Goal: Transaction & Acquisition: Download file/media

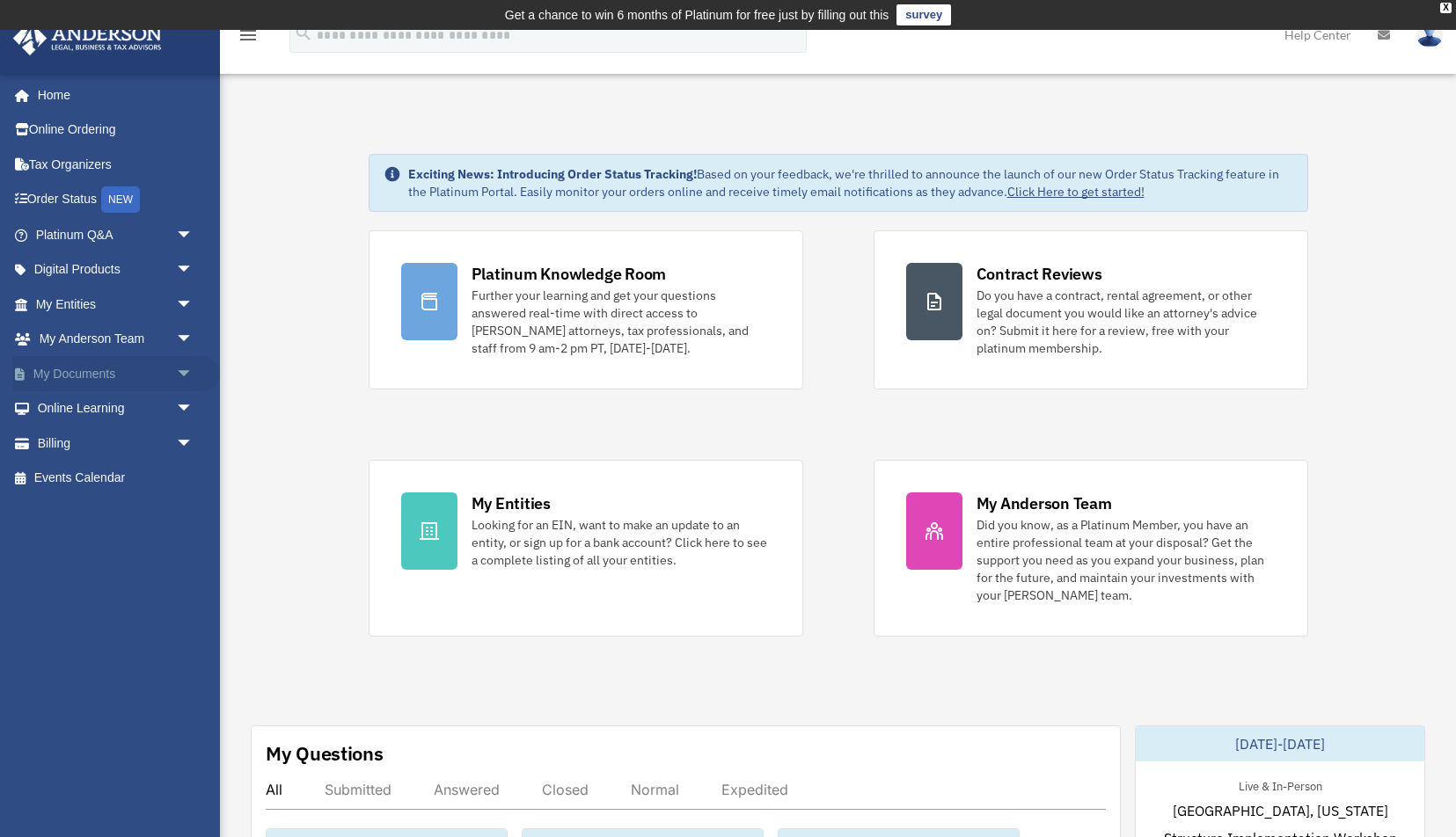
click at [161, 375] on link "My Documents arrow_drop_down" at bounding box center [116, 374] width 208 height 36
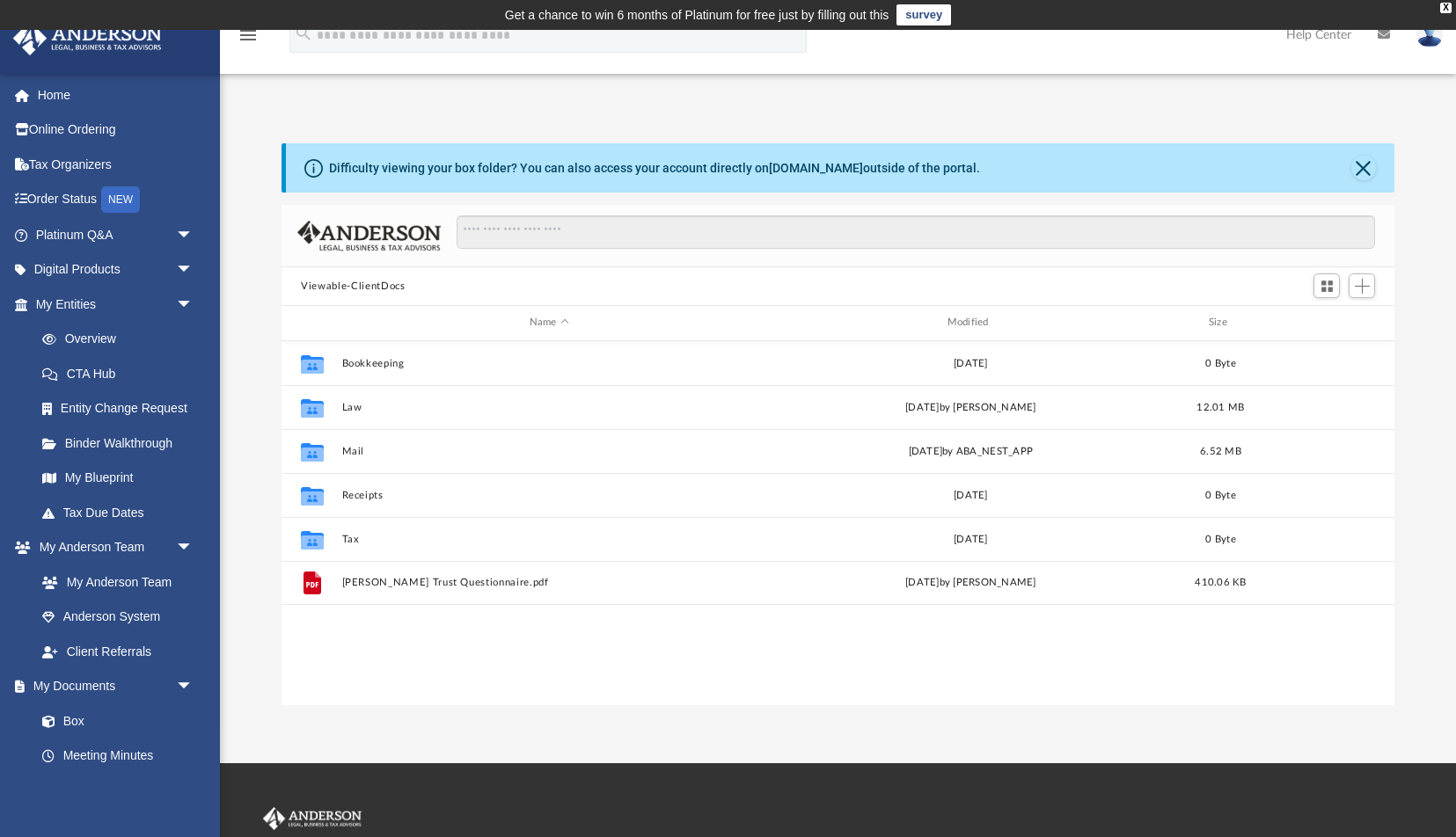
scroll to position [399, 1112]
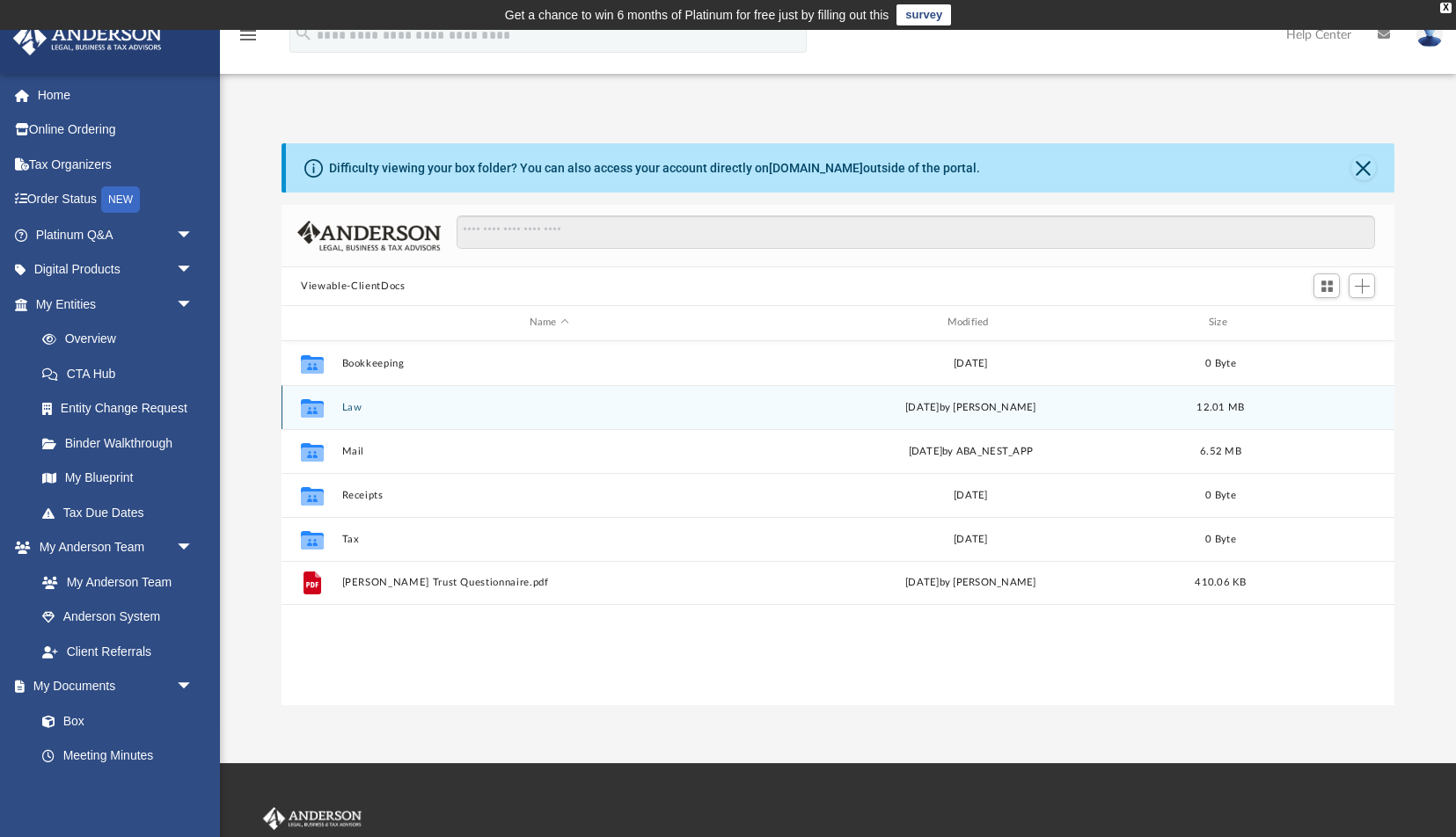
click at [347, 410] on button "Law" at bounding box center [549, 408] width 414 height 12
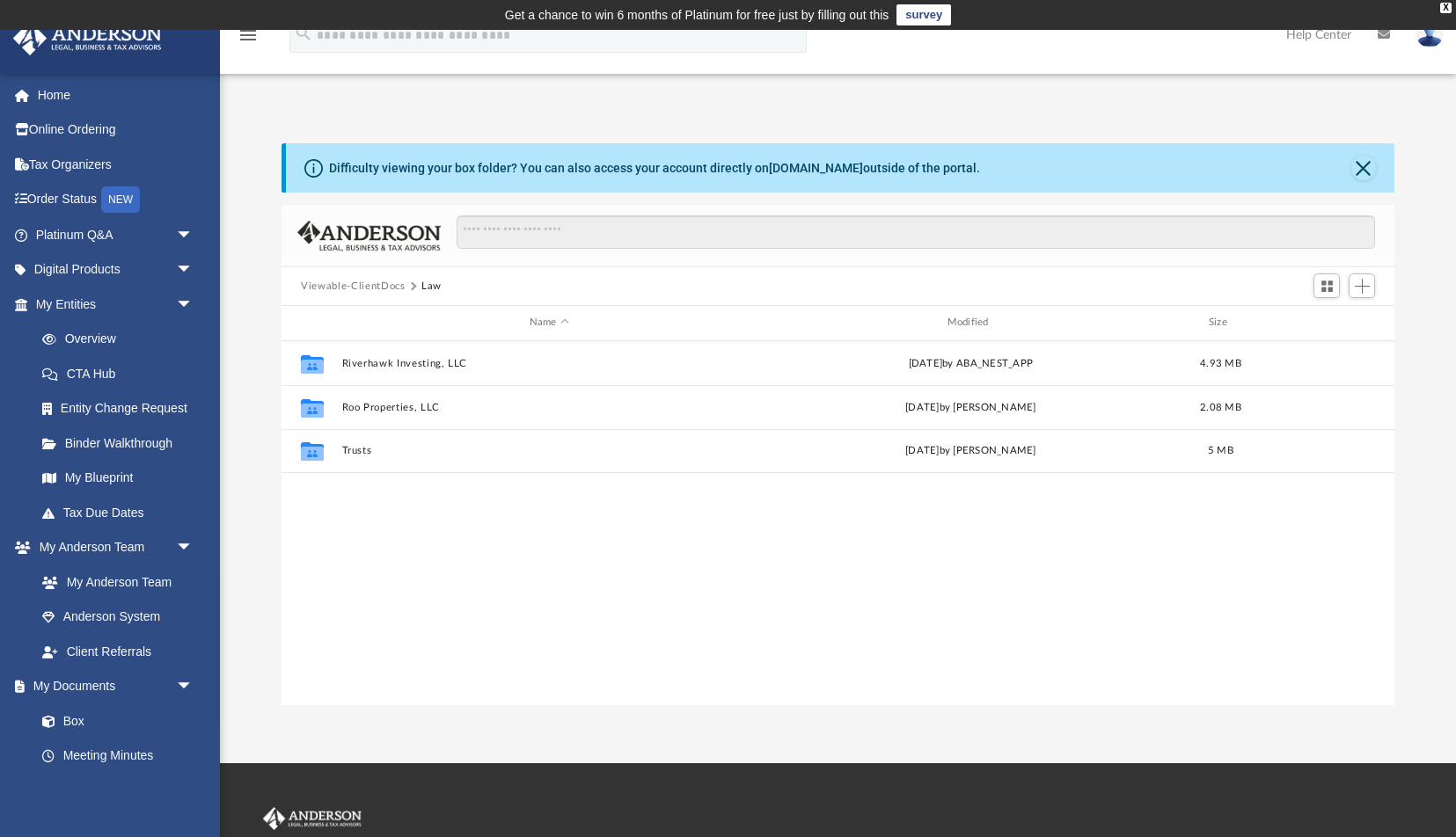
click at [650, 630] on div "Collaborated Folder Riverhawk Investing, LLC Thu Jul 25 2024 by ABA_NEST_APP 4.…" at bounding box center [837, 524] width 1112 height 366
click at [382, 283] on button "Viewable-ClientDocs" at bounding box center [353, 287] width 104 height 16
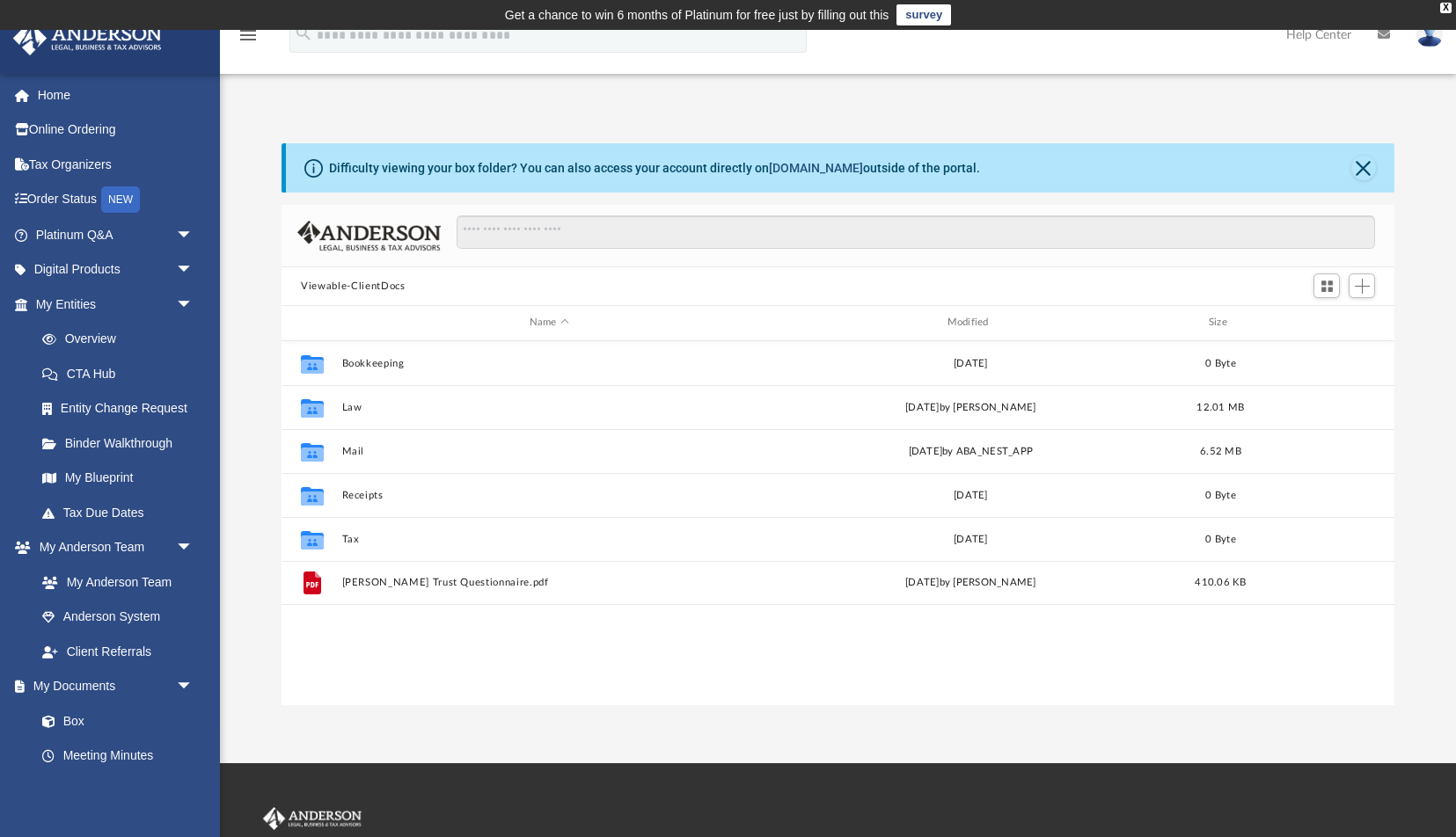
click at [799, 167] on link "box.com" at bounding box center [815, 168] width 94 height 14
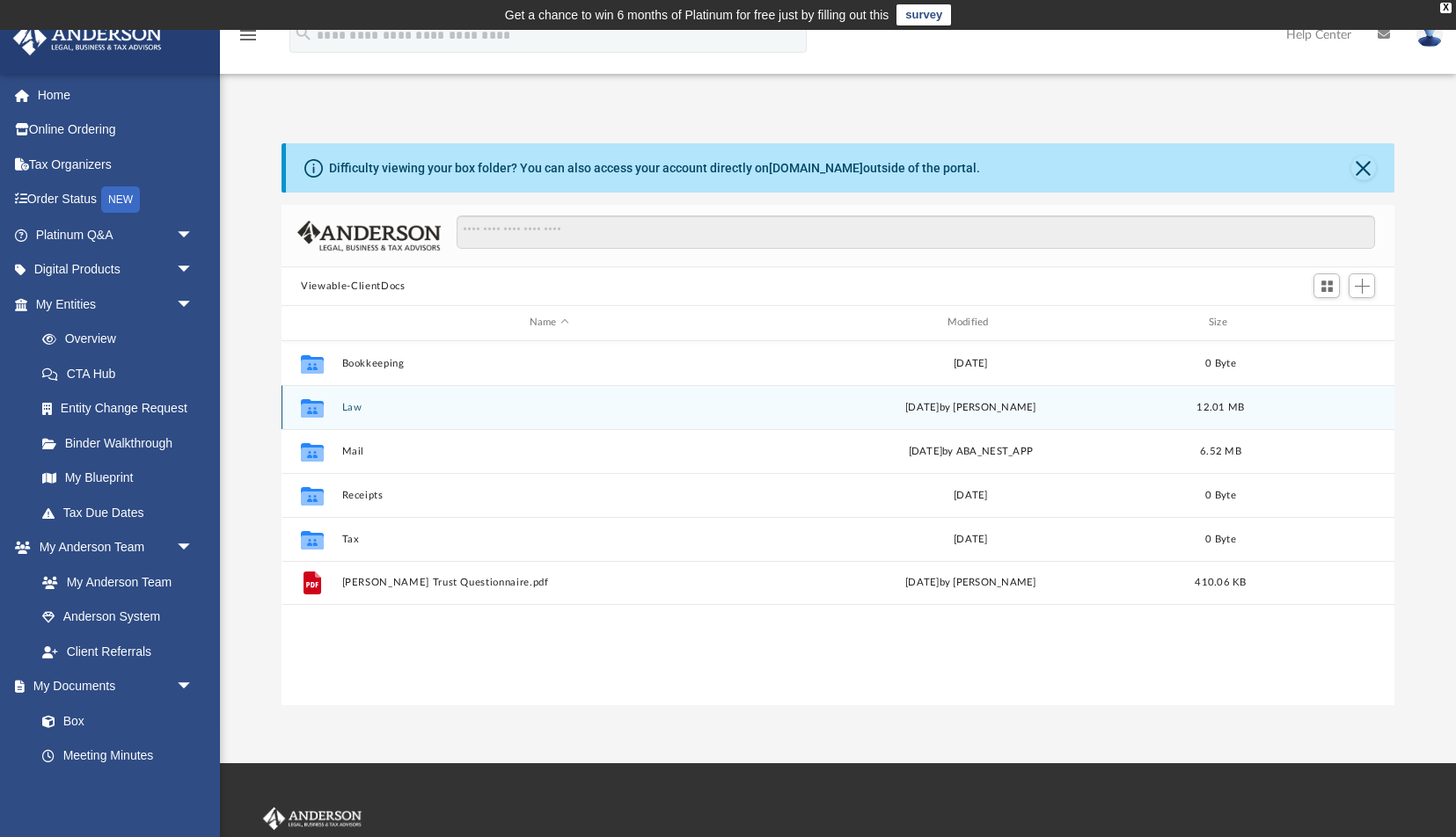
click at [353, 412] on button "Law" at bounding box center [549, 408] width 414 height 12
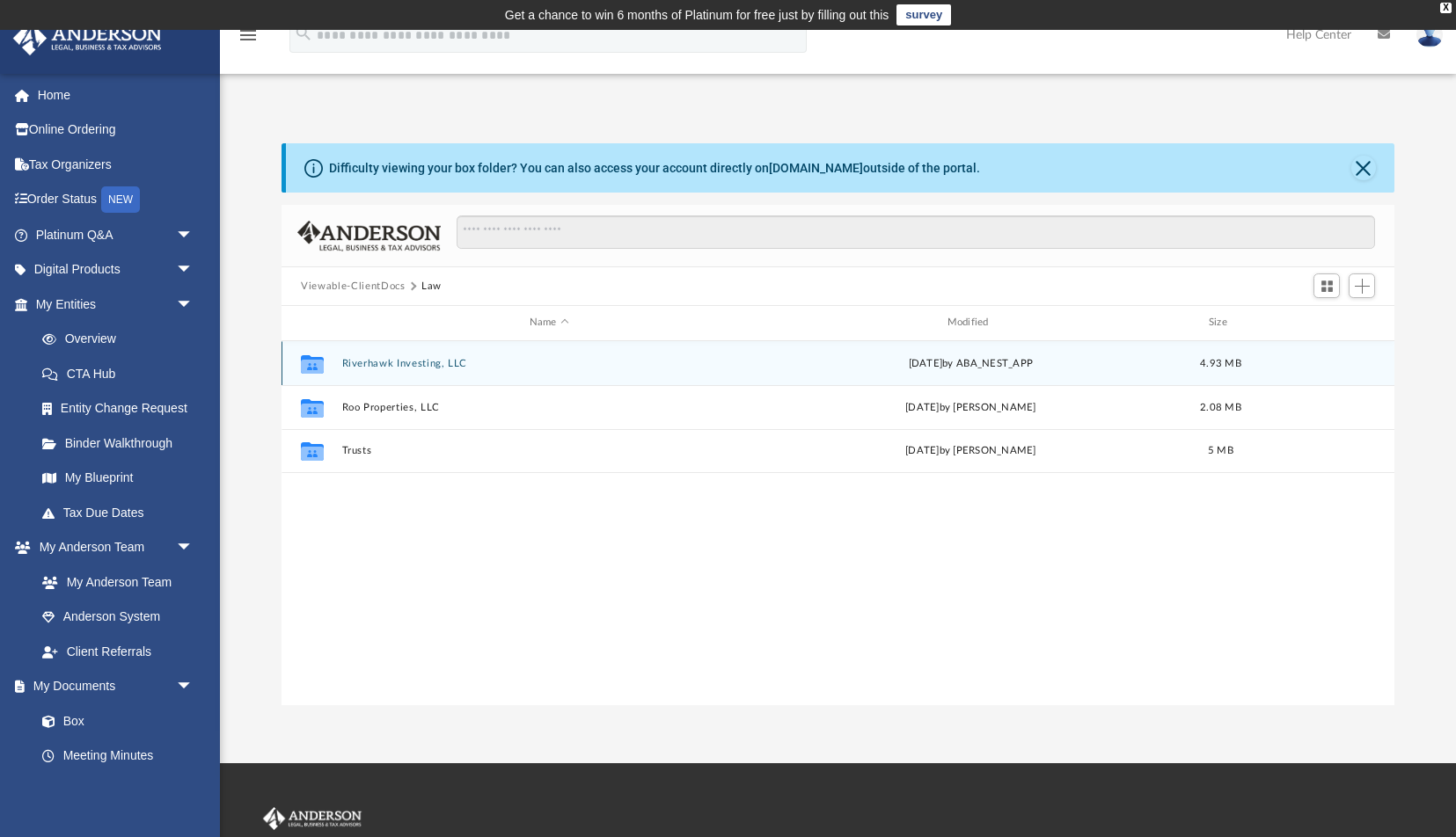
click at [403, 366] on button "Riverhawk Investing, LLC" at bounding box center [549, 364] width 414 height 12
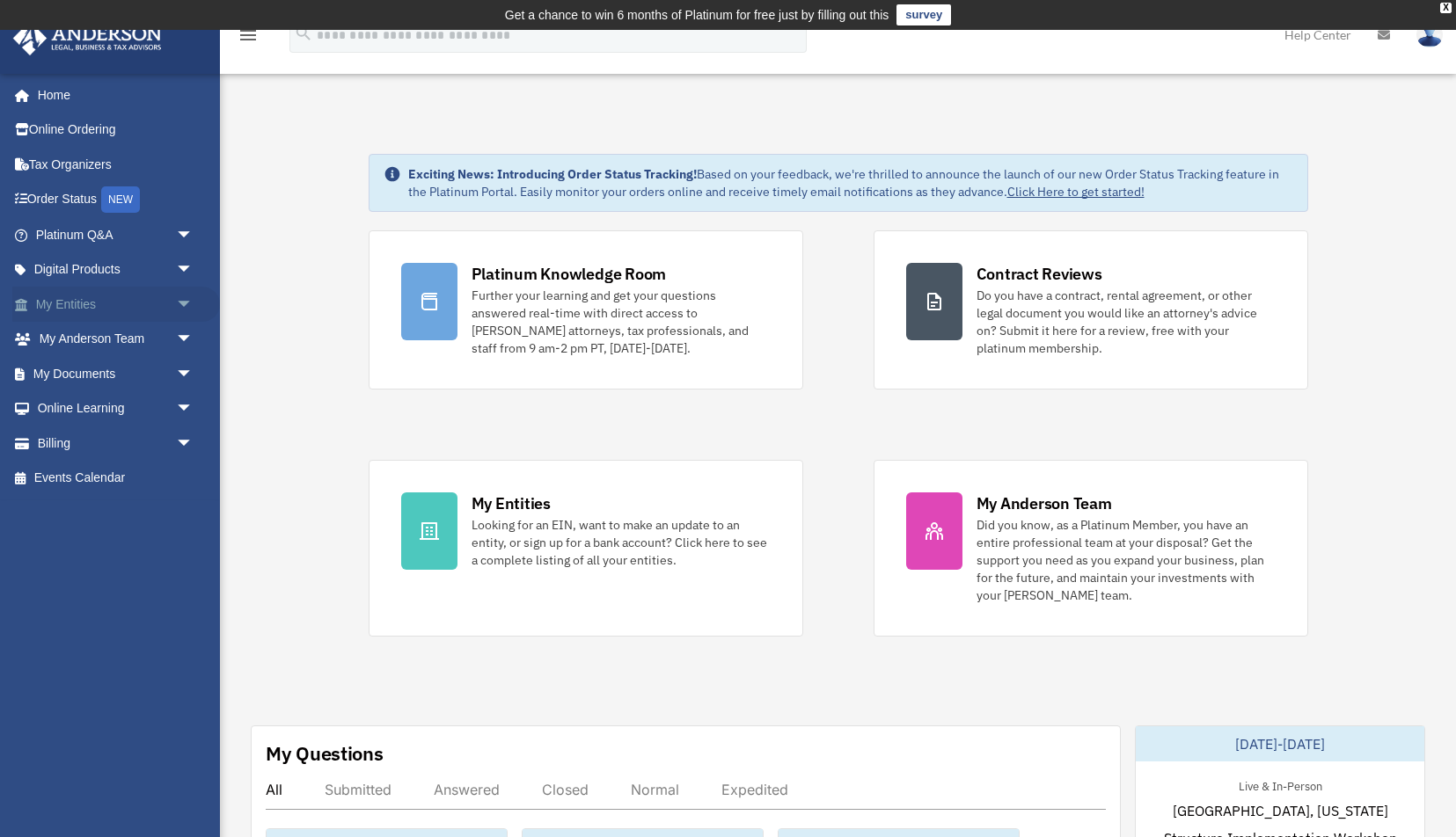
click at [123, 303] on link "My Entities arrow_drop_down" at bounding box center [116, 305] width 208 height 36
click at [188, 341] on span "arrow_drop_down" at bounding box center [194, 340] width 36 height 36
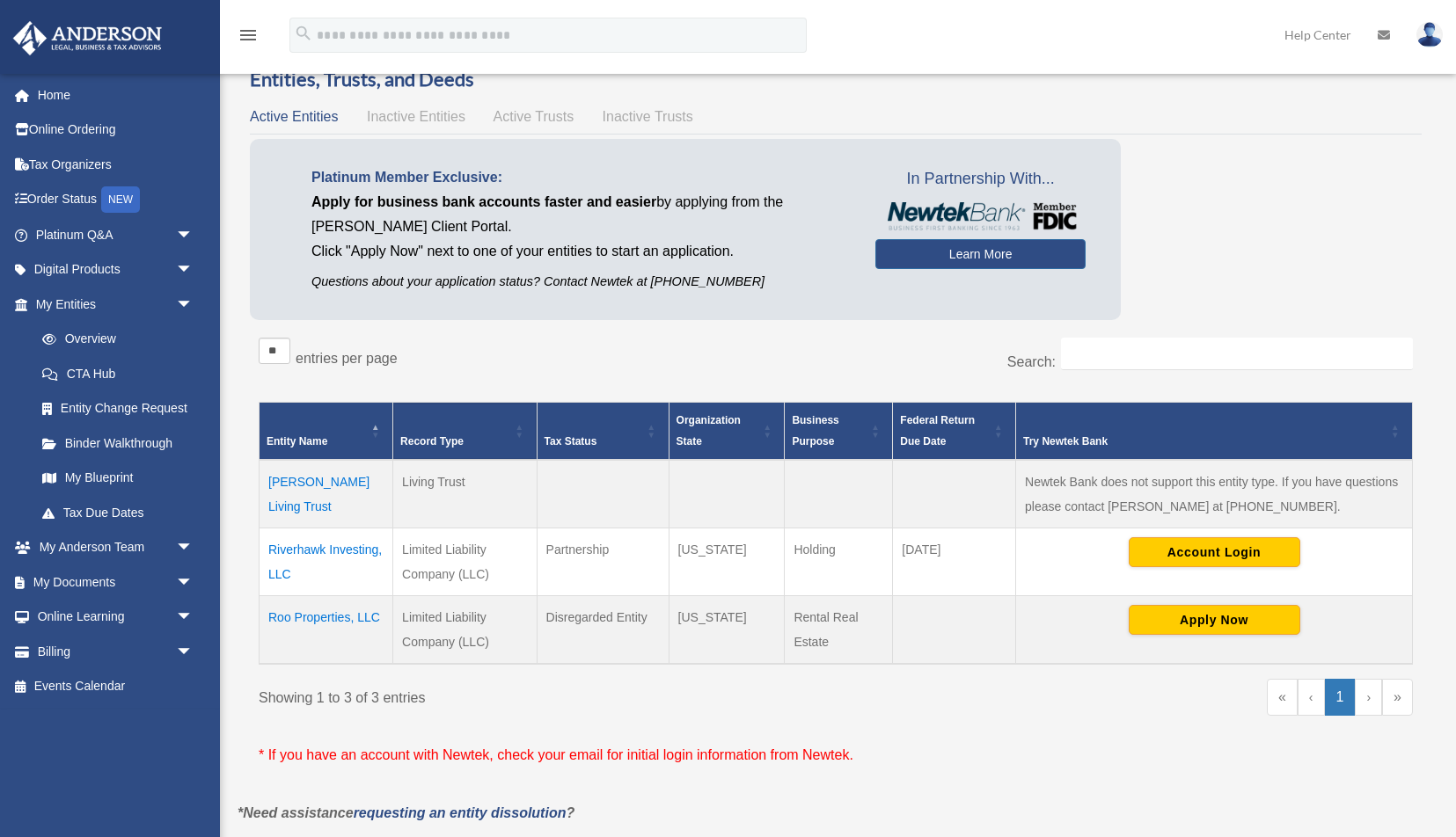
scroll to position [80, 0]
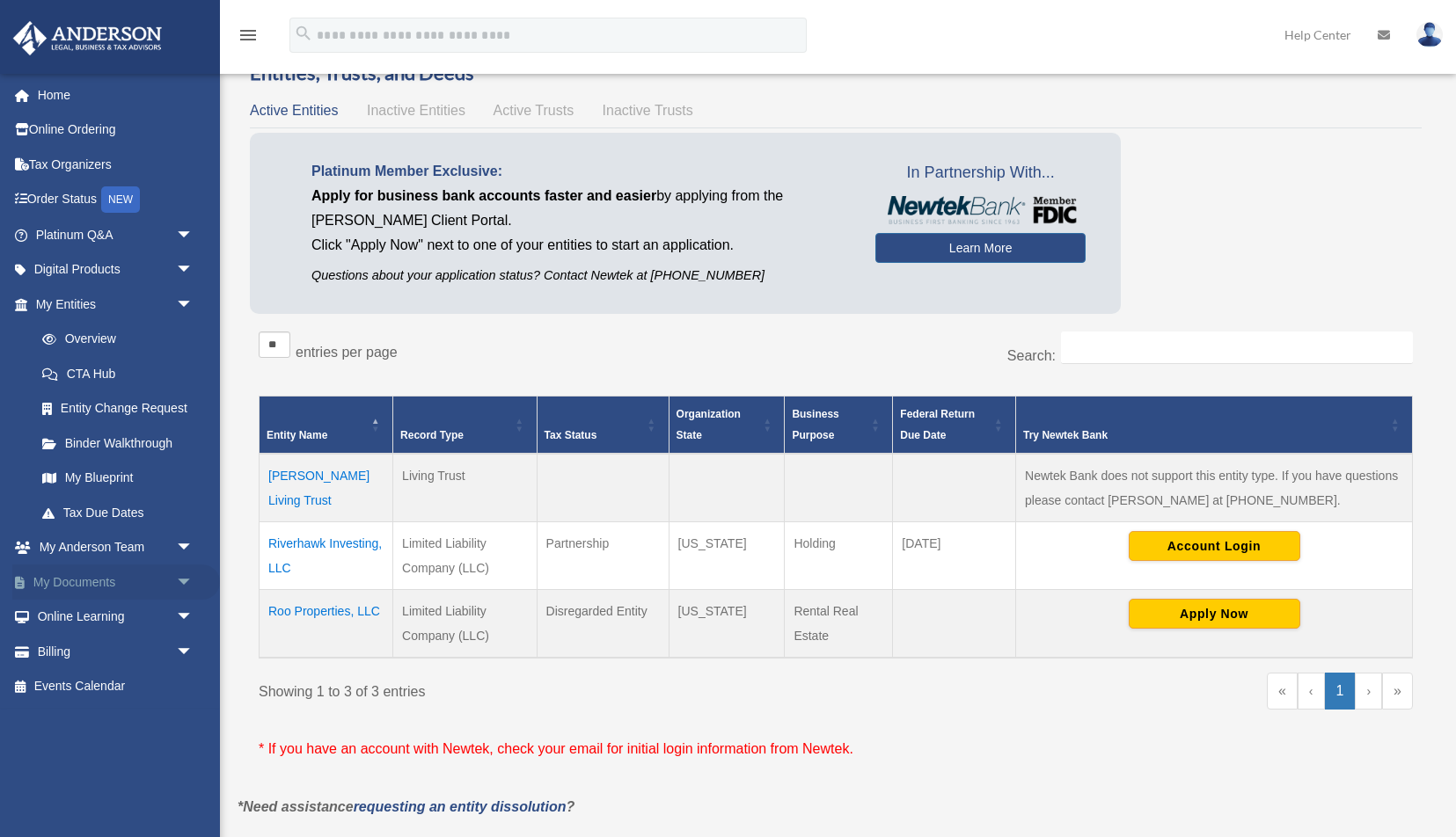
click at [104, 584] on link "My Documents arrow_drop_down" at bounding box center [116, 582] width 208 height 36
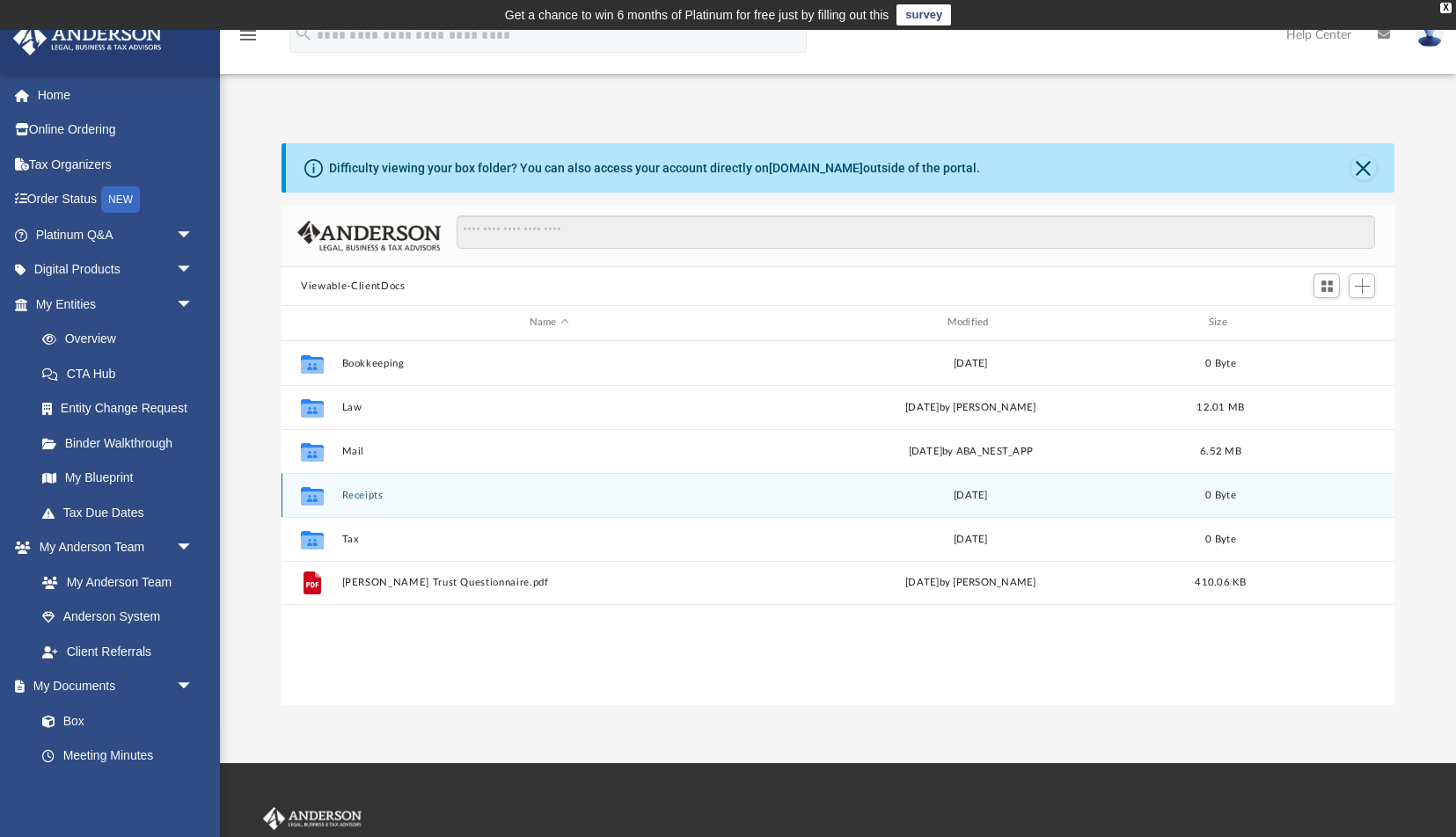
scroll to position [399, 1112]
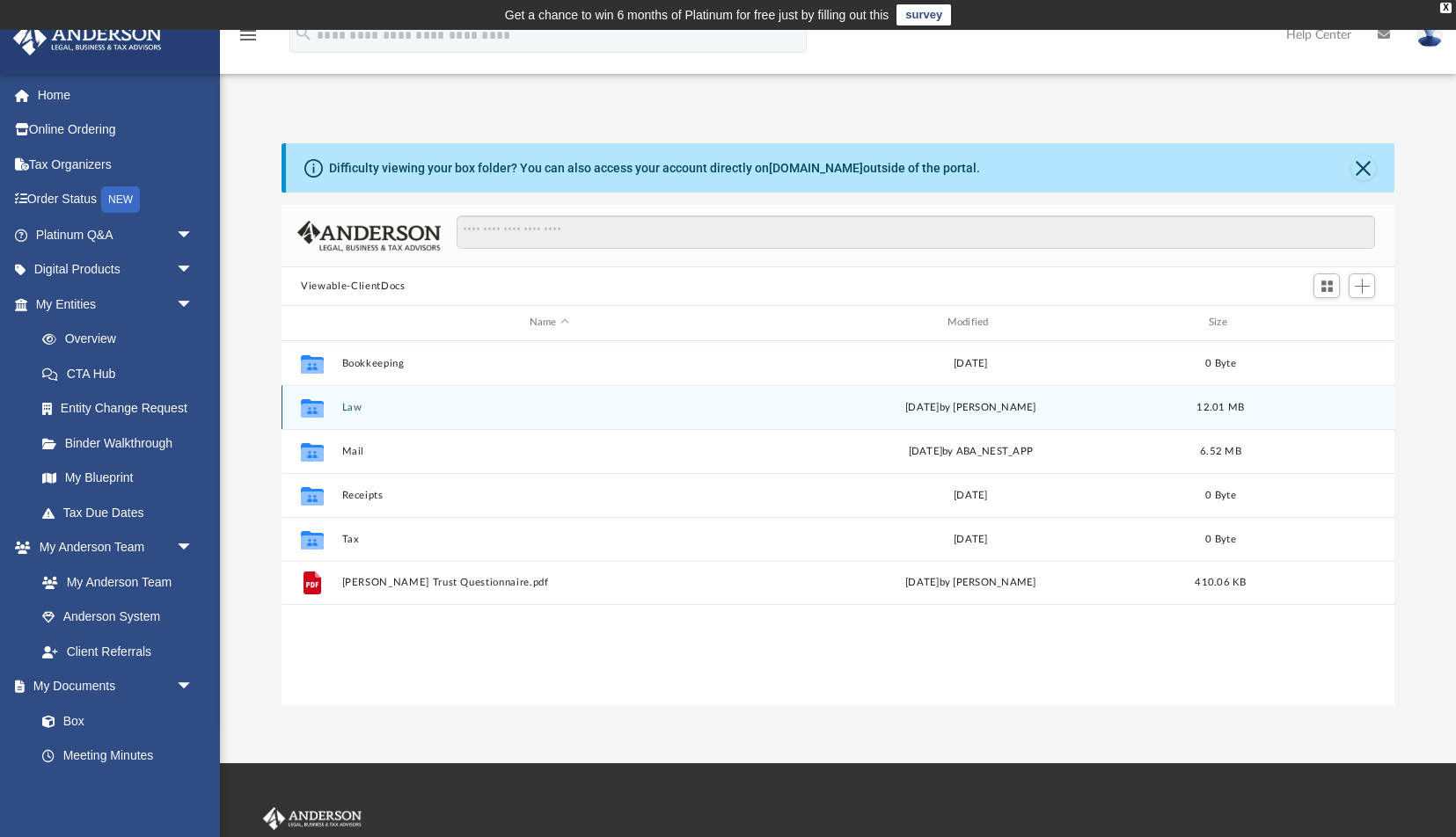
click at [351, 406] on button "Law" at bounding box center [549, 408] width 414 height 12
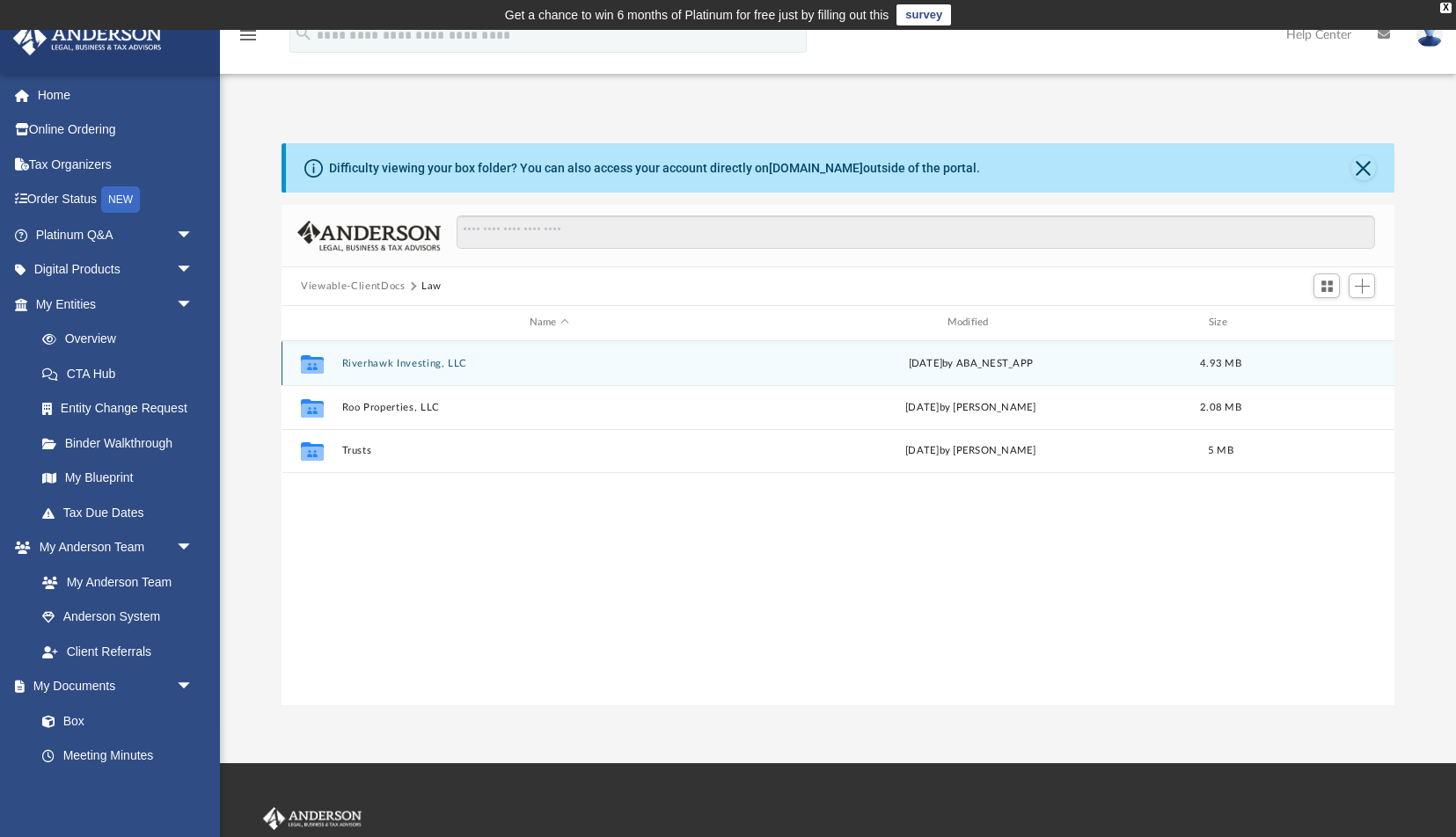
click at [420, 360] on button "Riverhawk Investing, LLC" at bounding box center [549, 364] width 414 height 12
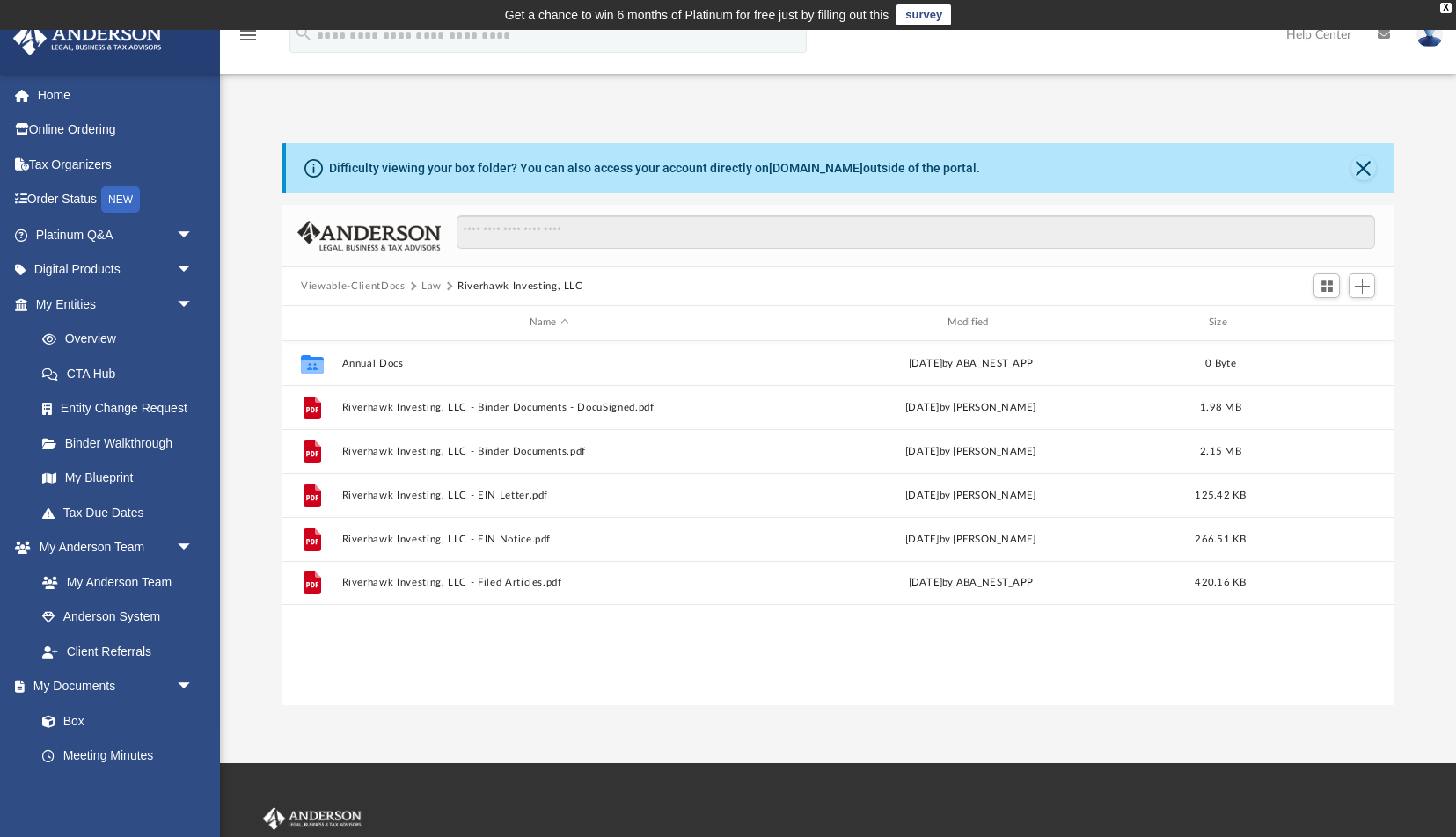
click at [496, 285] on button "Riverhawk Investing, LLC" at bounding box center [520, 287] width 126 height 16
click at [429, 285] on button "Law" at bounding box center [431, 287] width 20 height 16
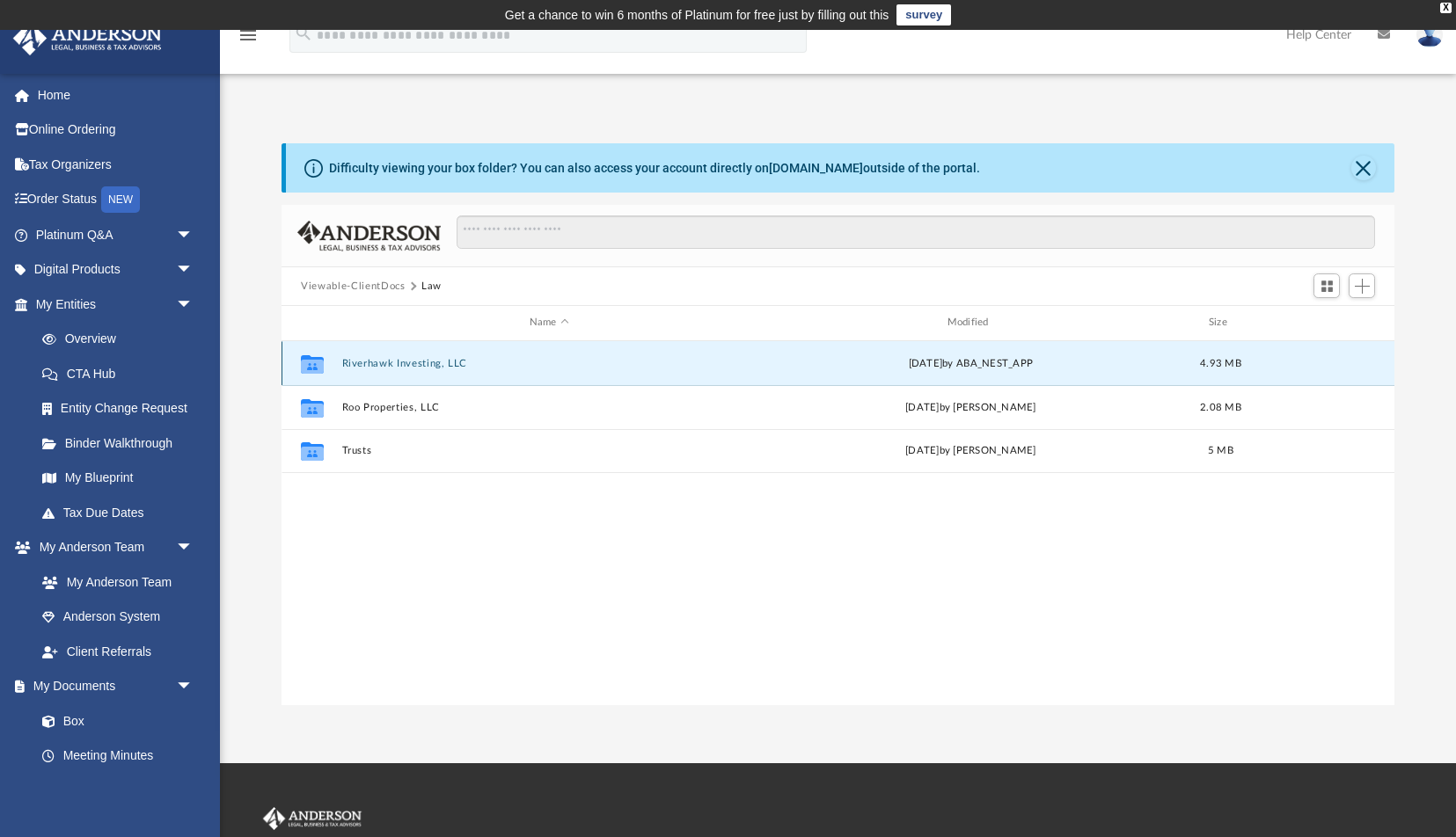
click at [418, 366] on button "Riverhawk Investing, LLC" at bounding box center [549, 364] width 414 height 12
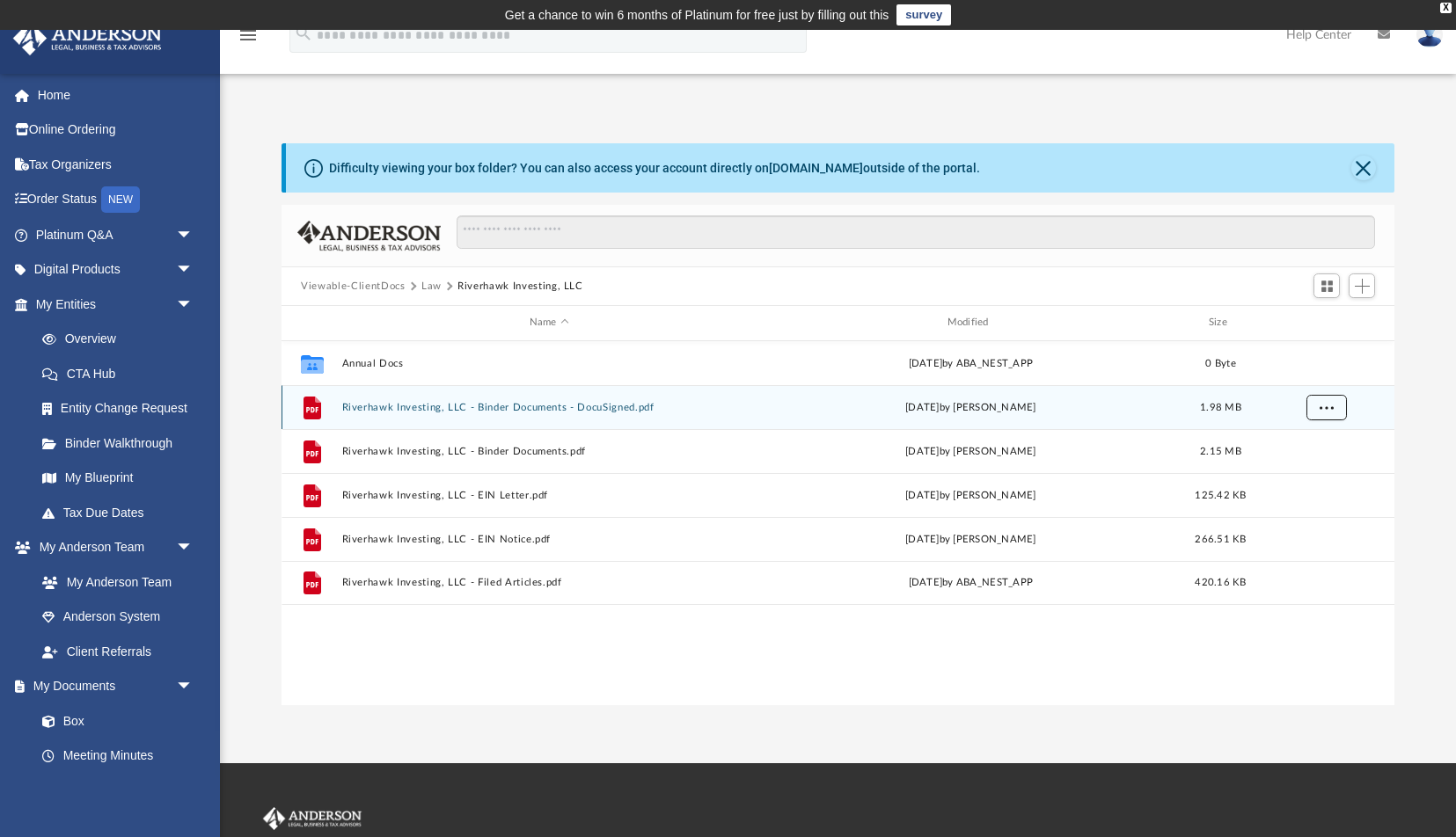
click at [1328, 413] on button "More options" at bounding box center [1326, 407] width 41 height 27
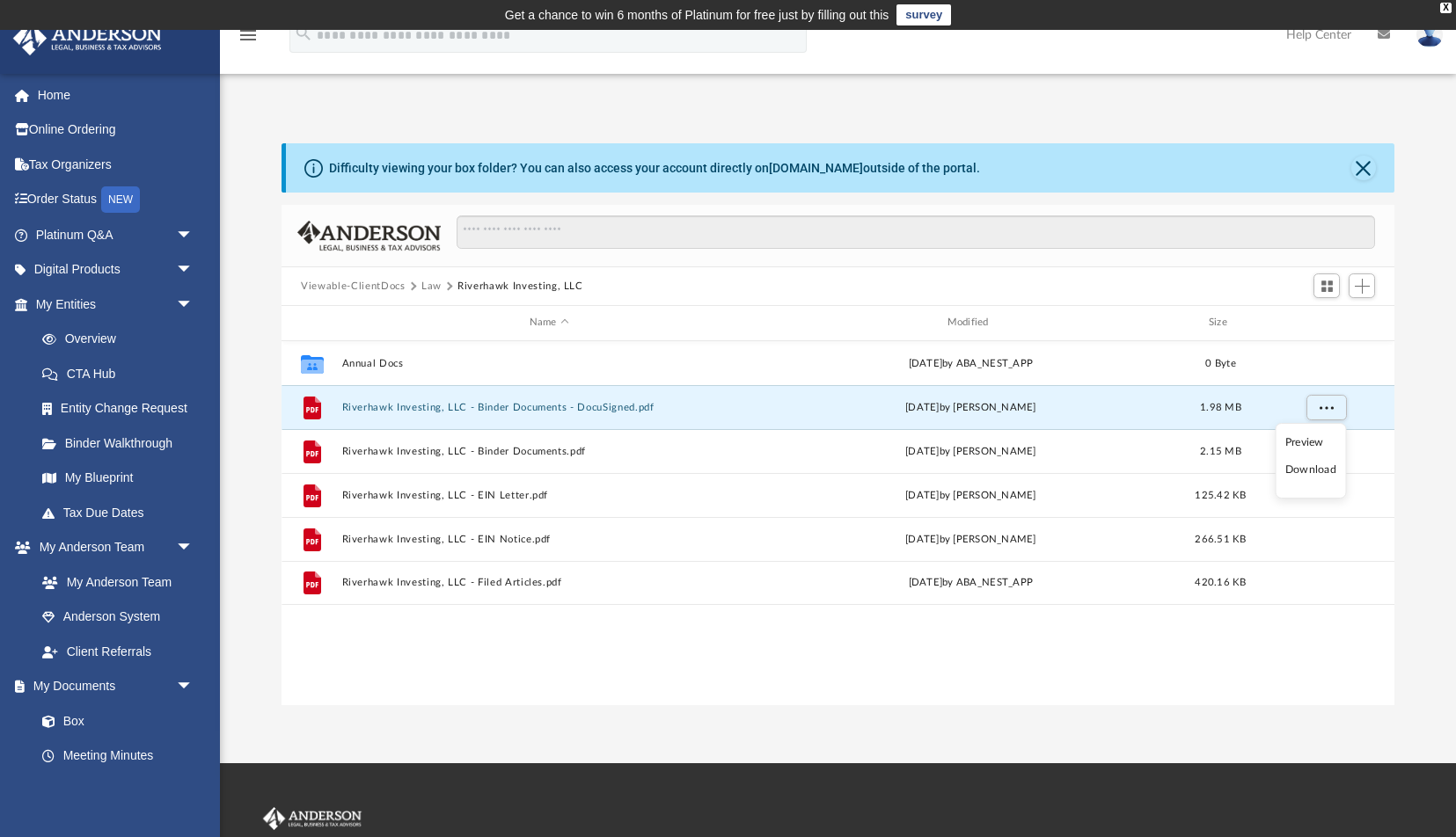
click at [1319, 472] on li "Download" at bounding box center [1311, 470] width 52 height 19
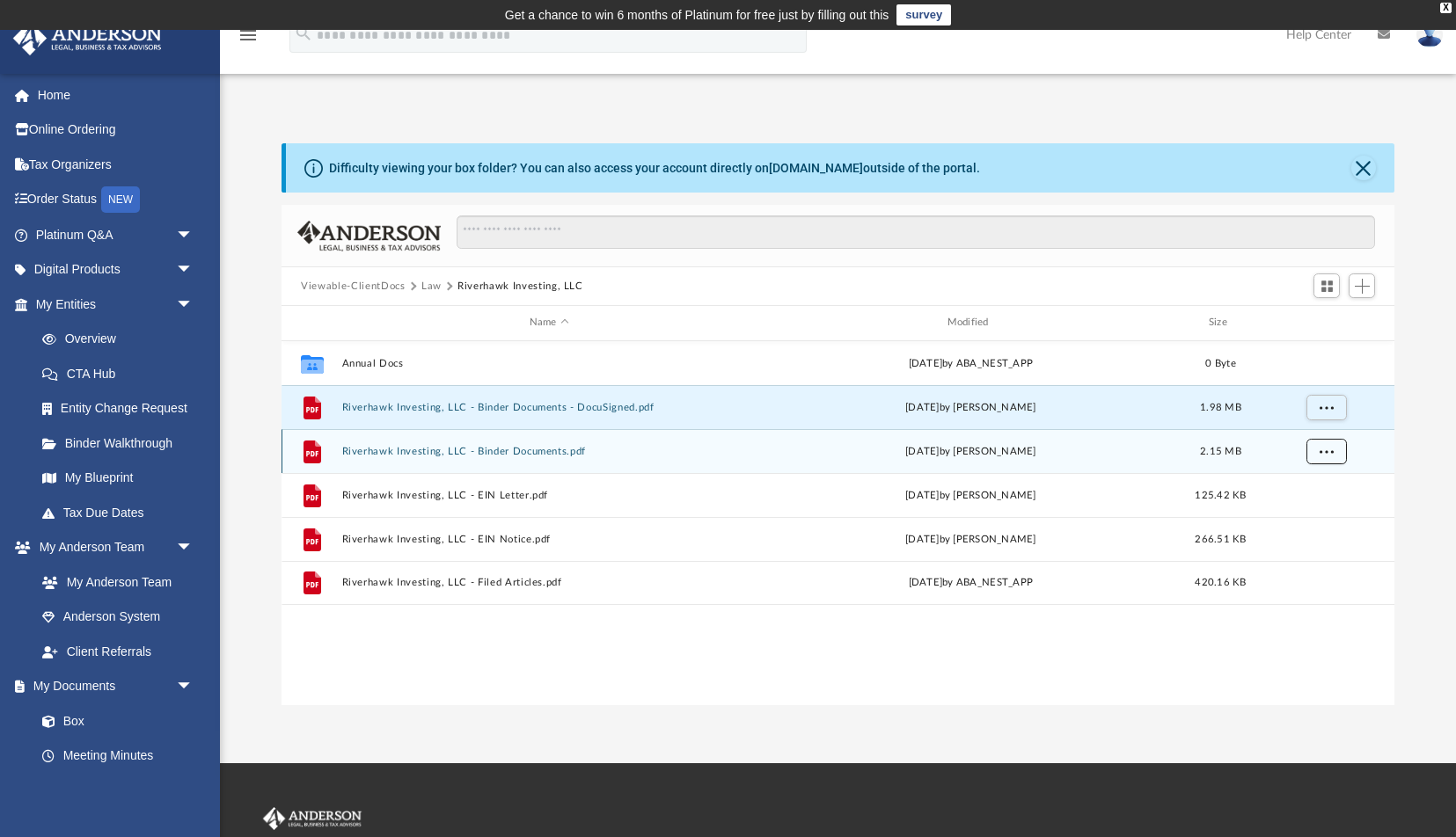
click at [1340, 444] on button "More options" at bounding box center [1326, 451] width 41 height 27
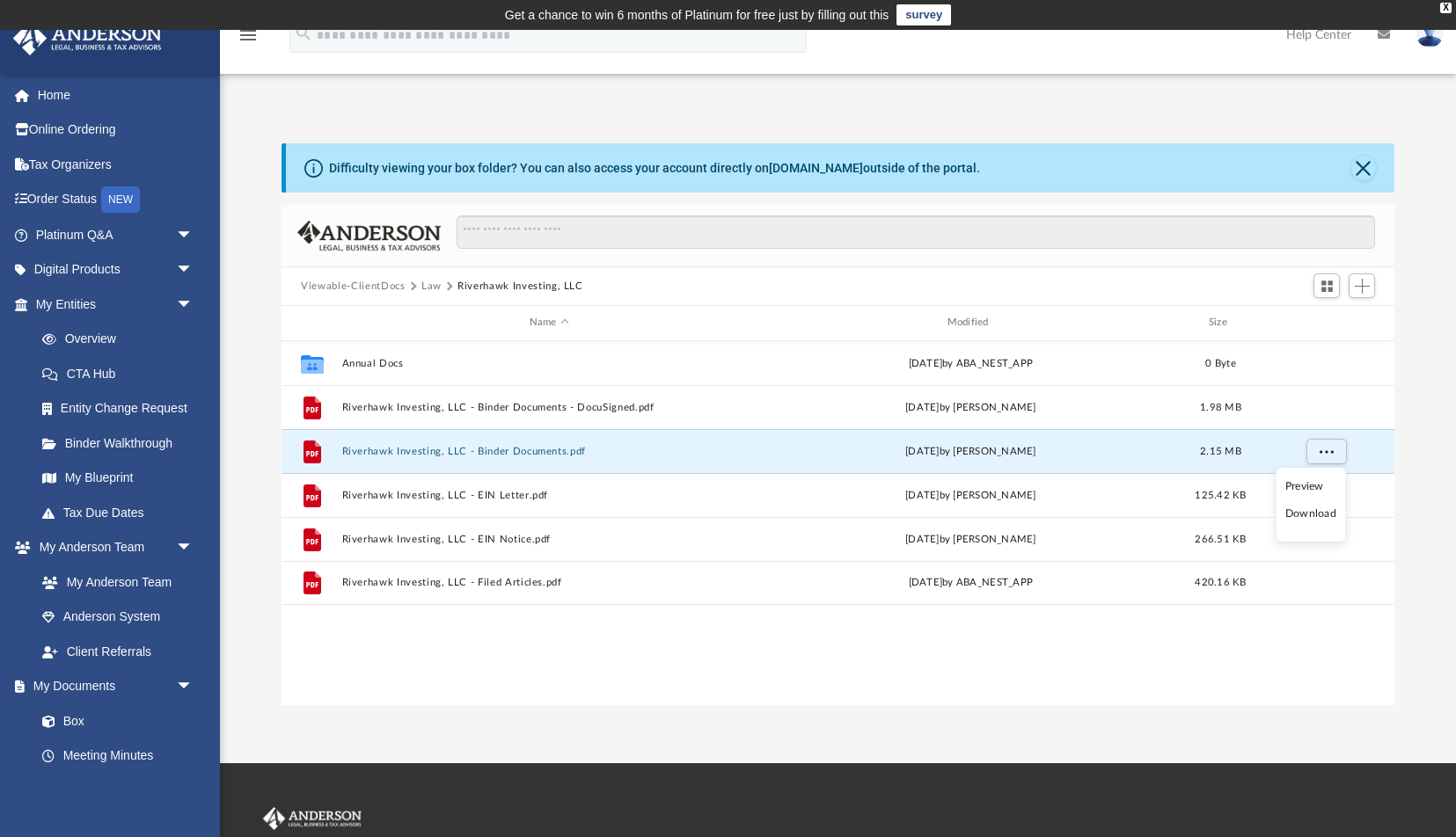
click at [1319, 520] on li "Download" at bounding box center [1311, 514] width 52 height 19
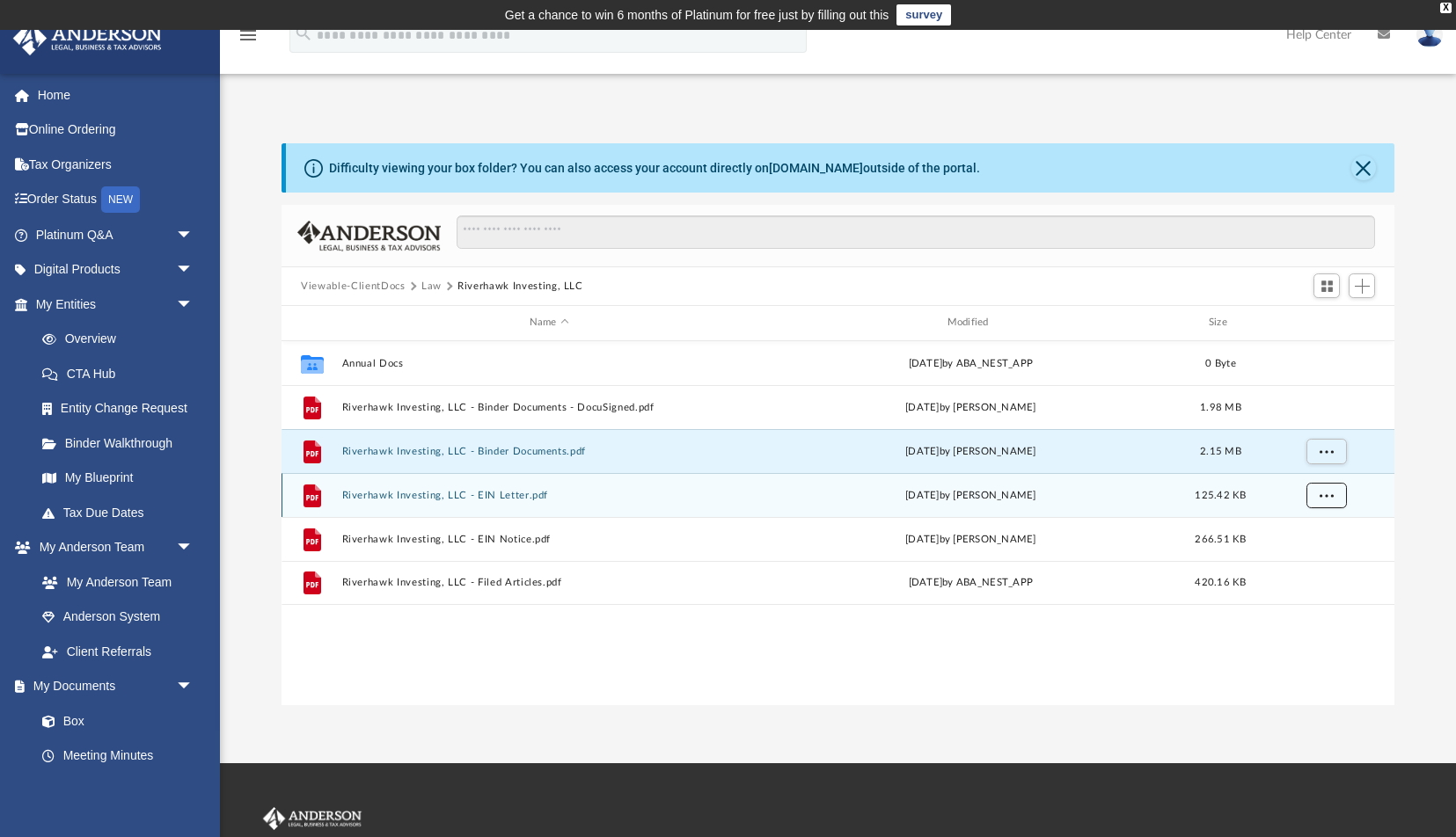
click at [1333, 490] on button "More options" at bounding box center [1326, 495] width 41 height 27
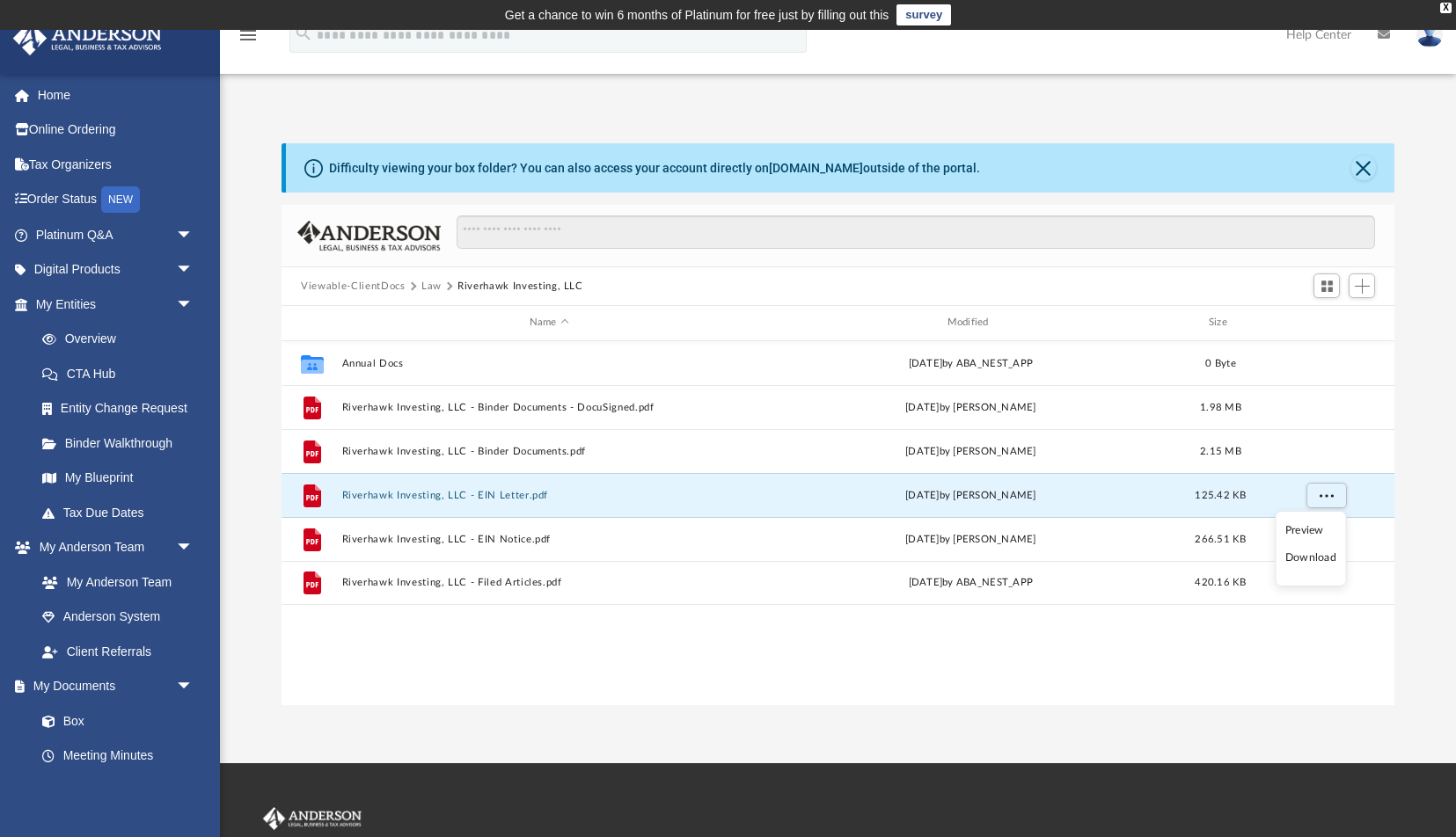
click at [1323, 562] on li "Download" at bounding box center [1311, 558] width 52 height 19
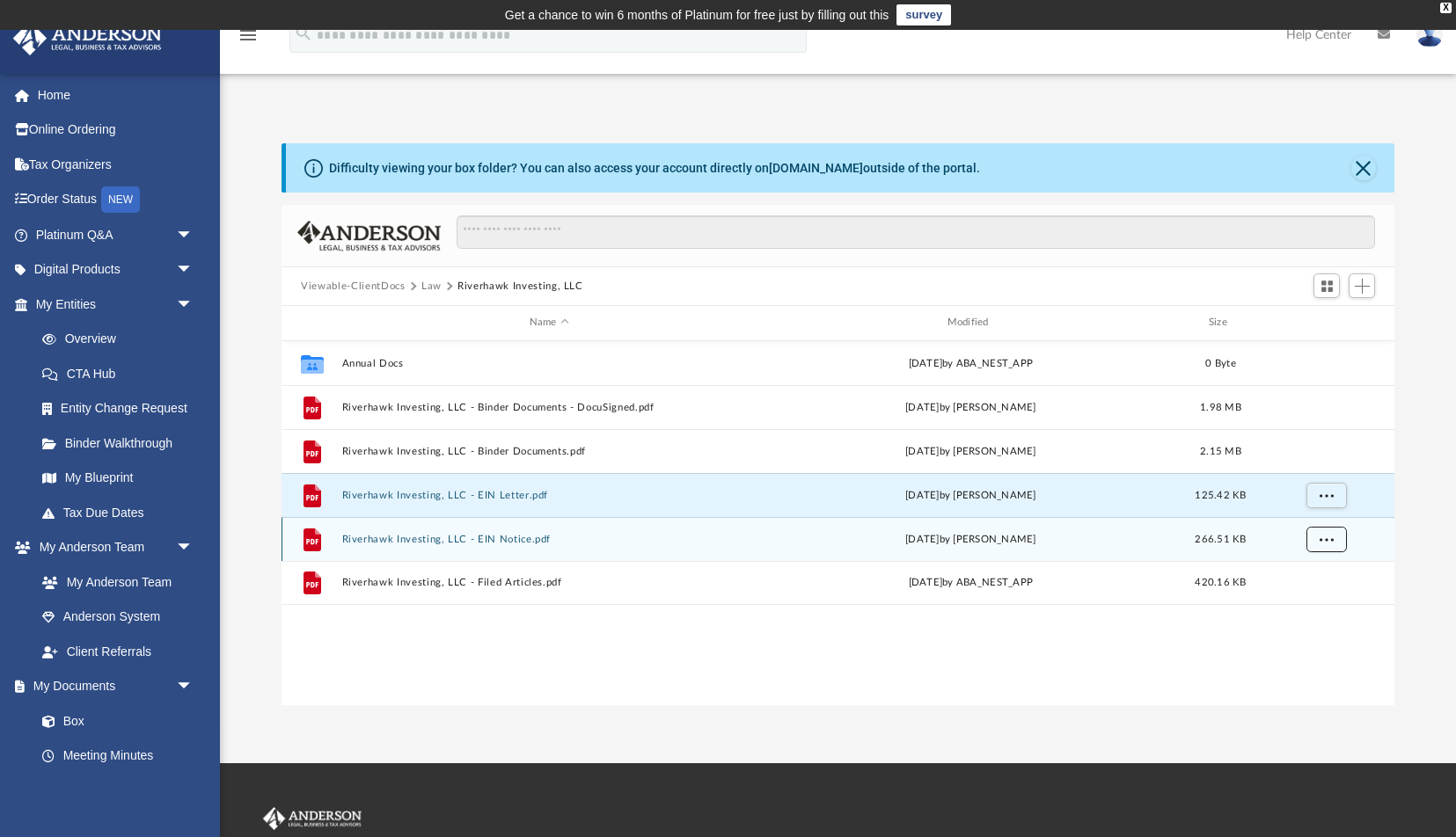
click at [1323, 539] on span "More options" at bounding box center [1326, 539] width 14 height 10
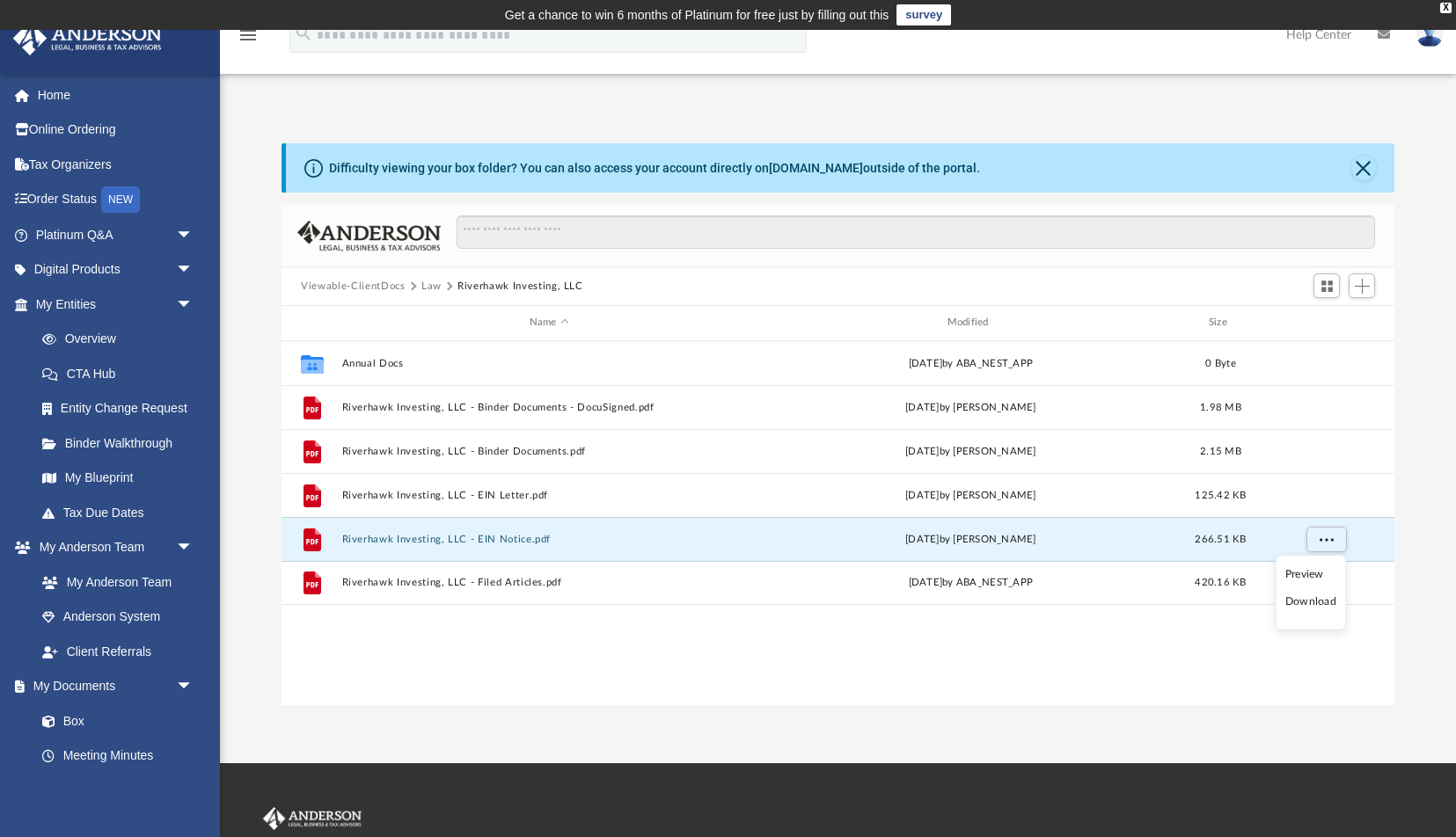
click at [1317, 606] on li "Download" at bounding box center [1311, 602] width 52 height 19
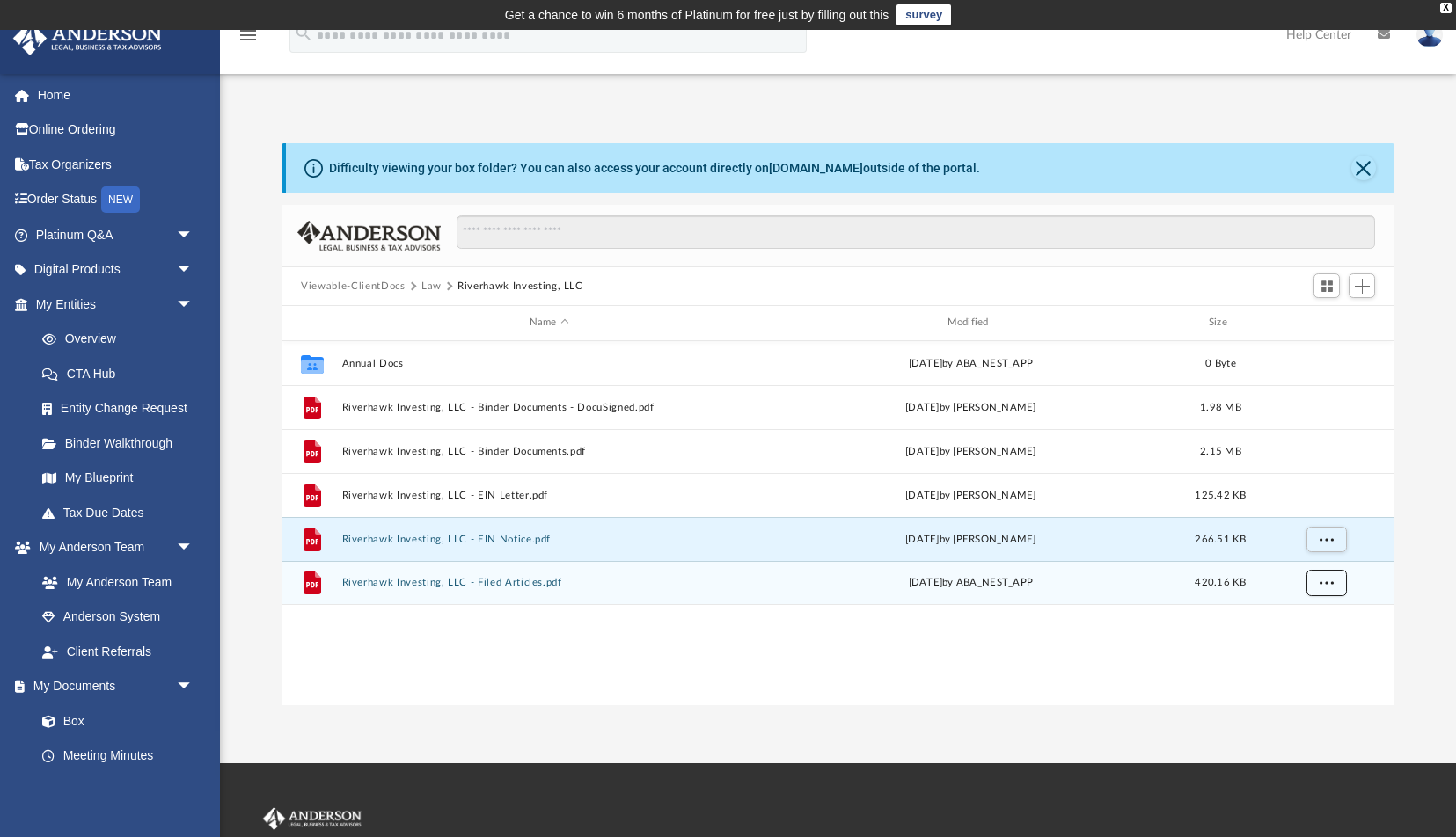
click at [1324, 577] on span "More options" at bounding box center [1326, 582] width 14 height 10
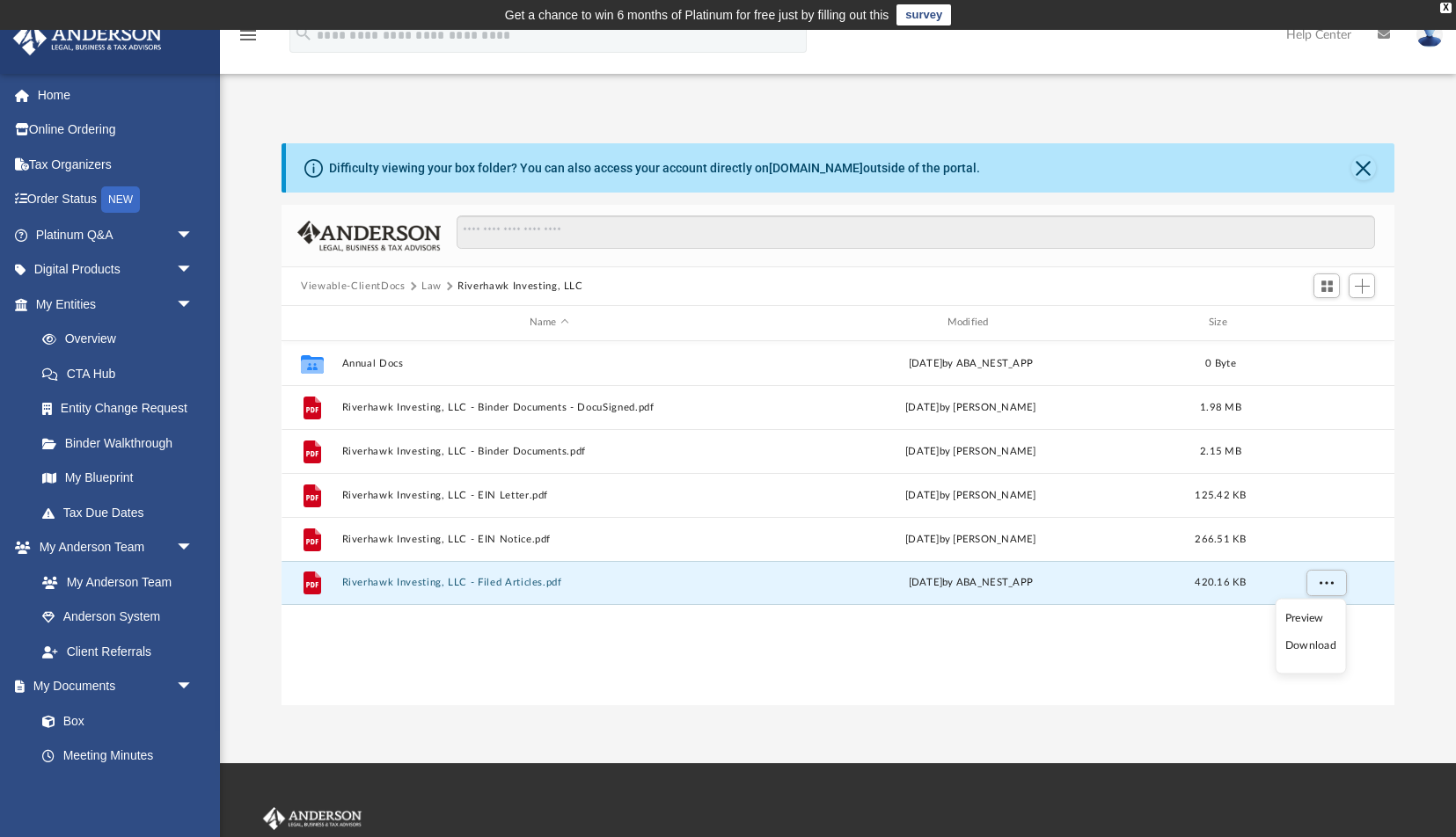
click at [1320, 646] on li "Download" at bounding box center [1311, 646] width 52 height 19
click at [430, 285] on button "Law" at bounding box center [431, 287] width 20 height 16
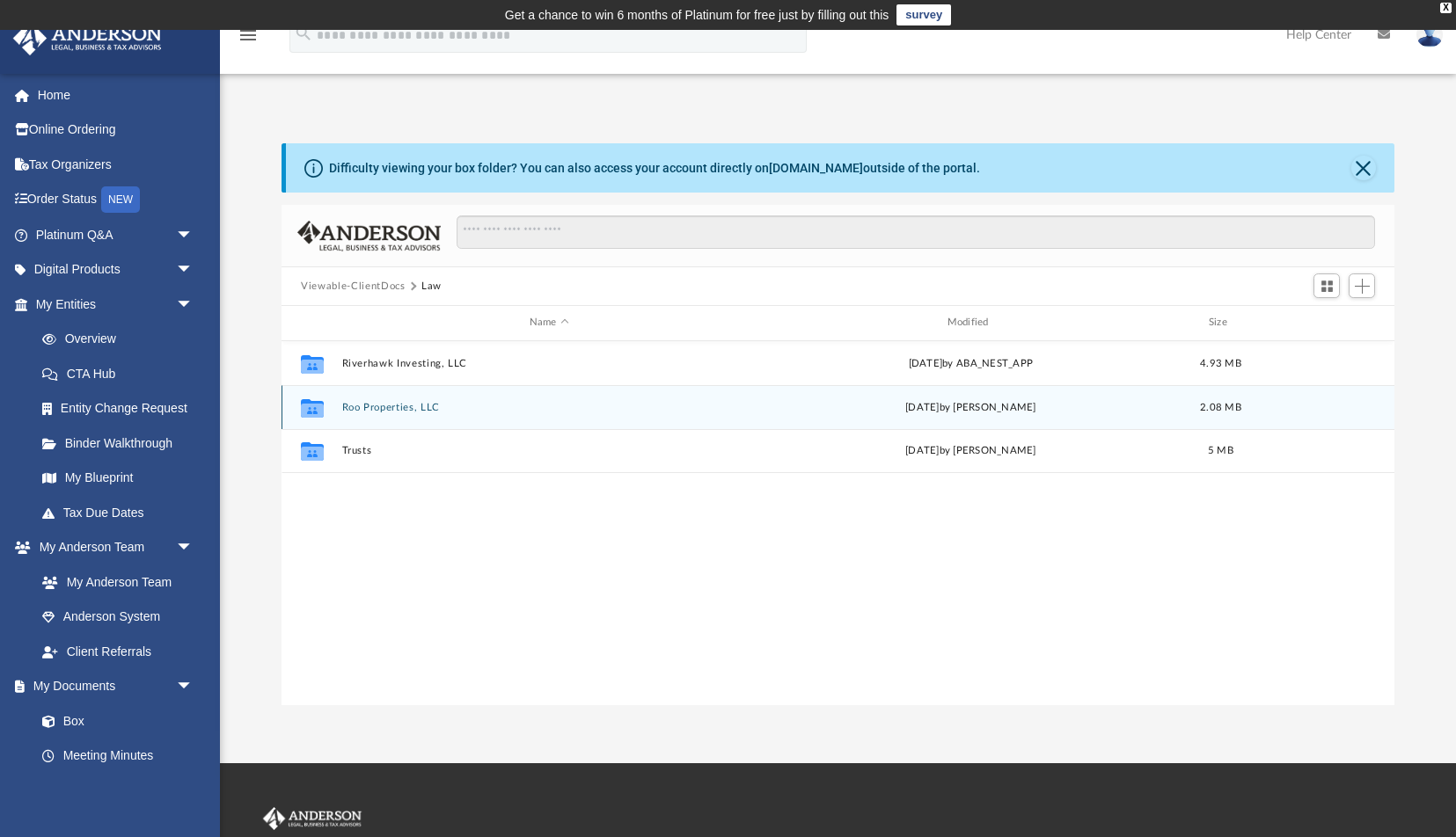
click at [405, 408] on button "Roo Properties, LLC" at bounding box center [549, 408] width 414 height 12
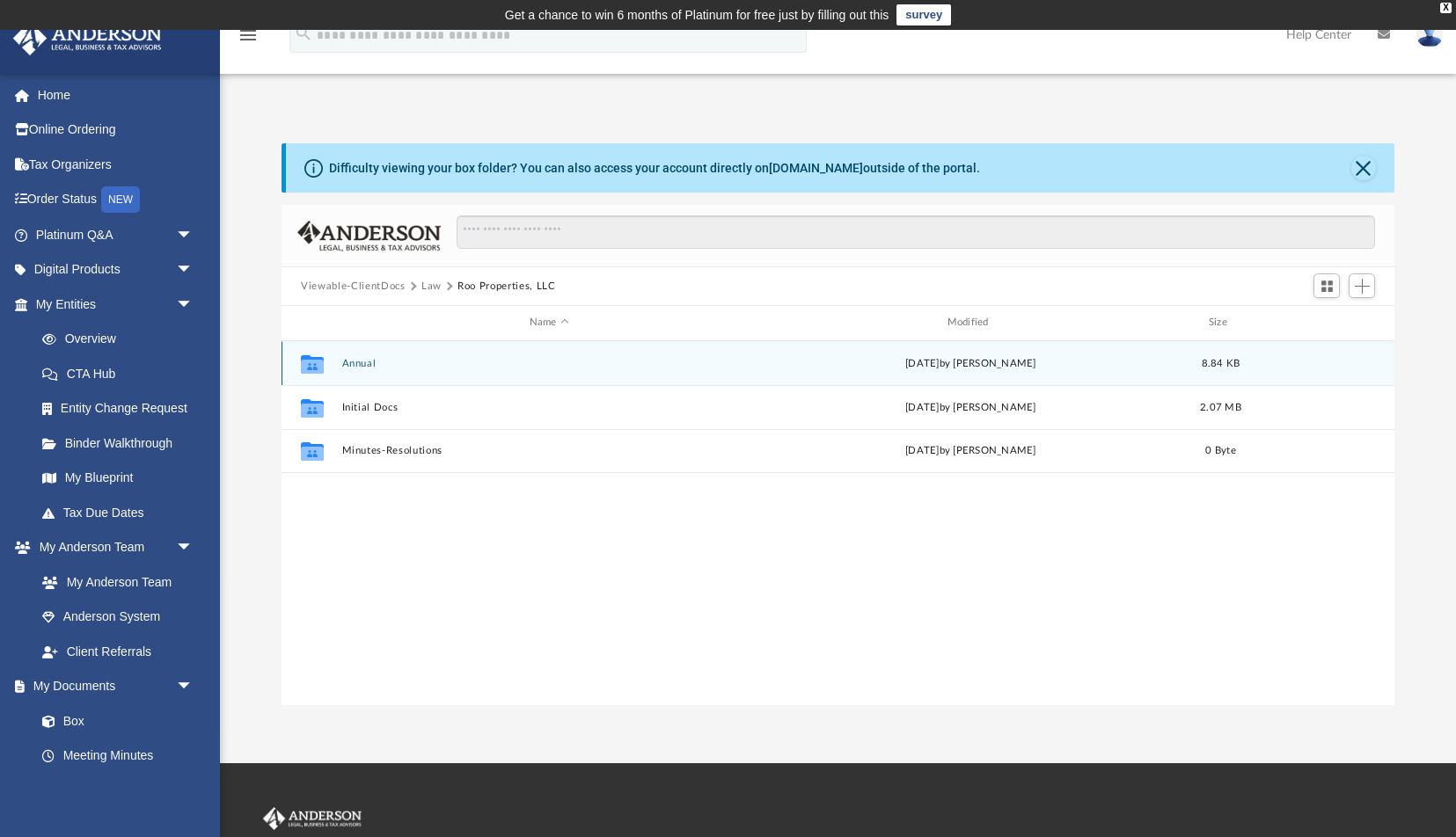
click at [357, 366] on button "Annual" at bounding box center [549, 364] width 414 height 12
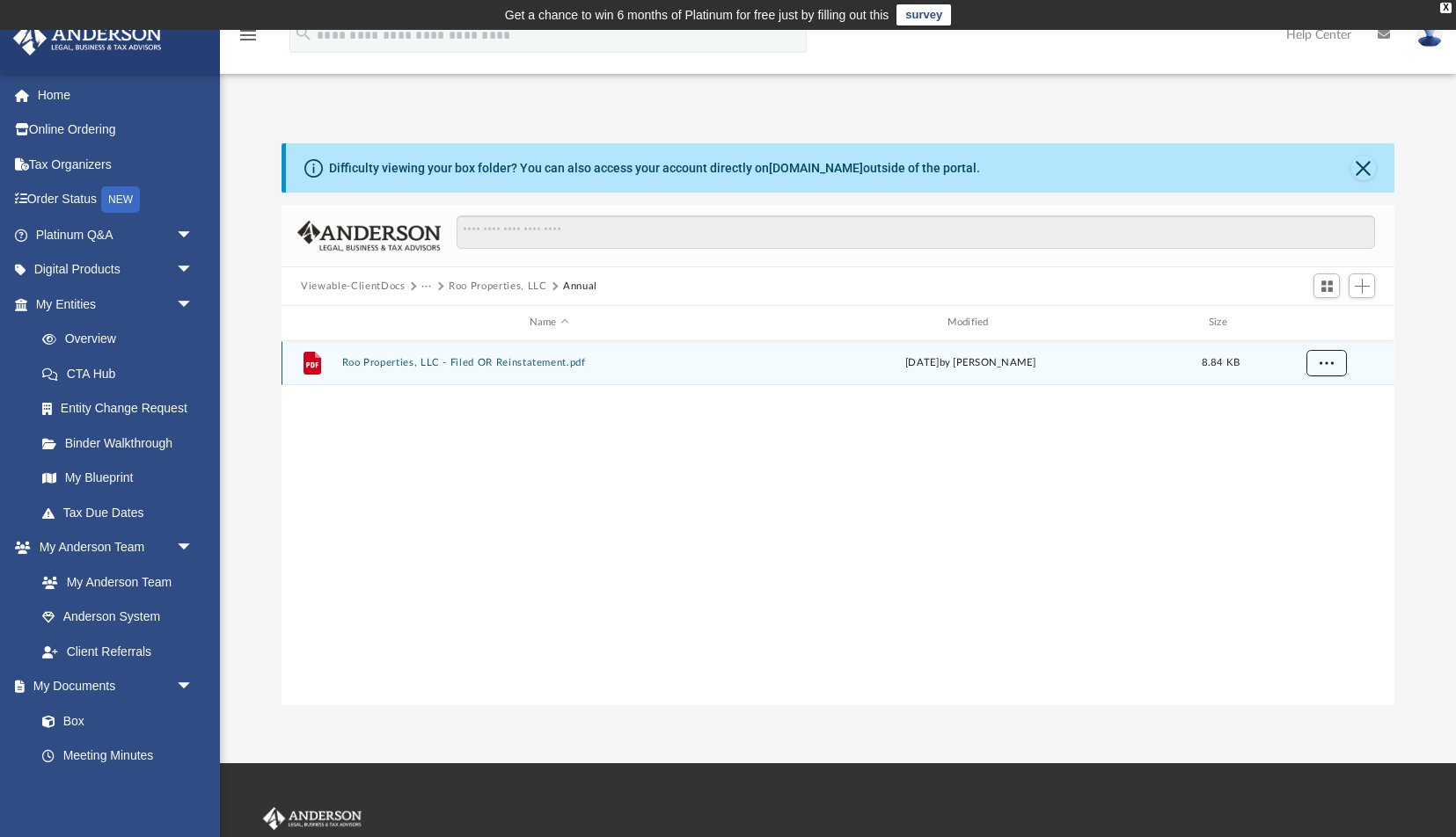
click at [1331, 366] on span "More options" at bounding box center [1326, 363] width 14 height 10
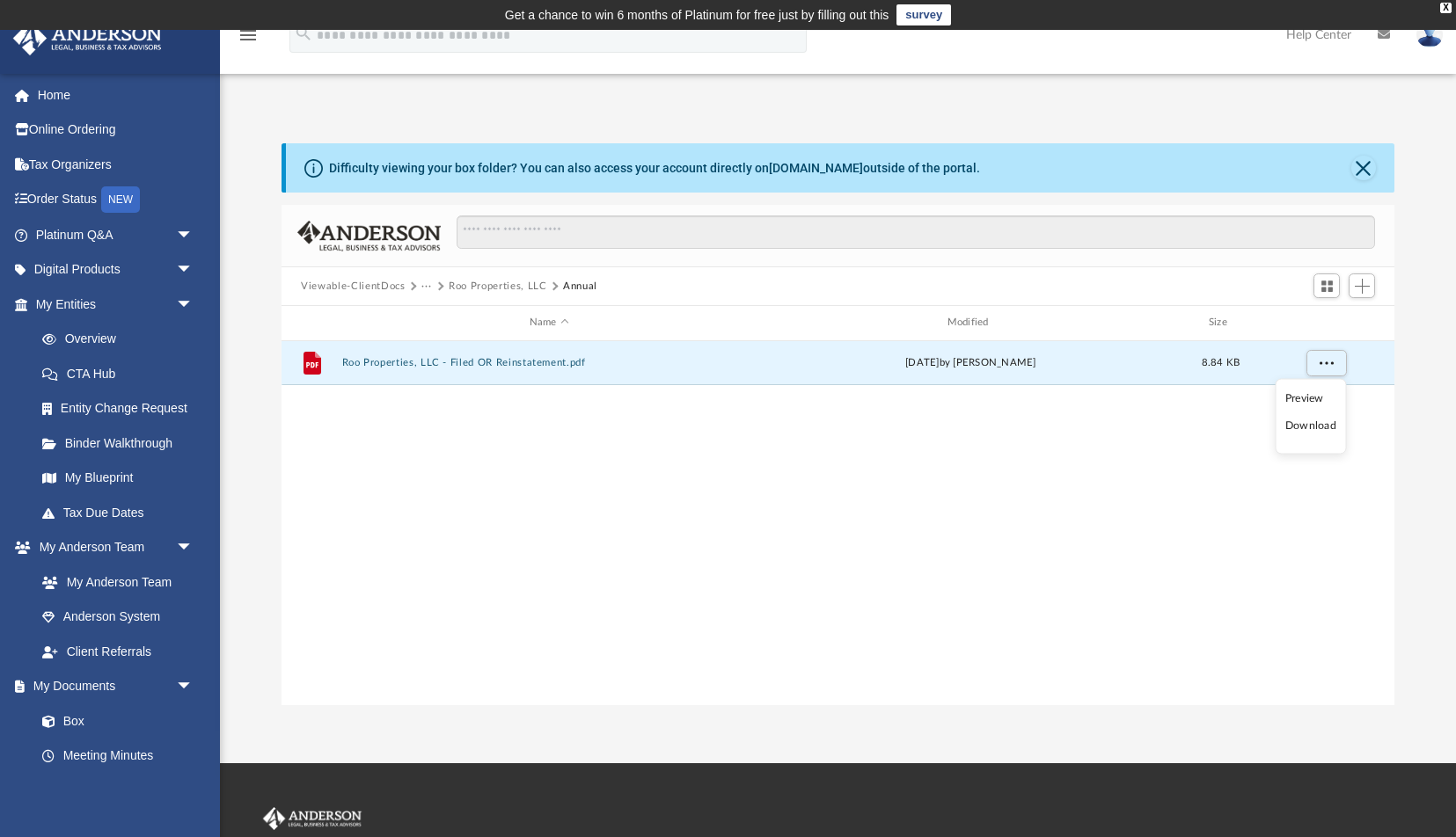
click at [1313, 422] on li "Download" at bounding box center [1311, 426] width 52 height 19
click at [490, 286] on button "Roo Properties, LLC" at bounding box center [497, 287] width 98 height 16
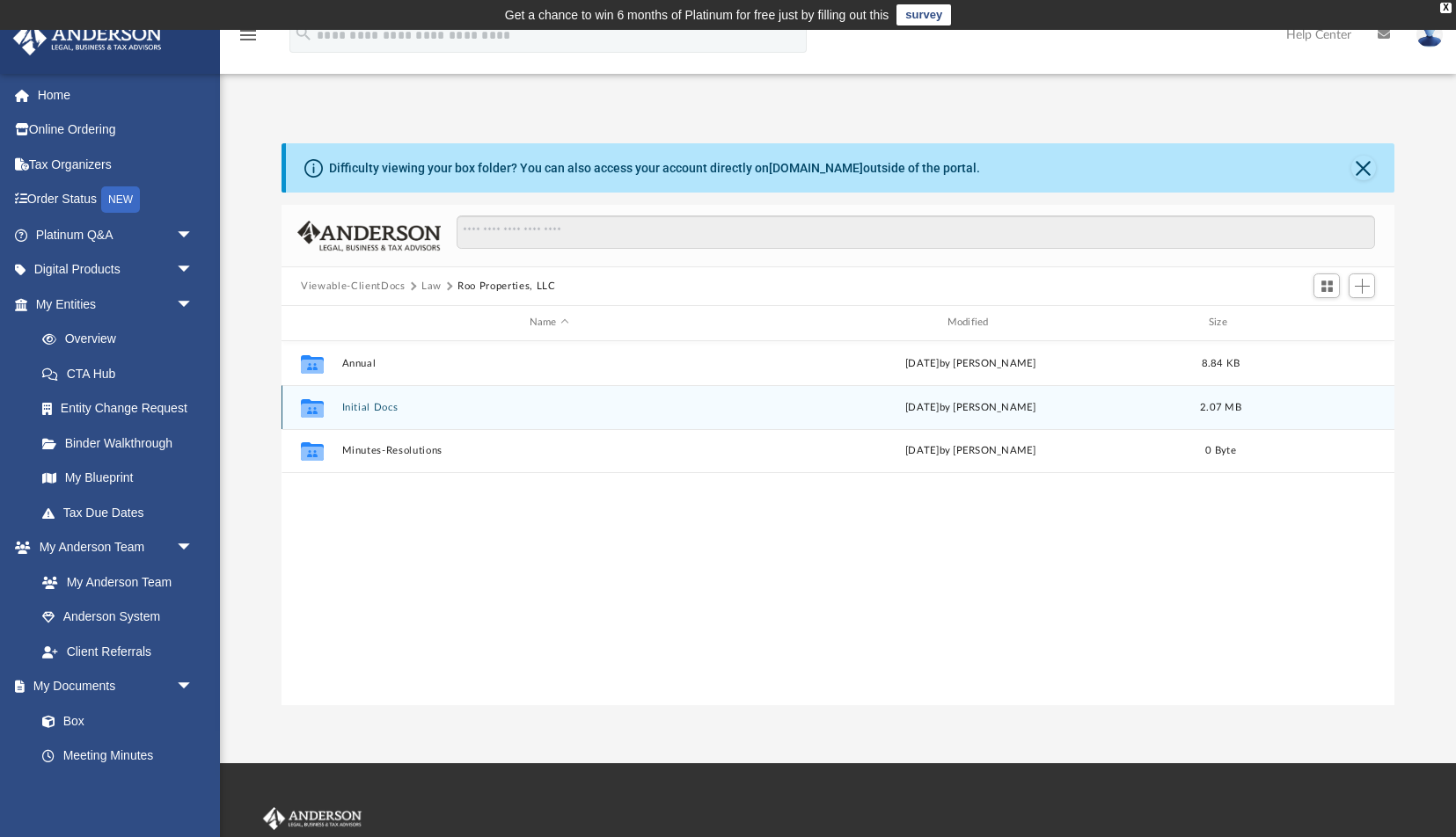
click at [383, 409] on button "Initial Docs" at bounding box center [549, 408] width 414 height 12
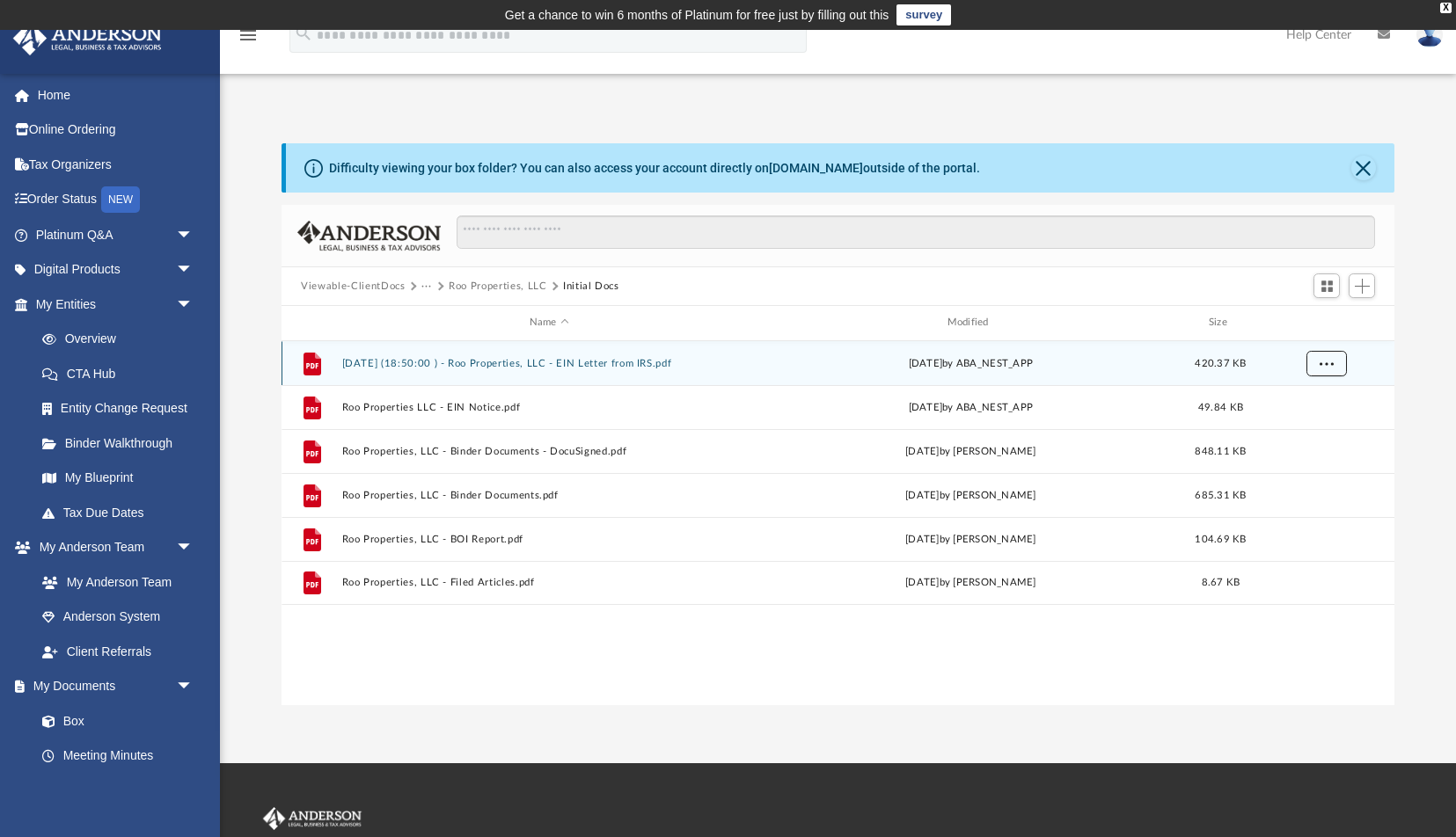
click at [1328, 359] on span "More options" at bounding box center [1326, 363] width 14 height 10
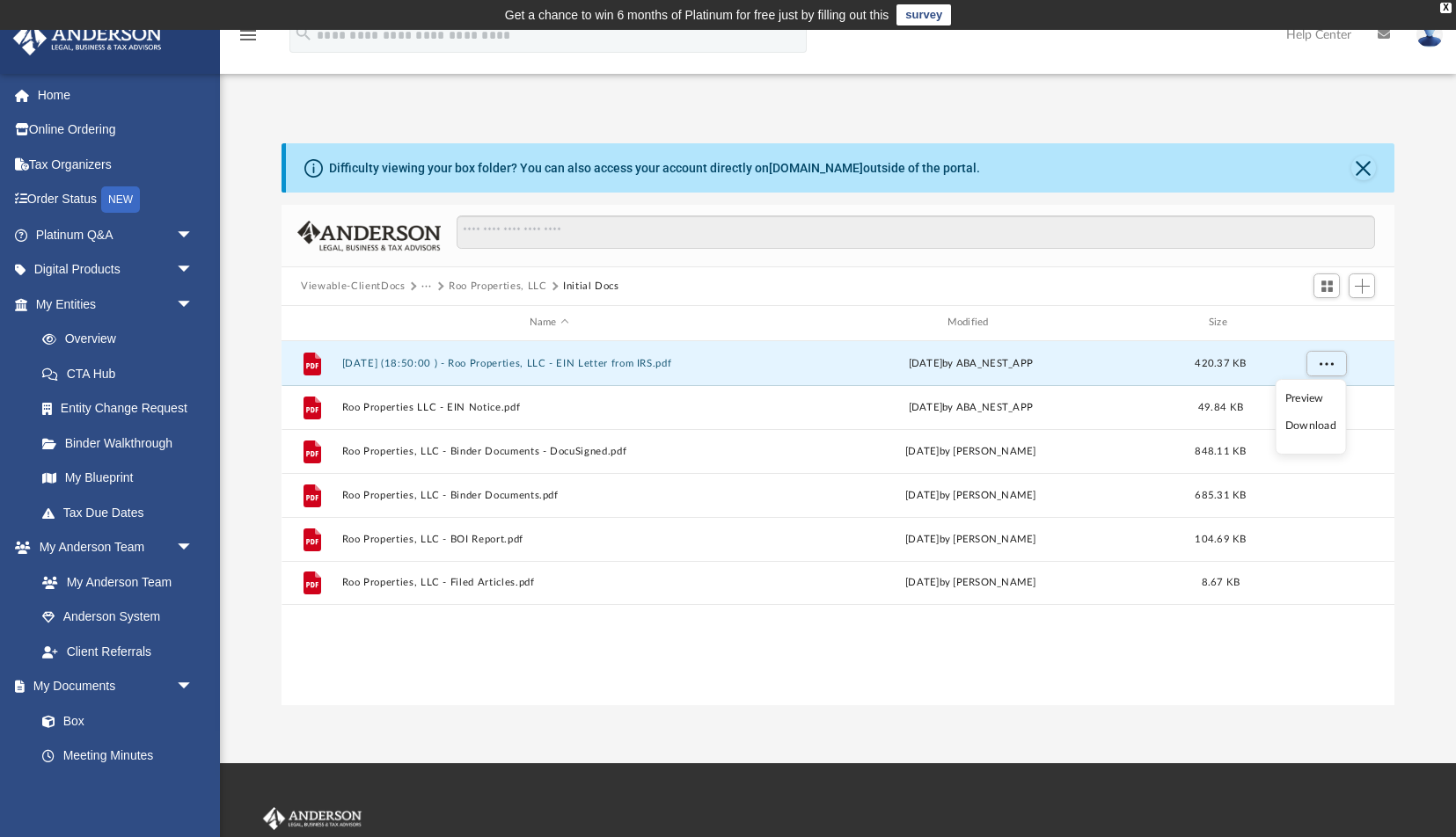
click at [1326, 429] on li "Download" at bounding box center [1311, 426] width 52 height 19
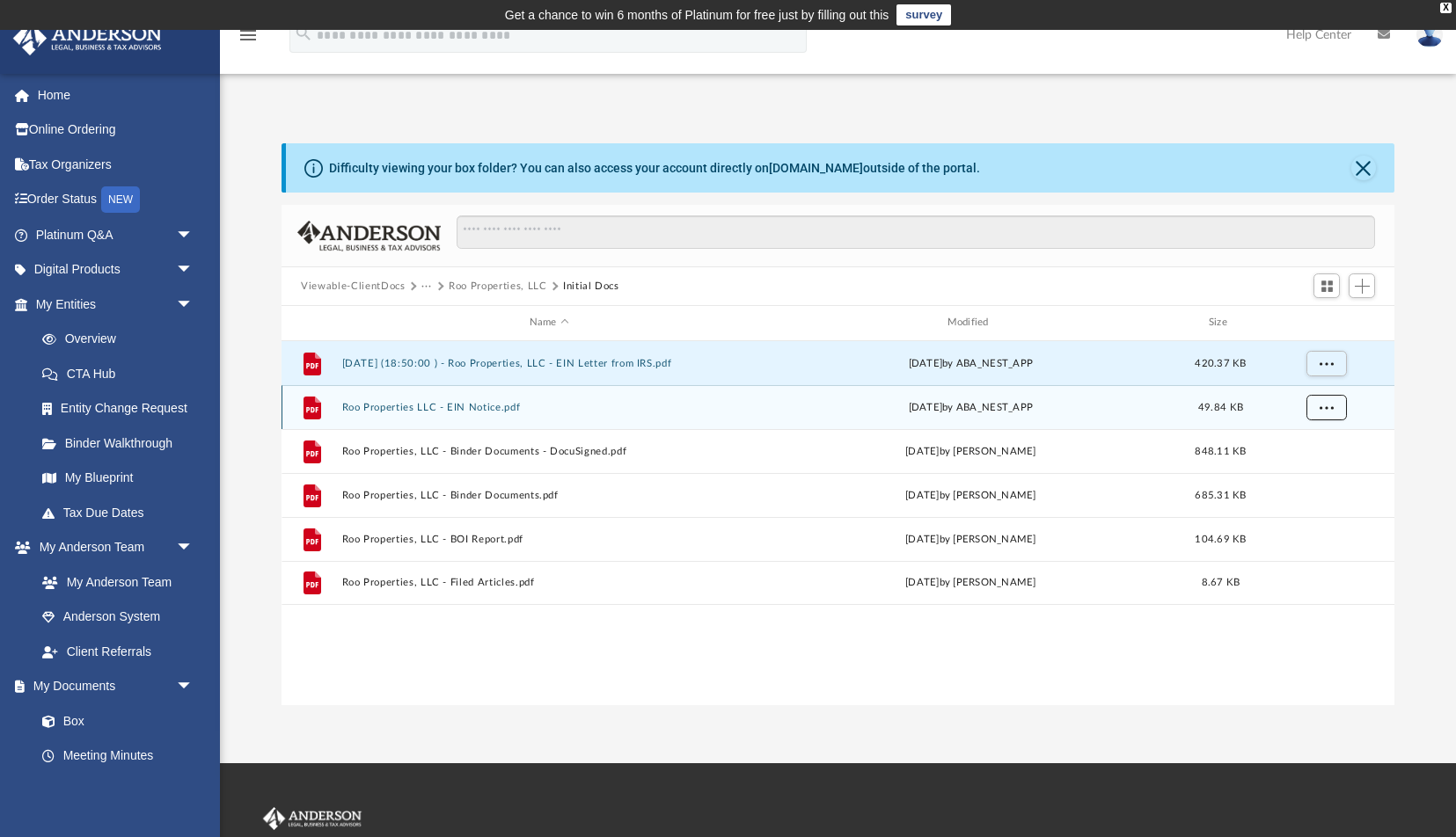
click at [1331, 402] on span "More options" at bounding box center [1326, 407] width 14 height 10
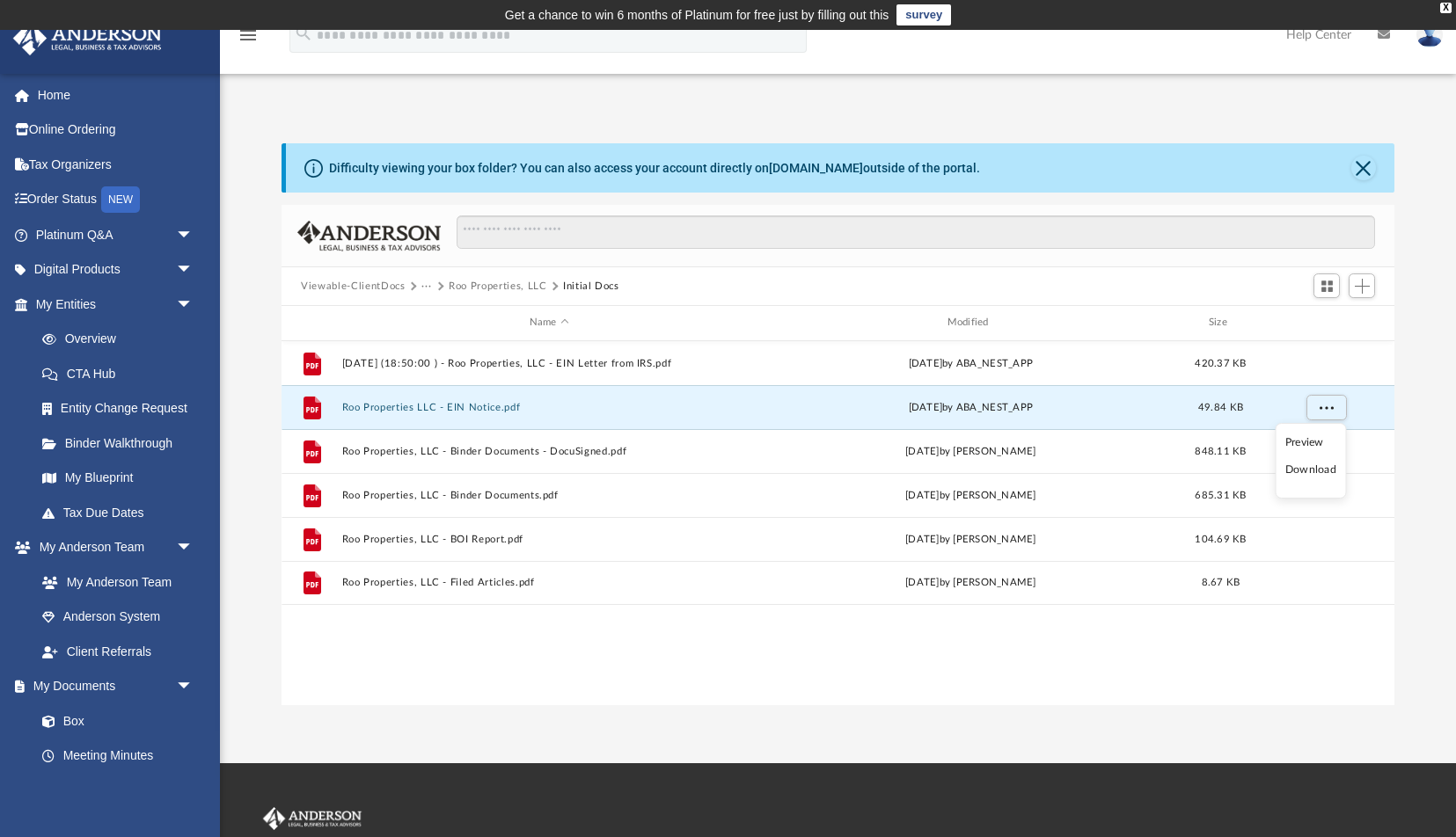
click at [1327, 471] on li "Download" at bounding box center [1311, 470] width 52 height 19
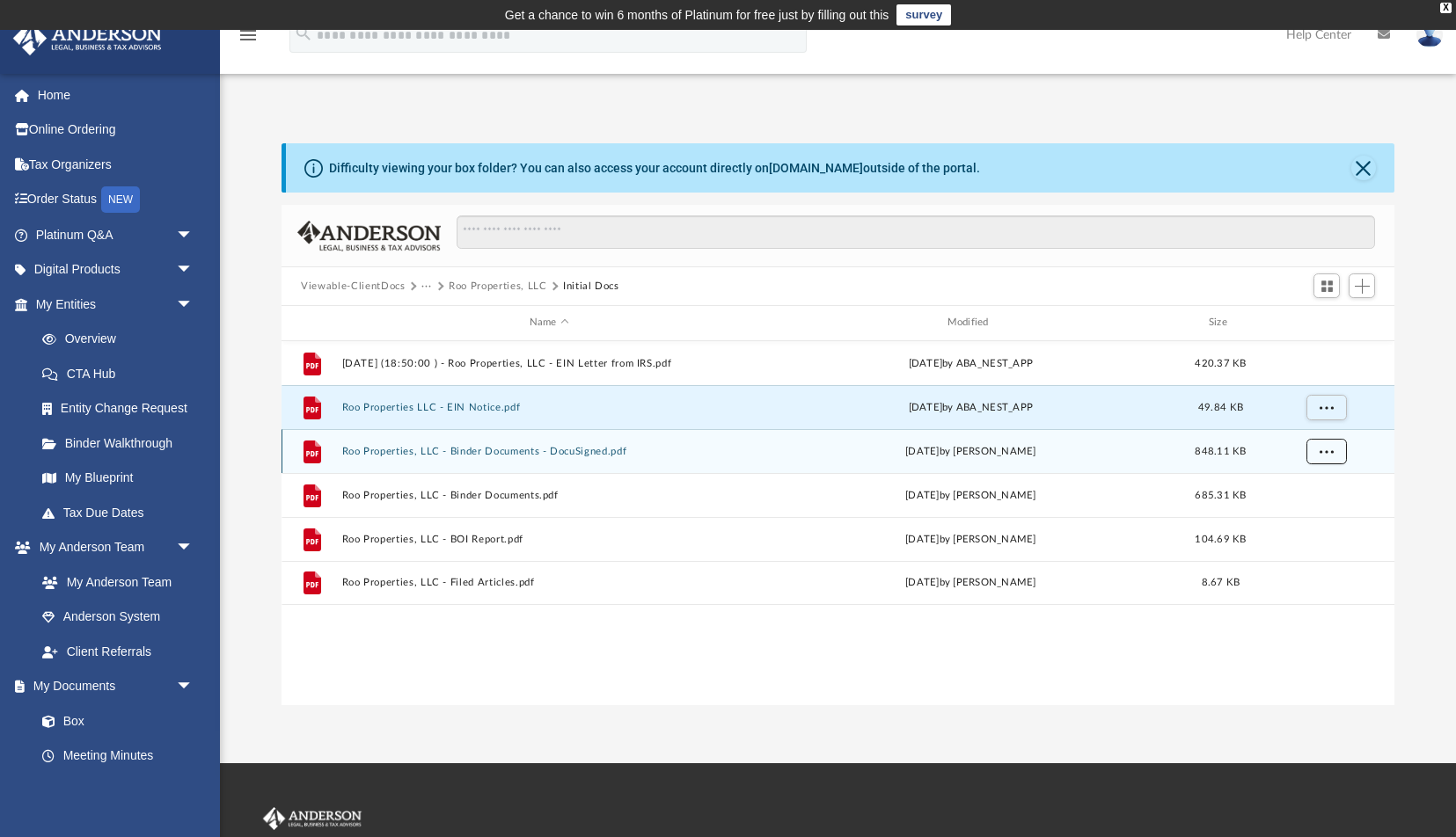
click at [1332, 456] on span "More options" at bounding box center [1326, 451] width 14 height 10
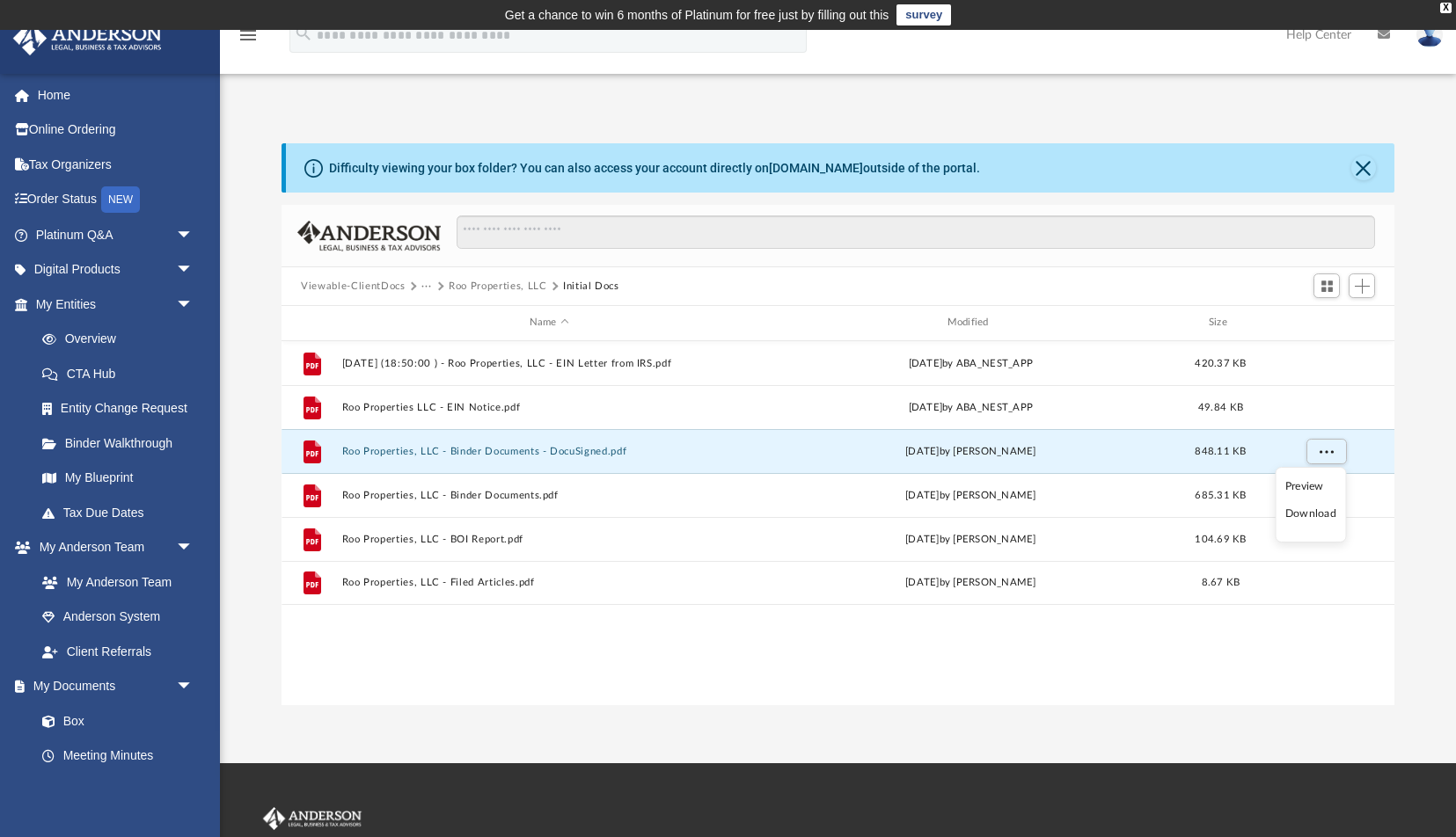
click at [1328, 512] on li "Download" at bounding box center [1311, 514] width 52 height 19
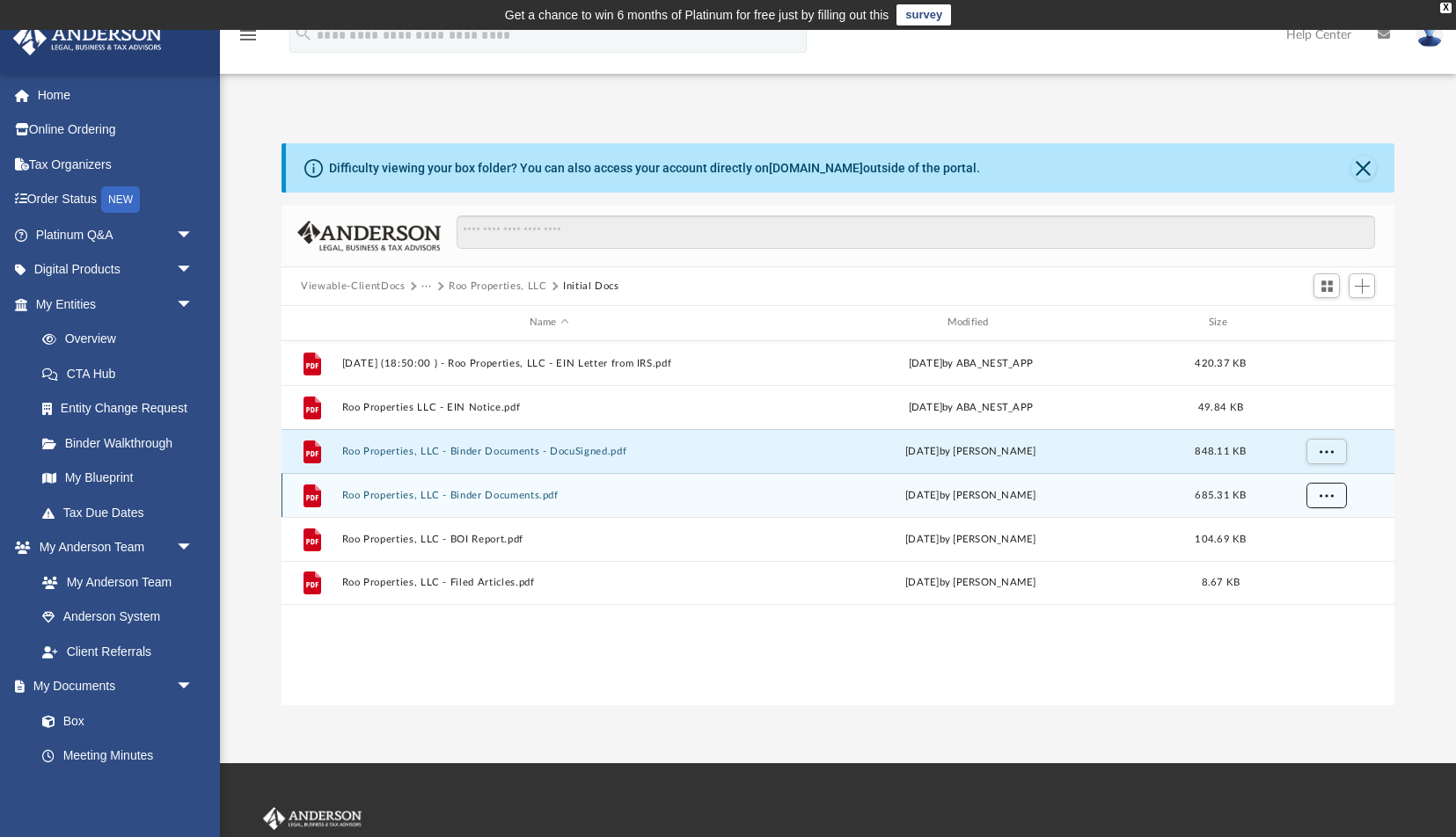
click at [1326, 491] on span "More options" at bounding box center [1326, 495] width 14 height 10
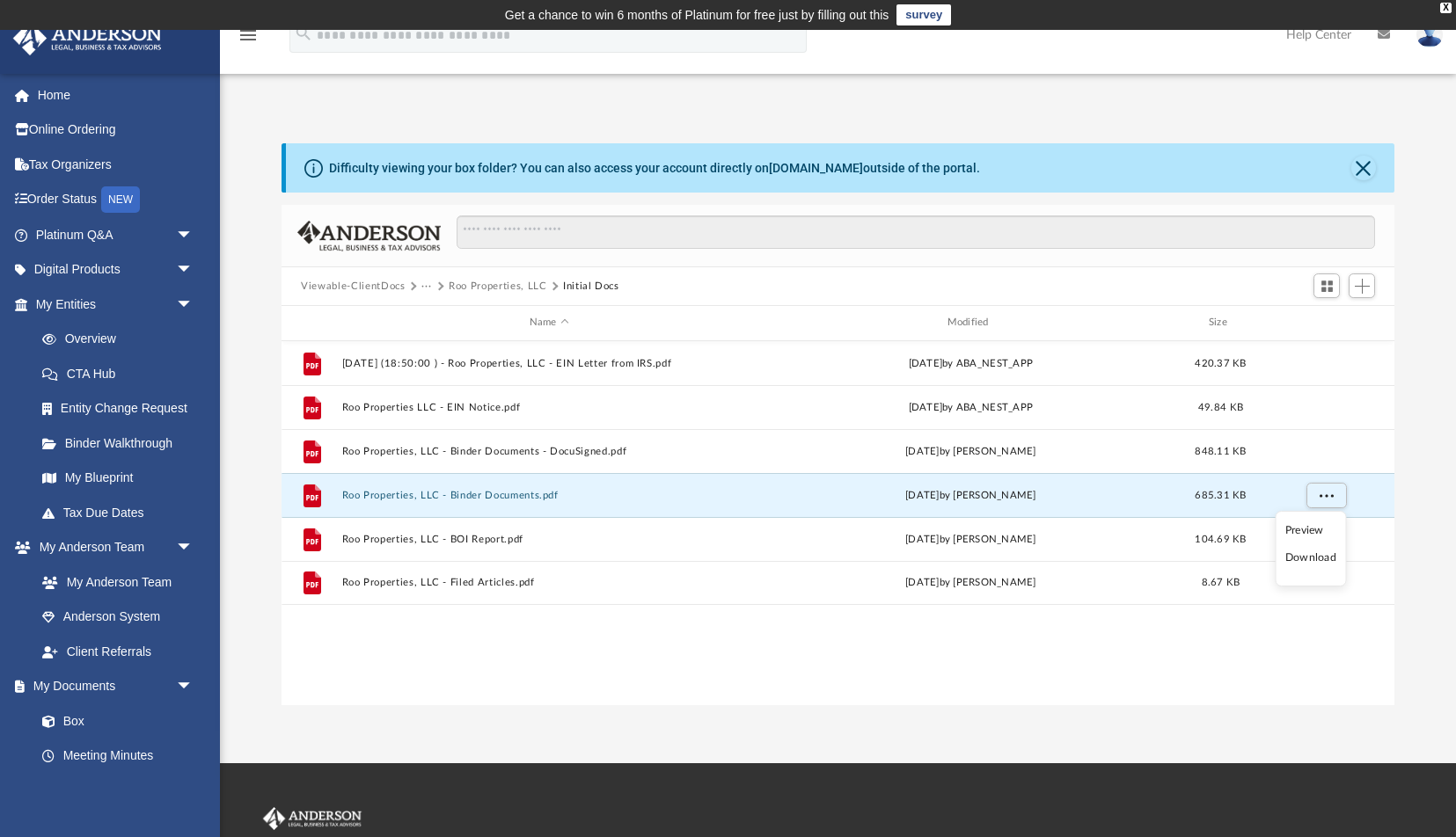
click at [1327, 555] on li "Download" at bounding box center [1311, 558] width 52 height 19
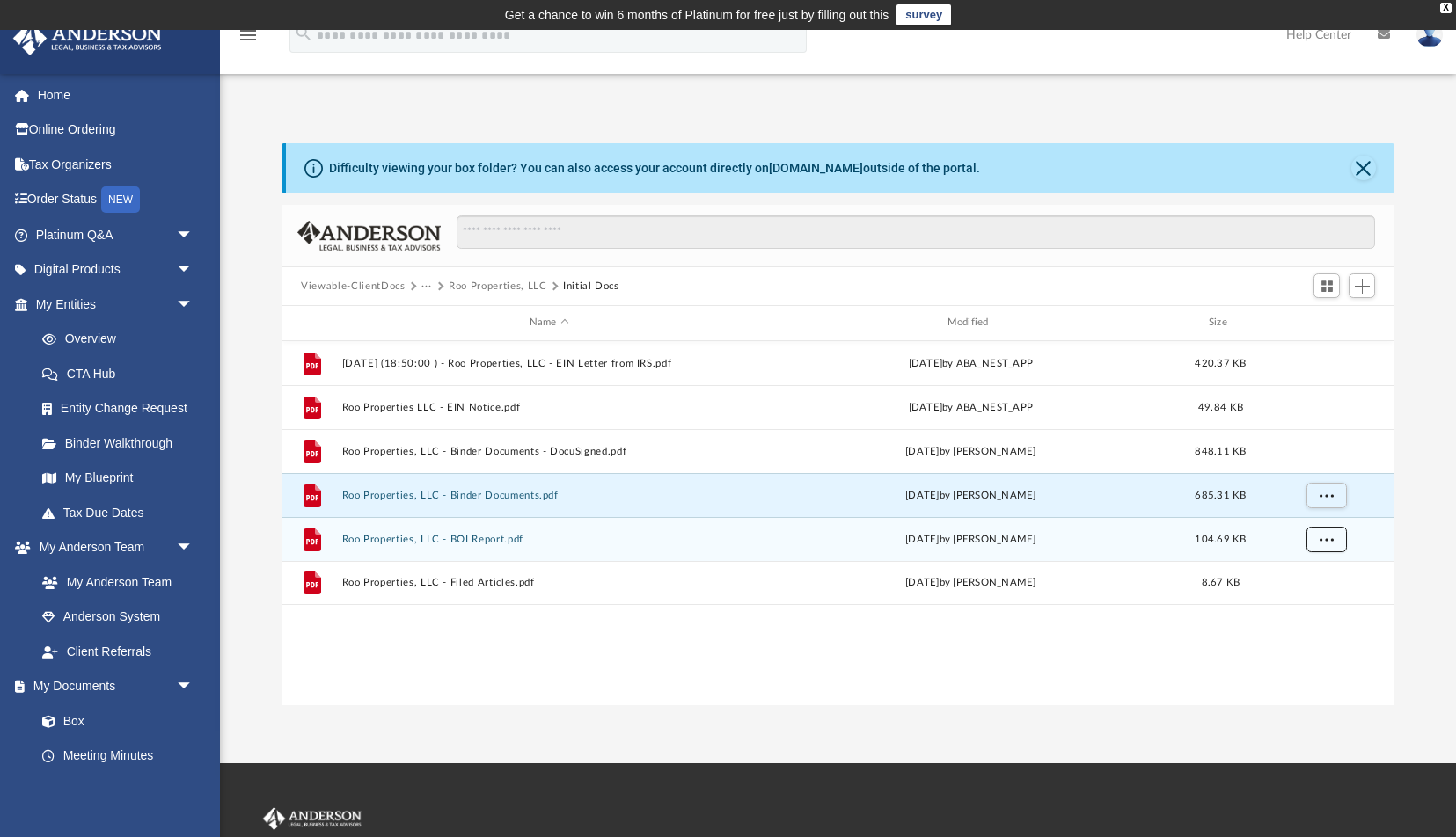
click at [1331, 541] on span "More options" at bounding box center [1326, 539] width 14 height 10
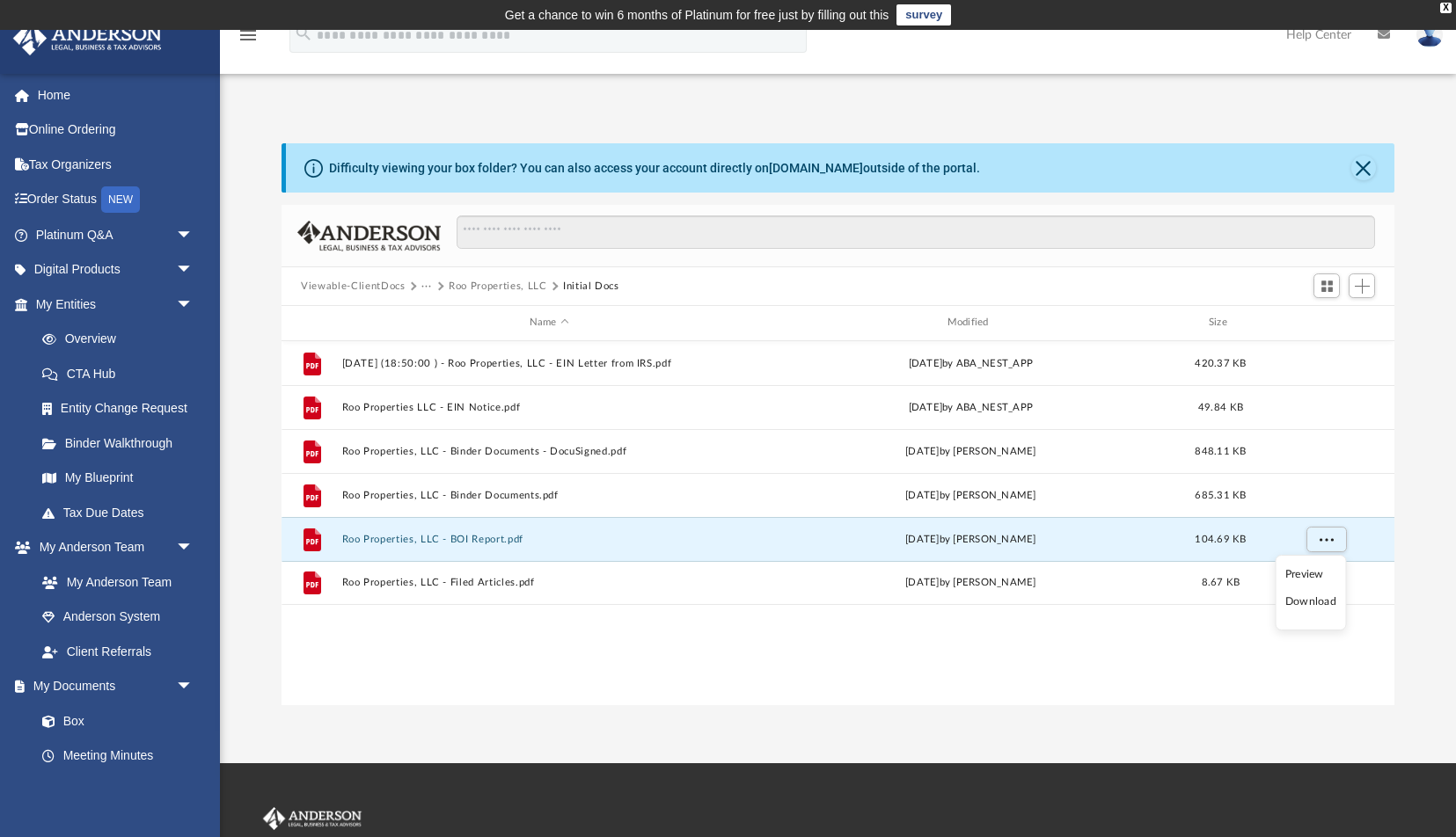
click at [1331, 602] on li "Download" at bounding box center [1311, 602] width 52 height 19
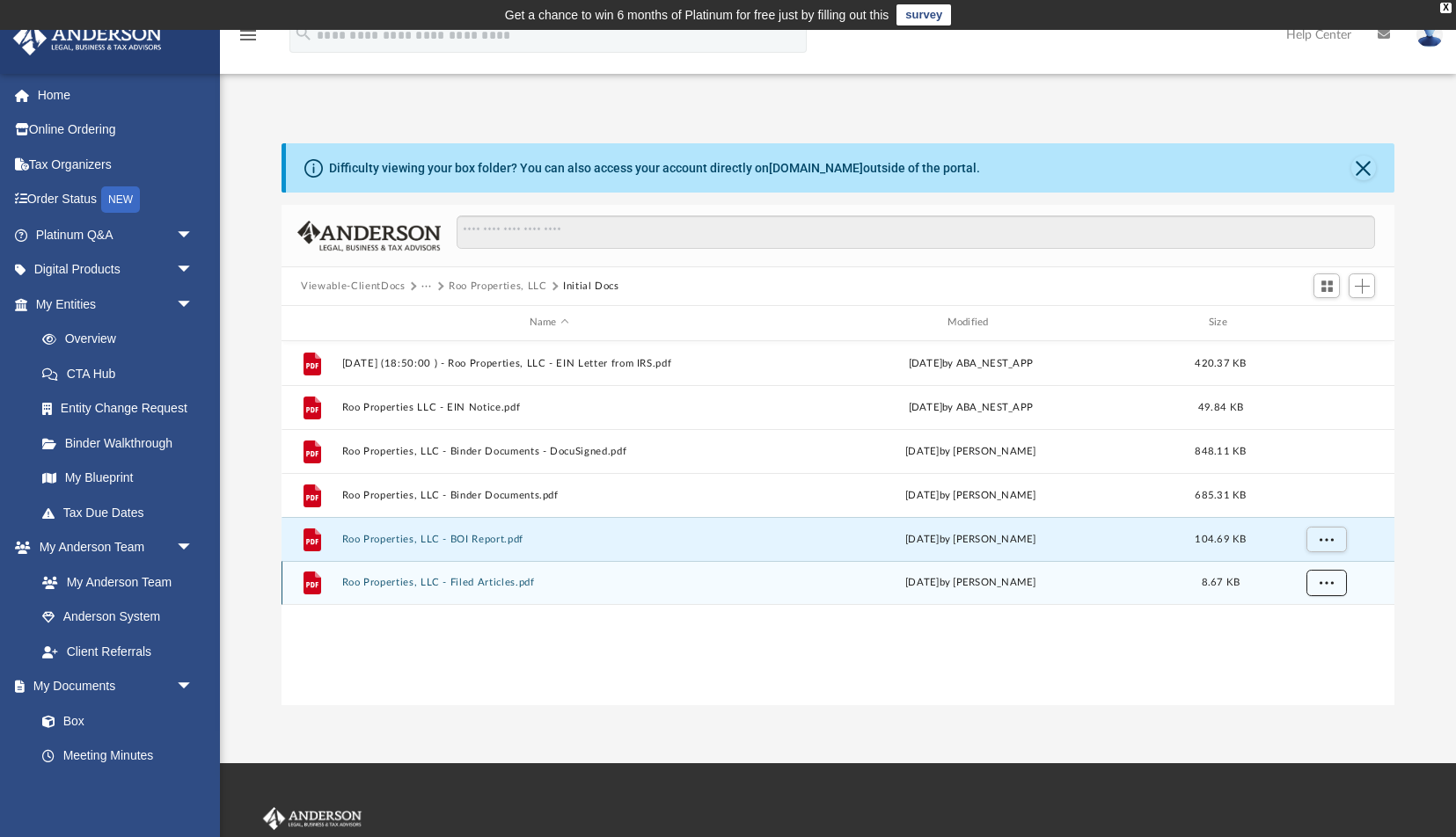
click at [1336, 579] on button "More options" at bounding box center [1326, 582] width 41 height 27
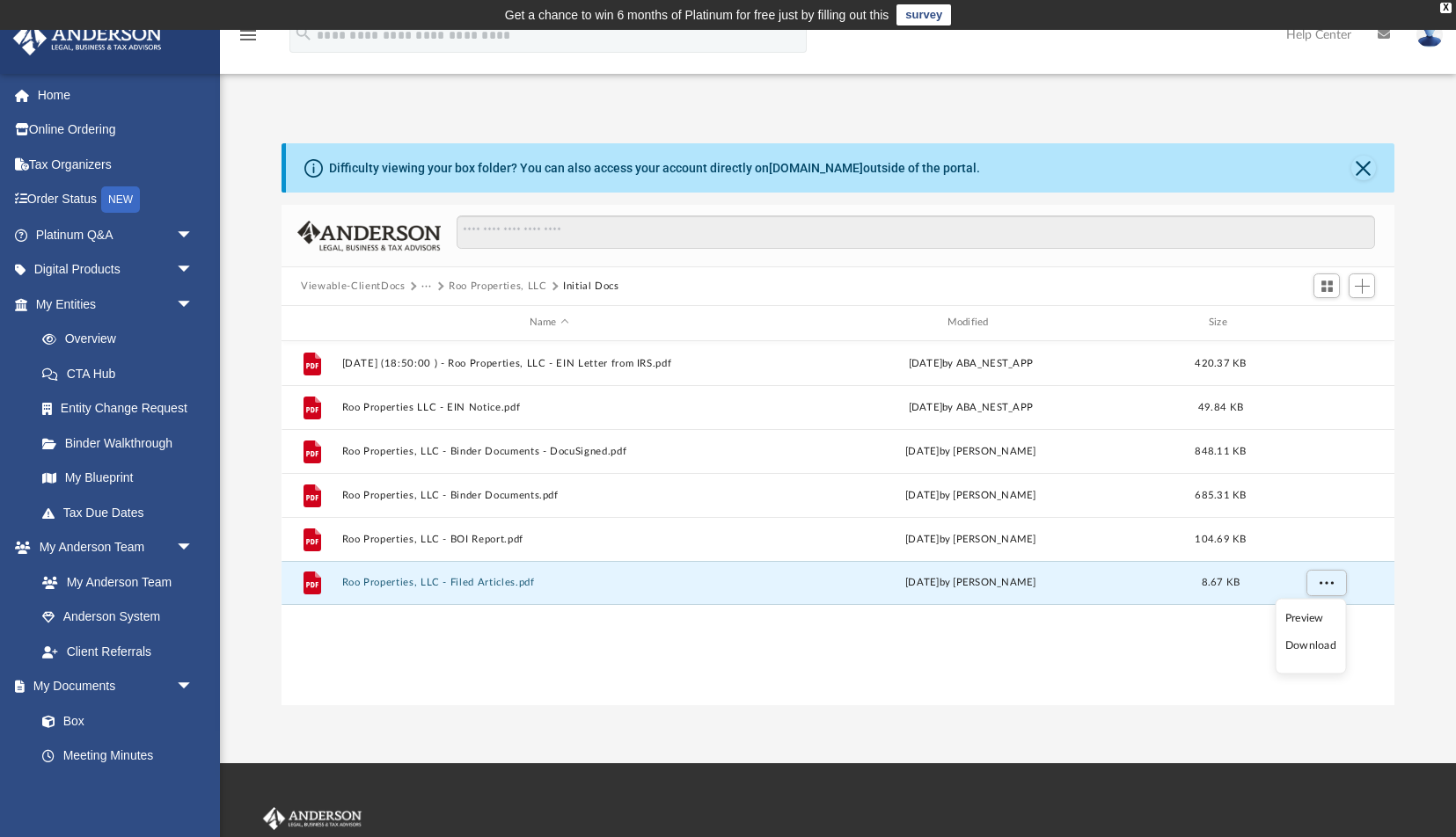
click at [1326, 646] on li "Download" at bounding box center [1311, 646] width 52 height 19
click at [802, 122] on div "Difficulty viewing your box folder? You can also access your account directly o…" at bounding box center [838, 405] width 1236 height 599
click at [468, 289] on button "Roo Properties, LLC" at bounding box center [497, 287] width 98 height 16
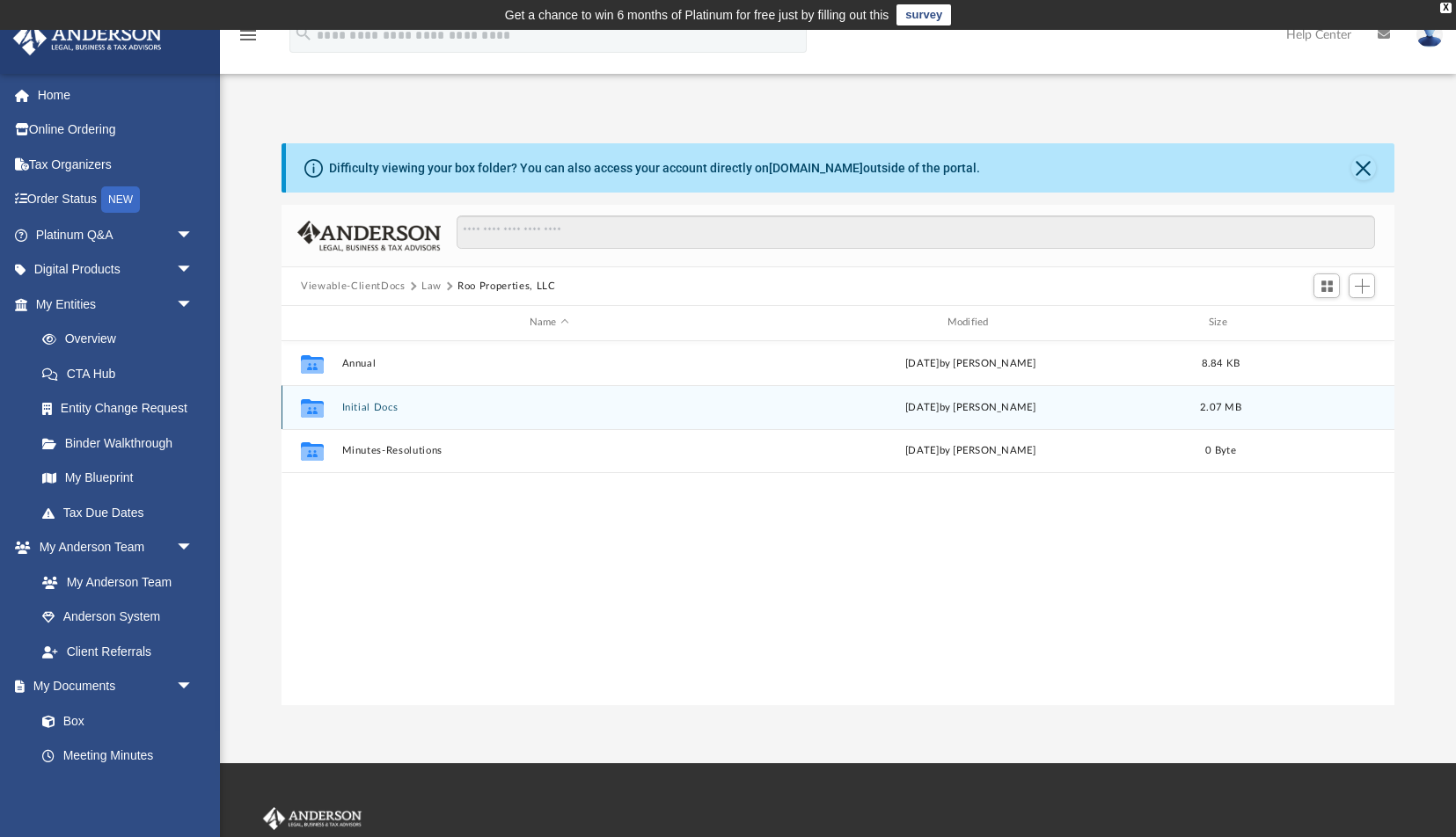
click at [371, 405] on button "Initial Docs" at bounding box center [549, 408] width 414 height 12
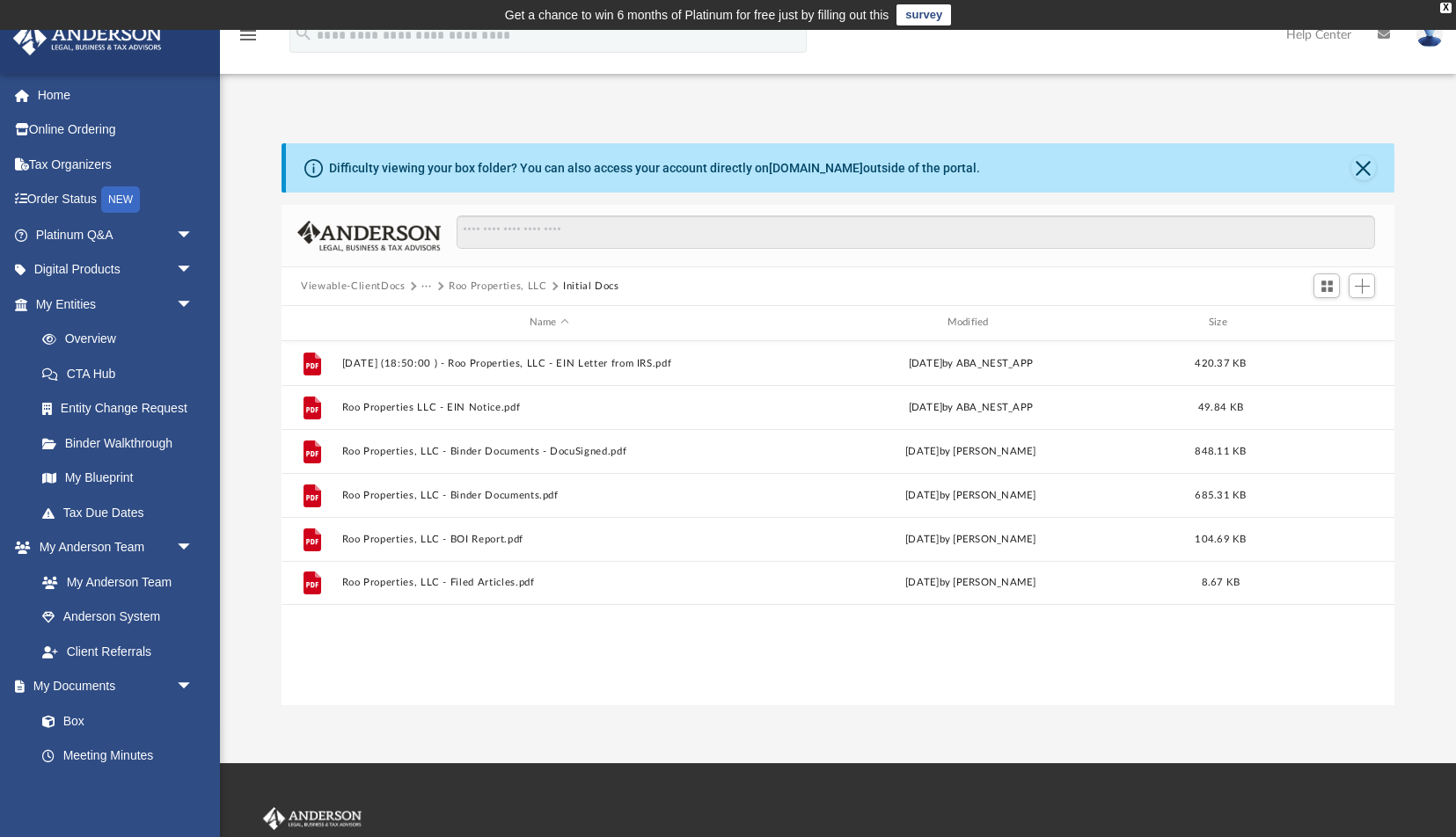
click at [491, 289] on button "Roo Properties, LLC" at bounding box center [497, 287] width 98 height 16
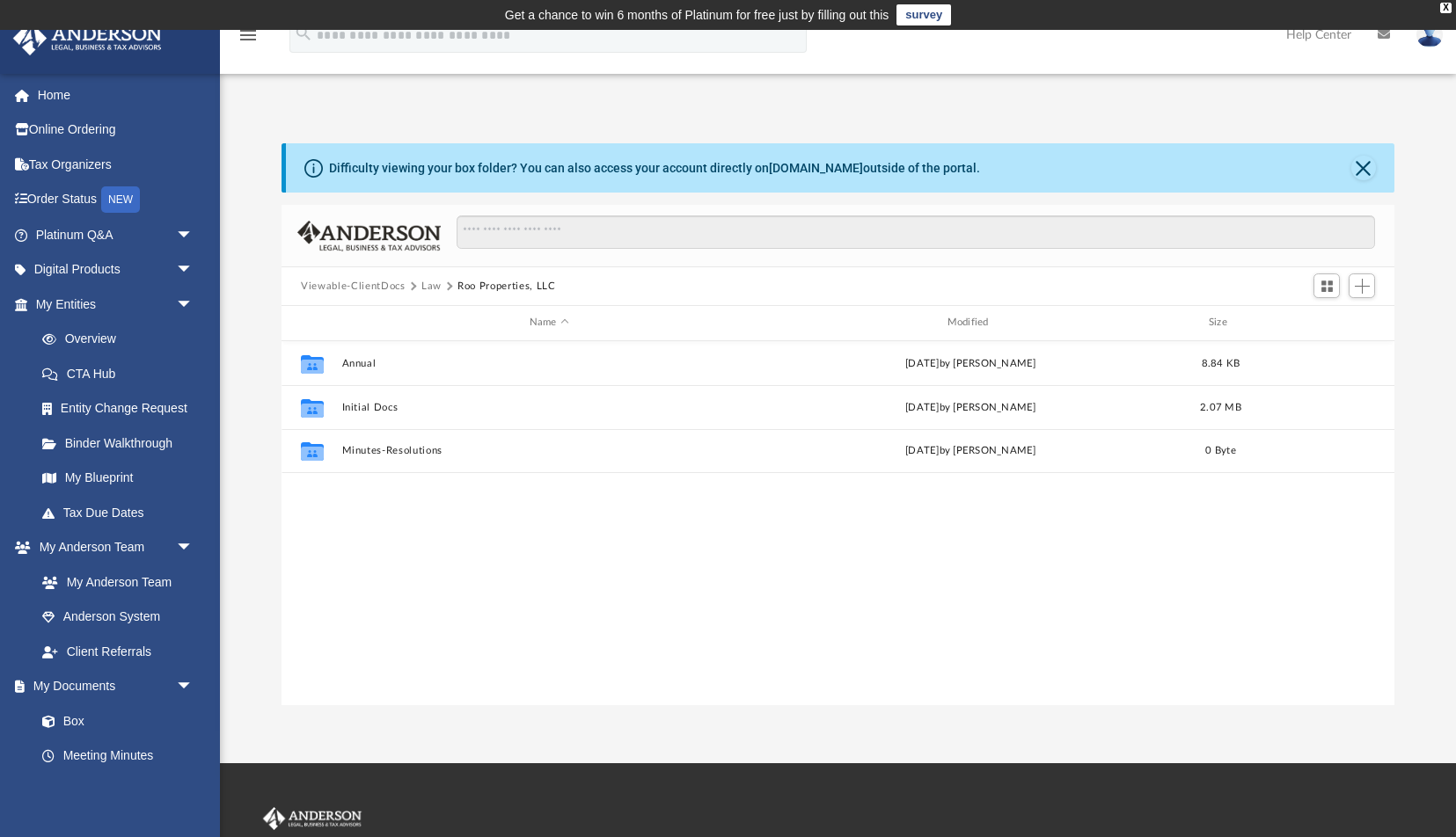
click at [432, 286] on button "Law" at bounding box center [431, 287] width 20 height 16
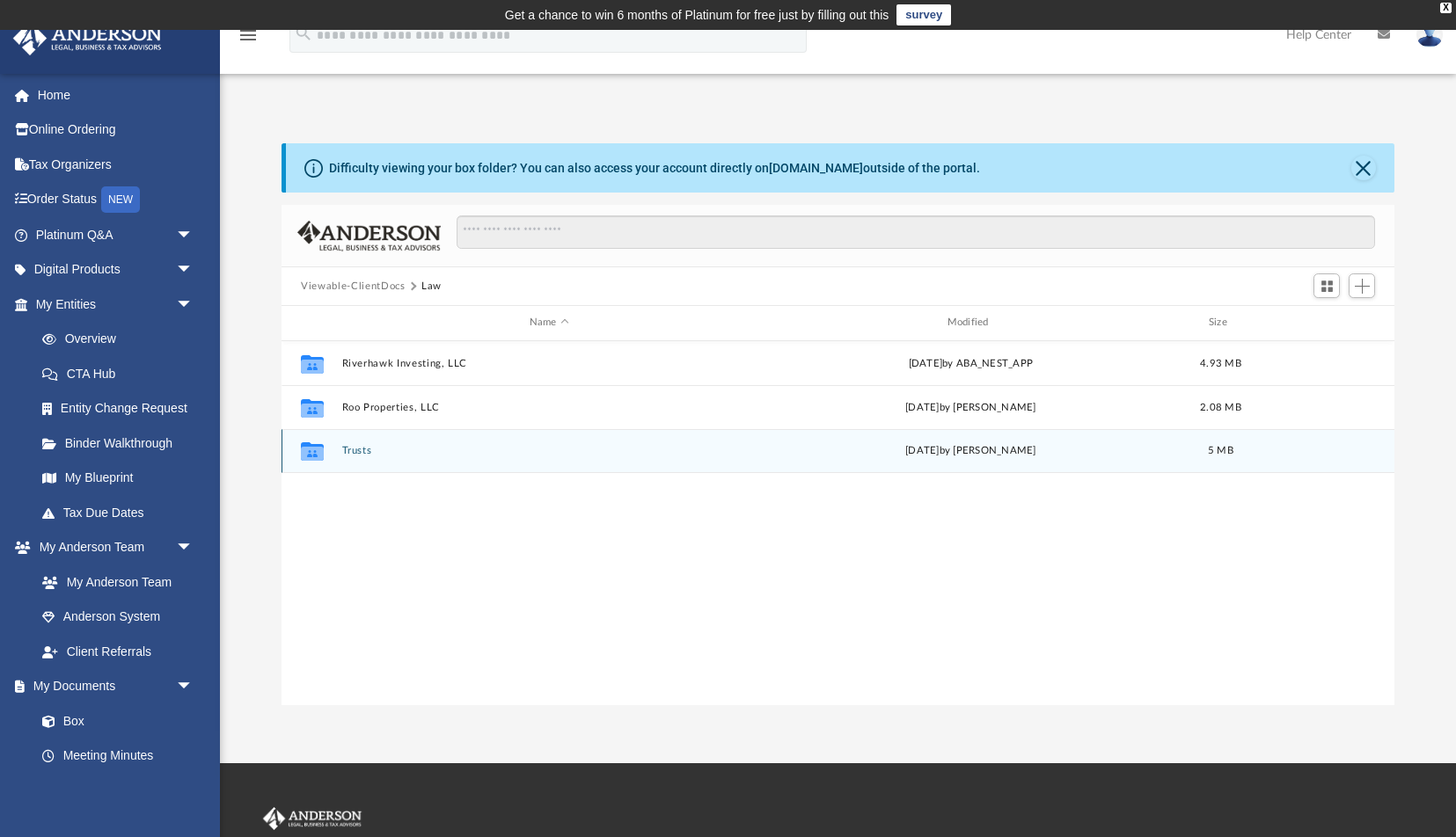
click at [359, 454] on button "Trusts" at bounding box center [549, 451] width 414 height 12
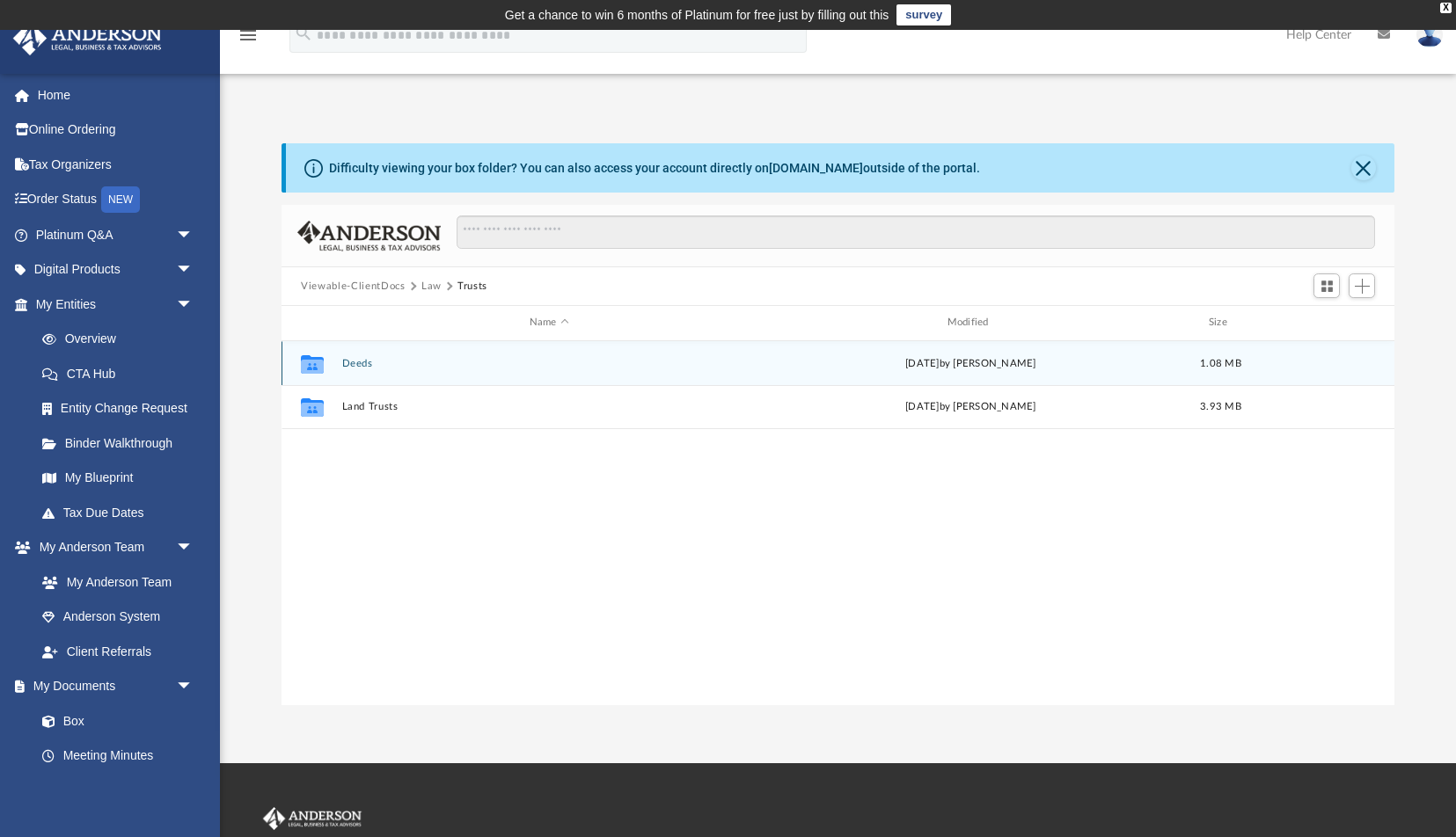
click at [363, 363] on button "Deeds" at bounding box center [549, 364] width 414 height 12
click at [401, 365] on button "Deed - 1940 NE Otela Place" at bounding box center [549, 364] width 414 height 12
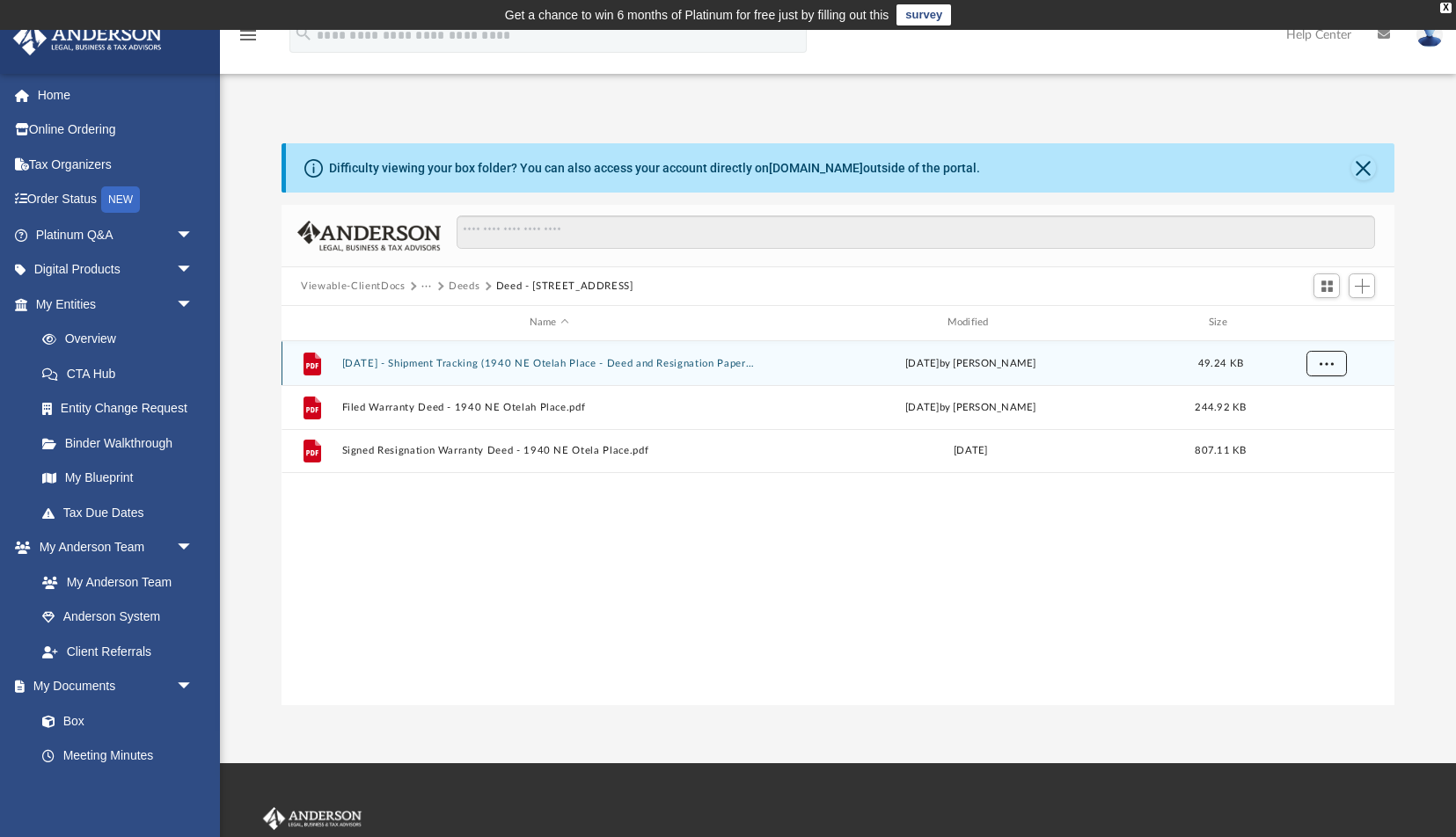
click at [1323, 367] on span "More options" at bounding box center [1326, 363] width 14 height 10
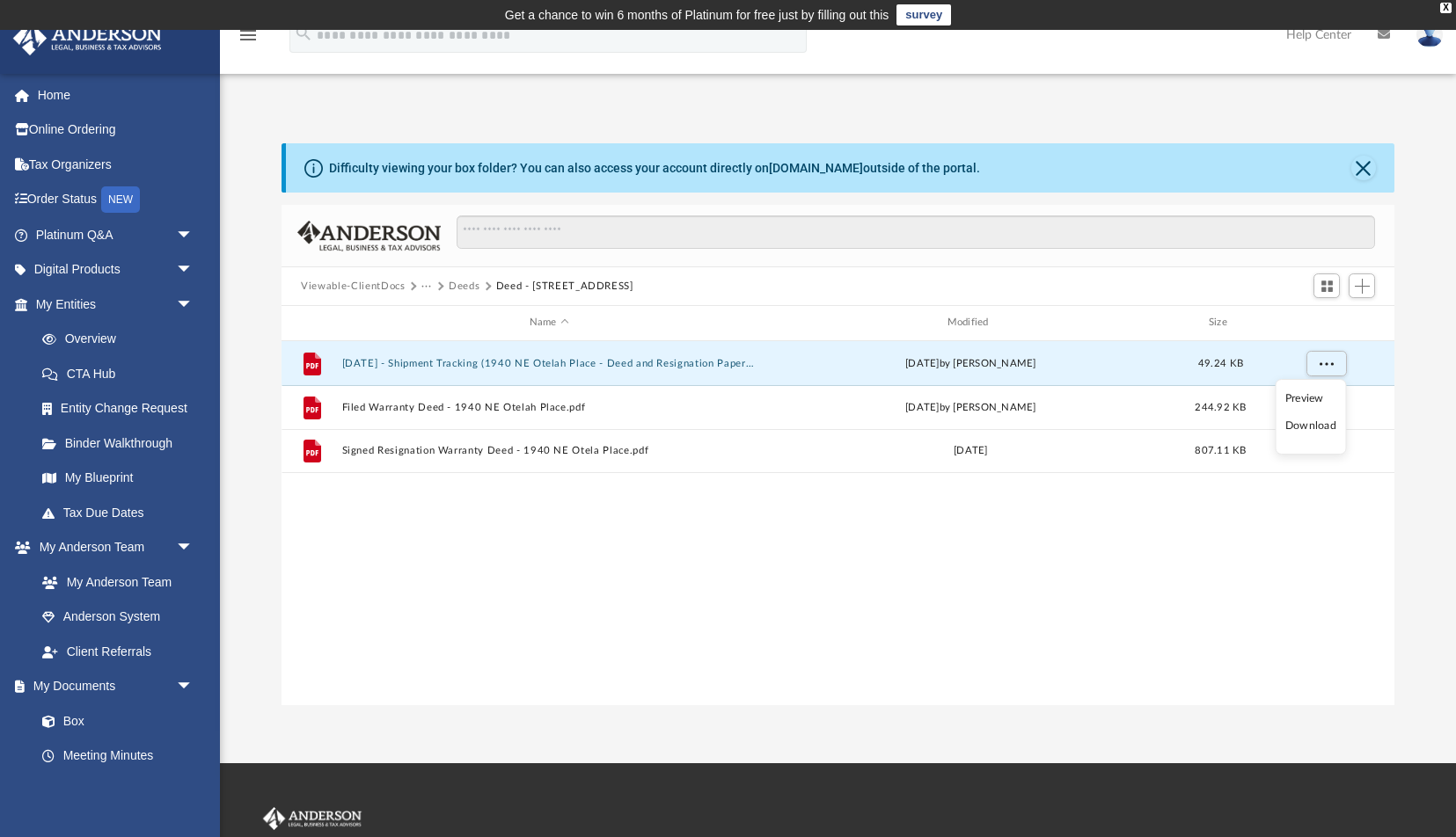
click at [1319, 426] on li "Download" at bounding box center [1311, 426] width 52 height 19
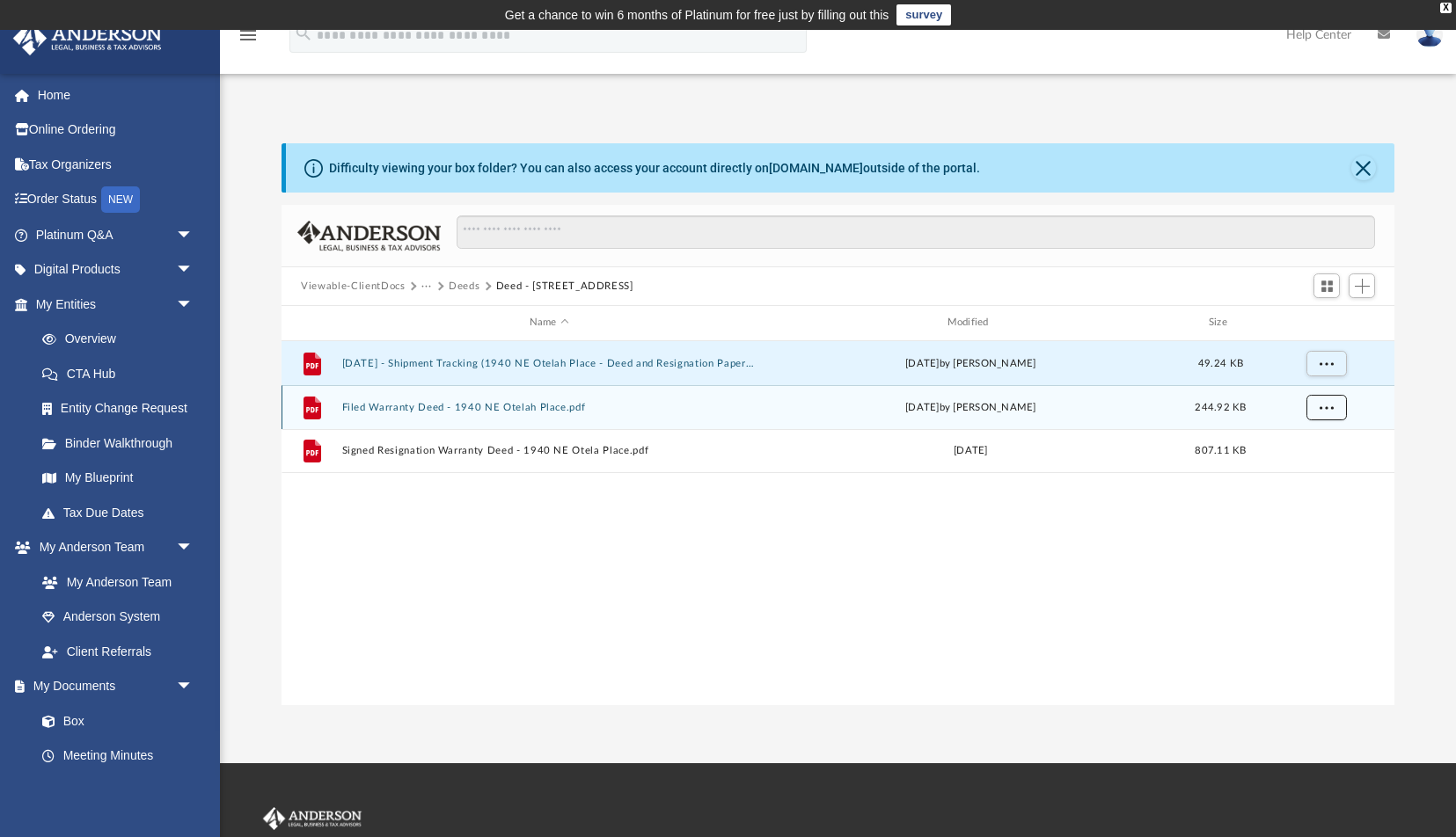
click at [1324, 402] on span "More options" at bounding box center [1326, 407] width 14 height 10
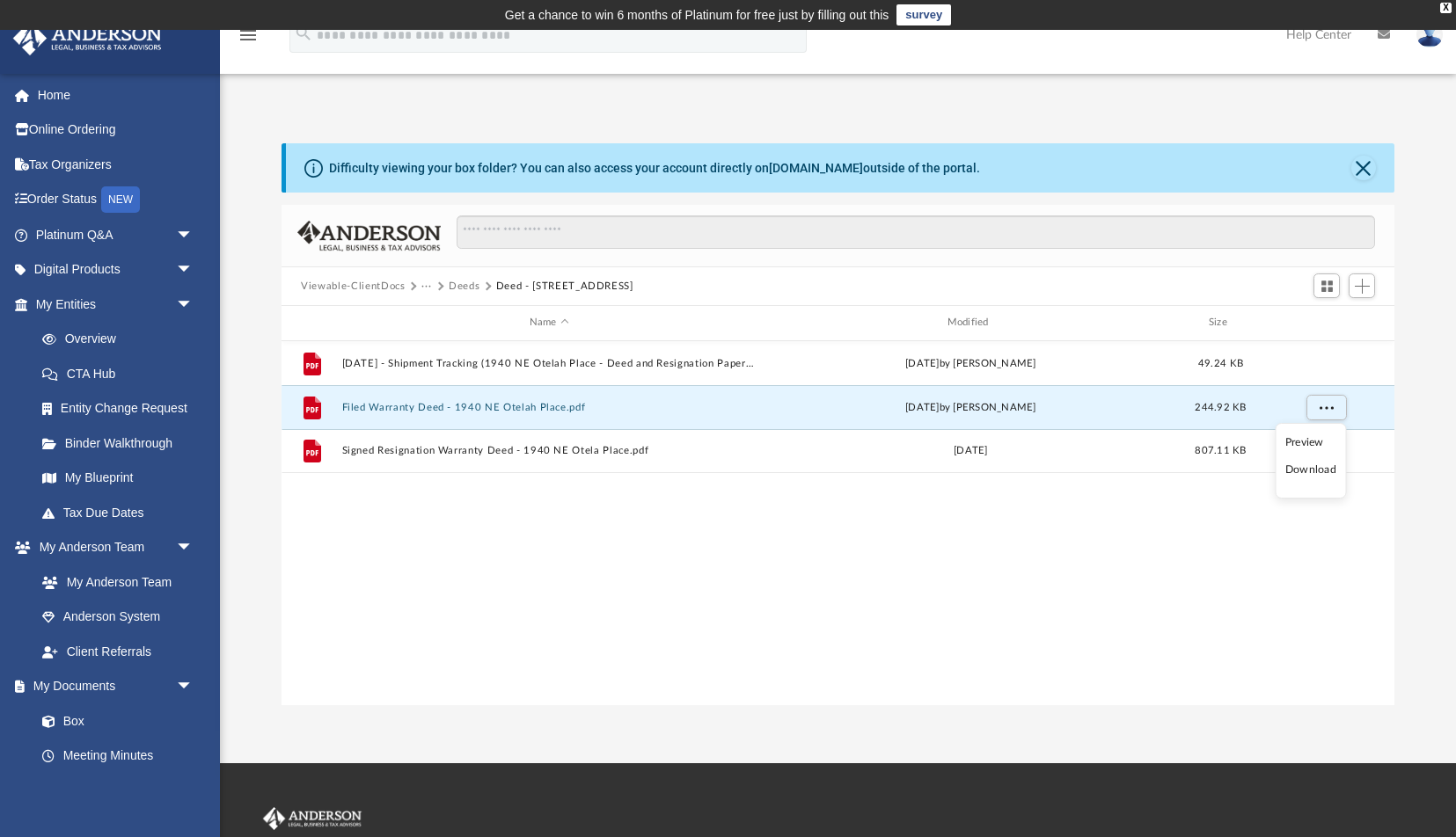
click at [1326, 468] on li "Download" at bounding box center [1311, 470] width 52 height 19
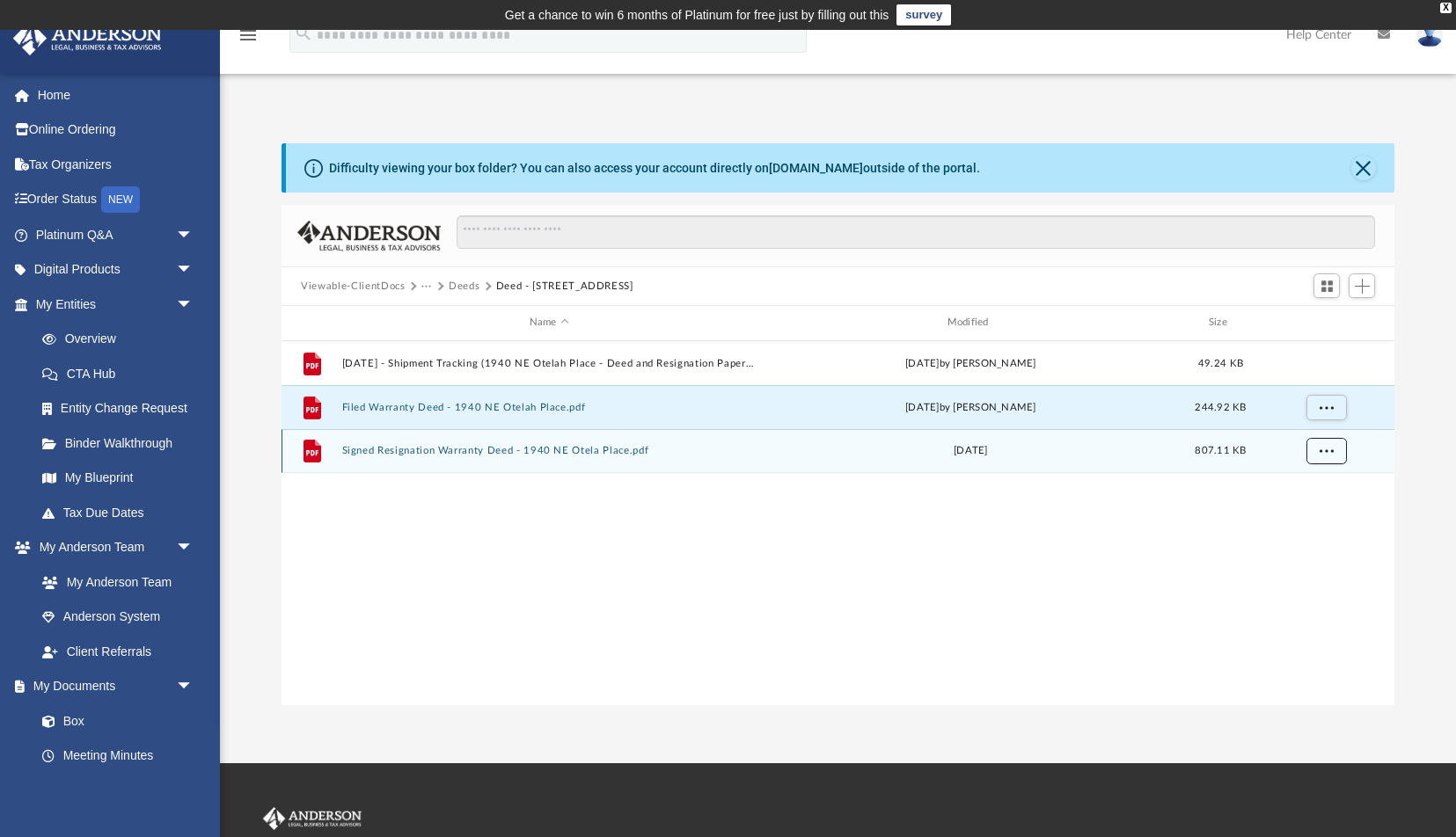
click at [1335, 450] on button "More options" at bounding box center [1326, 451] width 41 height 27
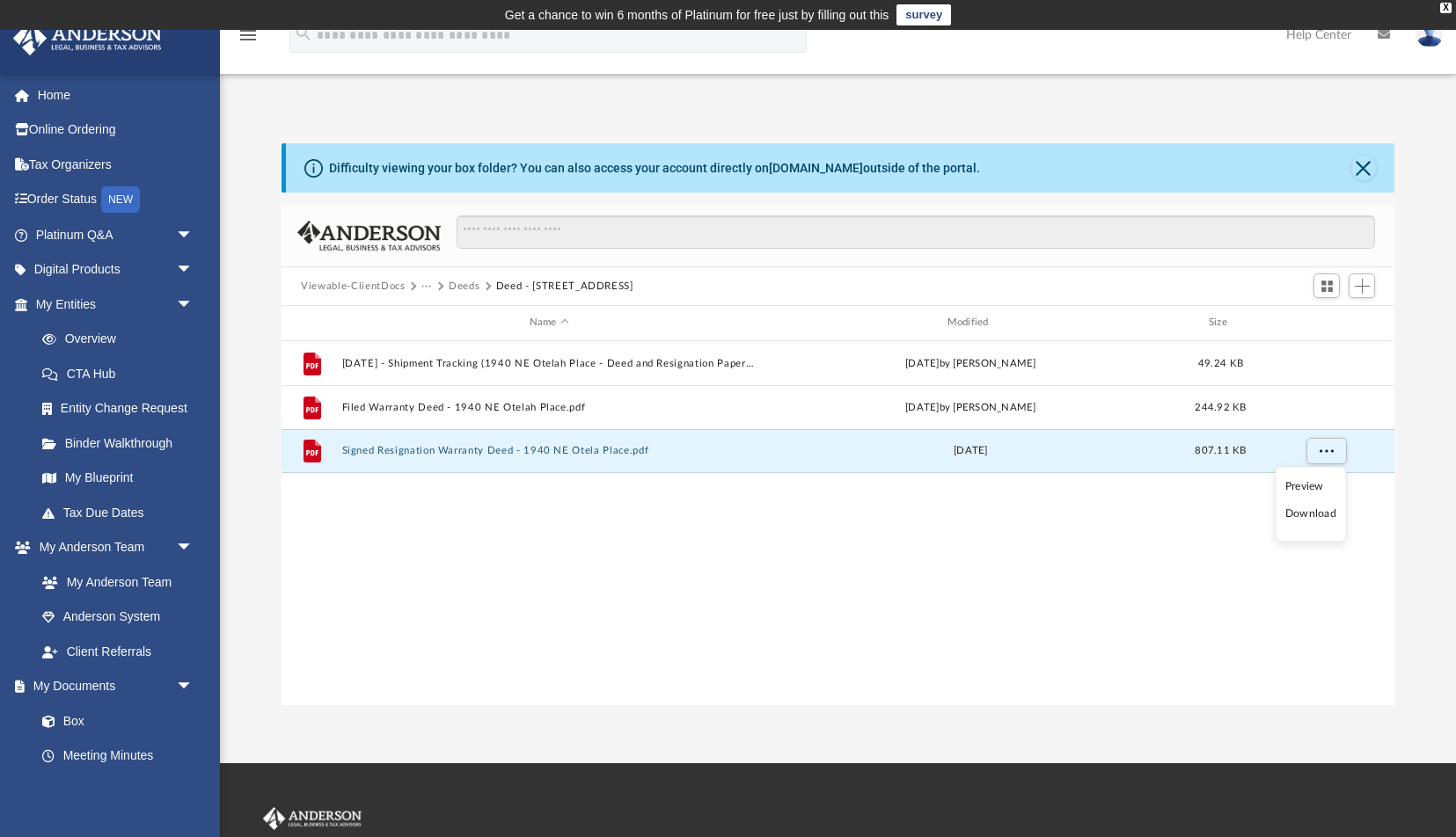
click at [1326, 510] on li "Download" at bounding box center [1311, 514] width 52 height 19
click at [920, 540] on div "File 2024.10.04 - Shipment Tracking (1940 NE Otelah Place - Deed and Resignatio…" at bounding box center [837, 524] width 1112 height 366
click at [458, 283] on button "Deeds" at bounding box center [464, 287] width 31 height 16
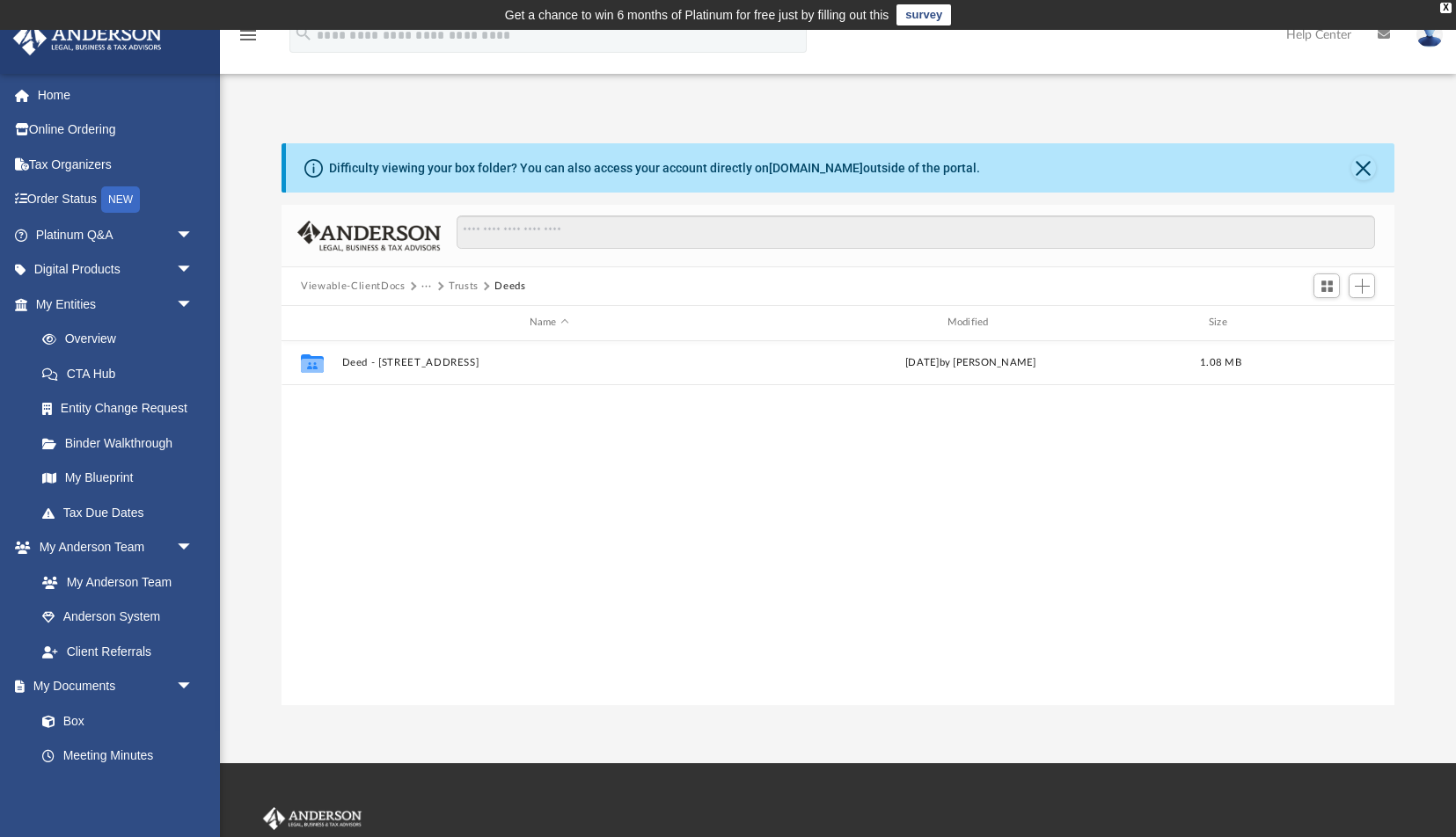
click at [456, 287] on button "Trusts" at bounding box center [464, 287] width 30 height 16
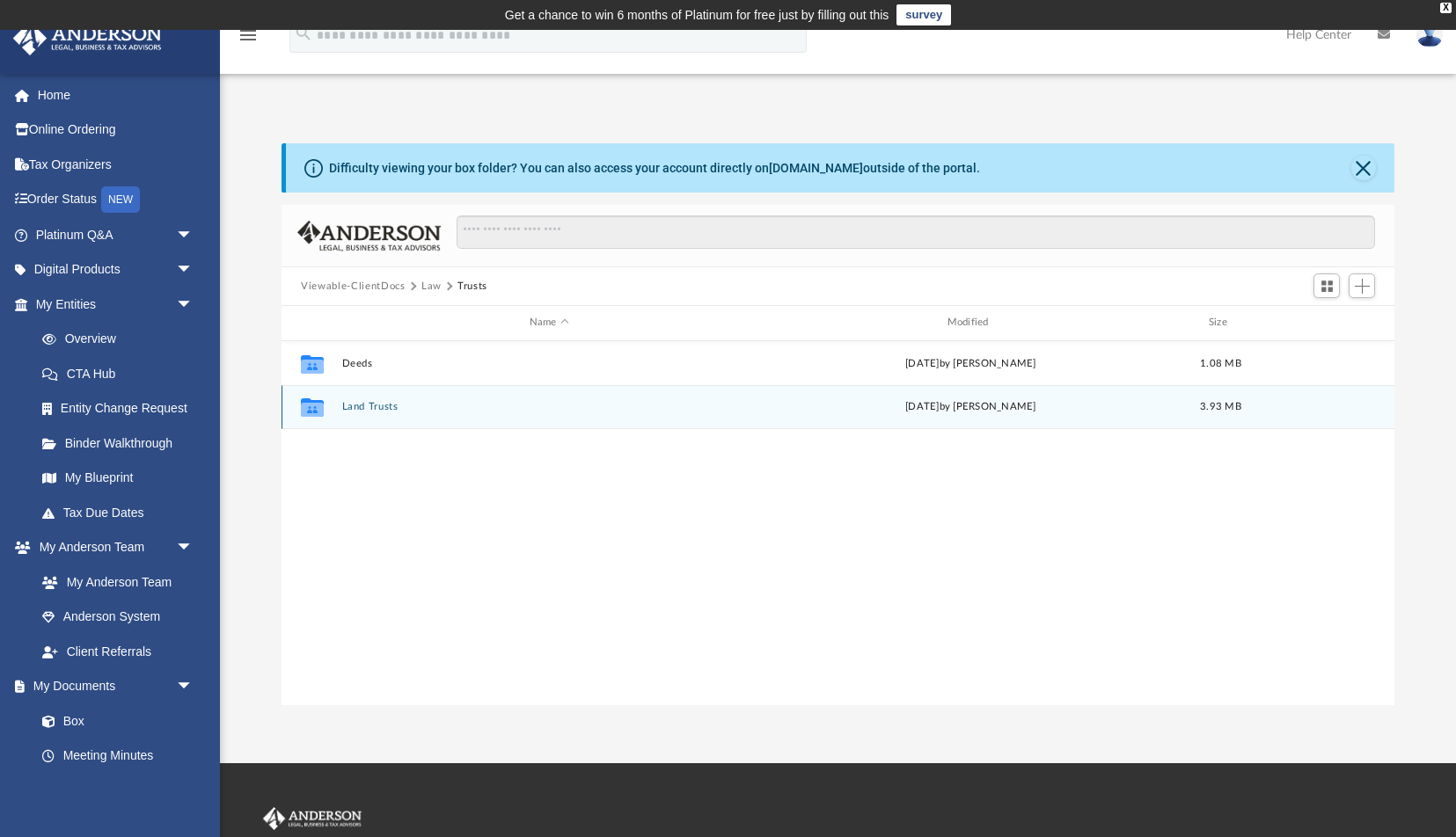
click at [385, 403] on button "Land Trusts" at bounding box center [549, 407] width 414 height 12
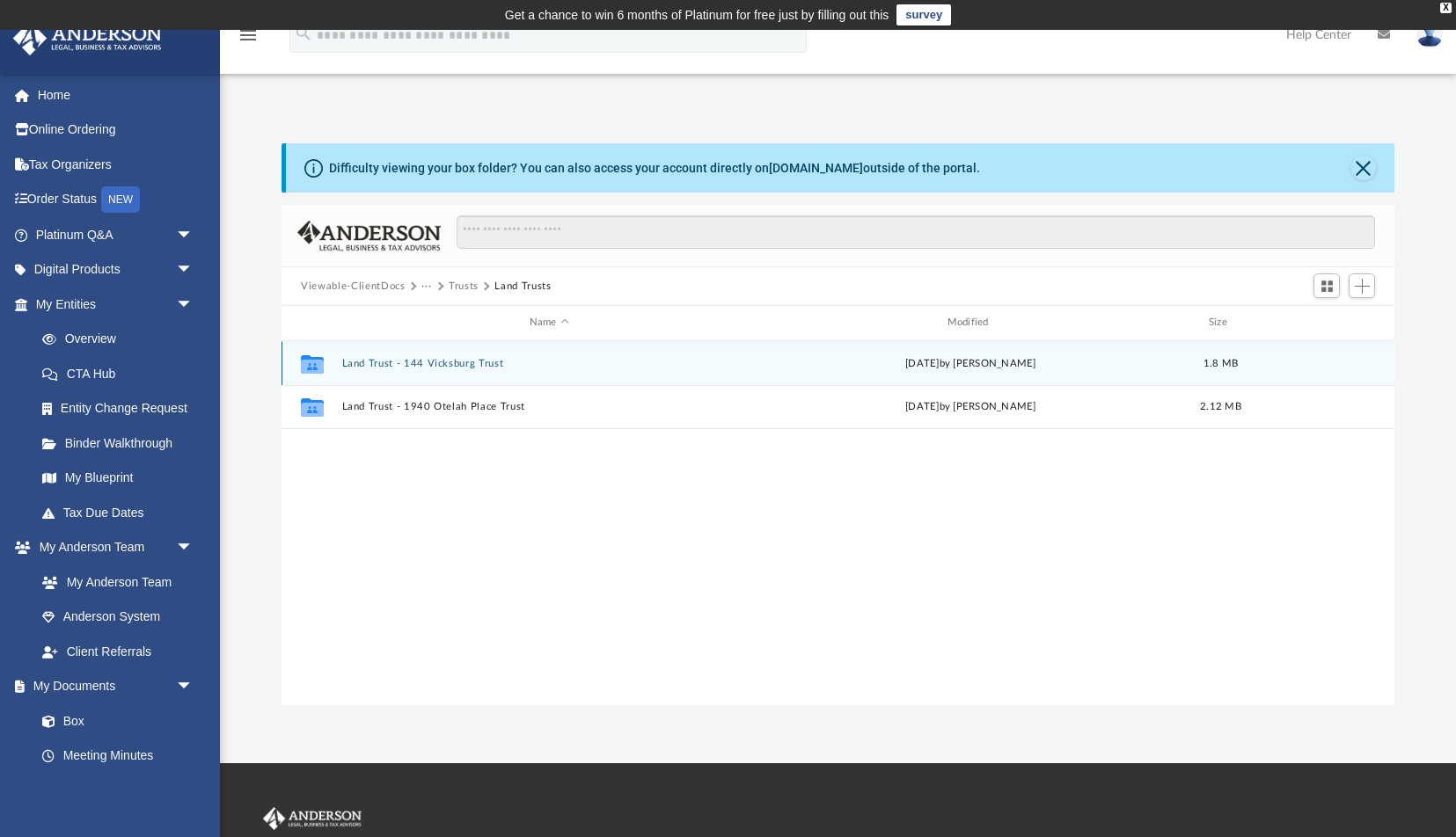
click at [434, 365] on button "Land Trust - 144 Vicksburg Trust" at bounding box center [549, 364] width 414 height 12
click at [476, 366] on button "144 Vicksburg Trust - DocuSigned.pdf" at bounding box center [549, 364] width 414 height 12
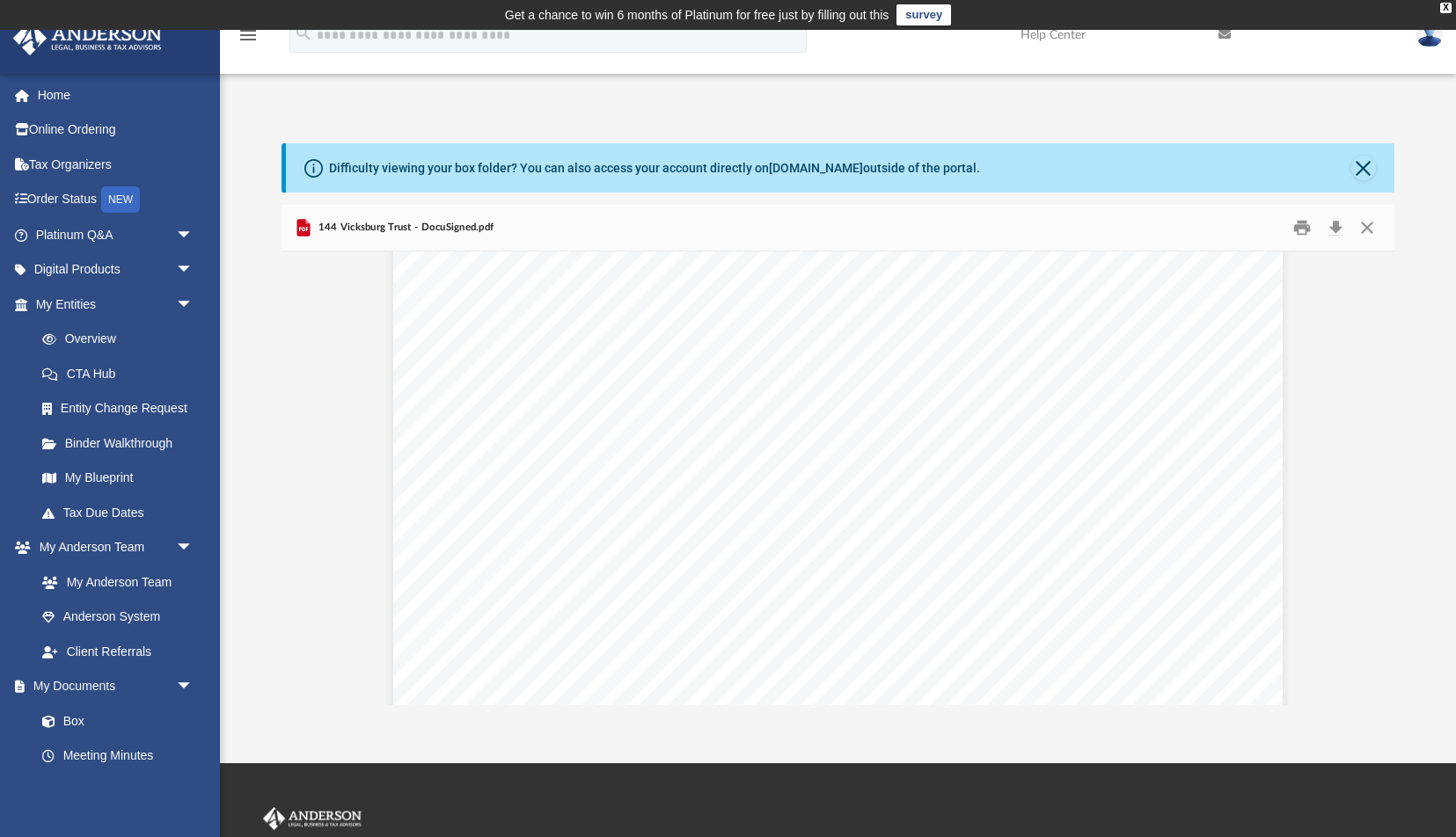
scroll to position [0, 0]
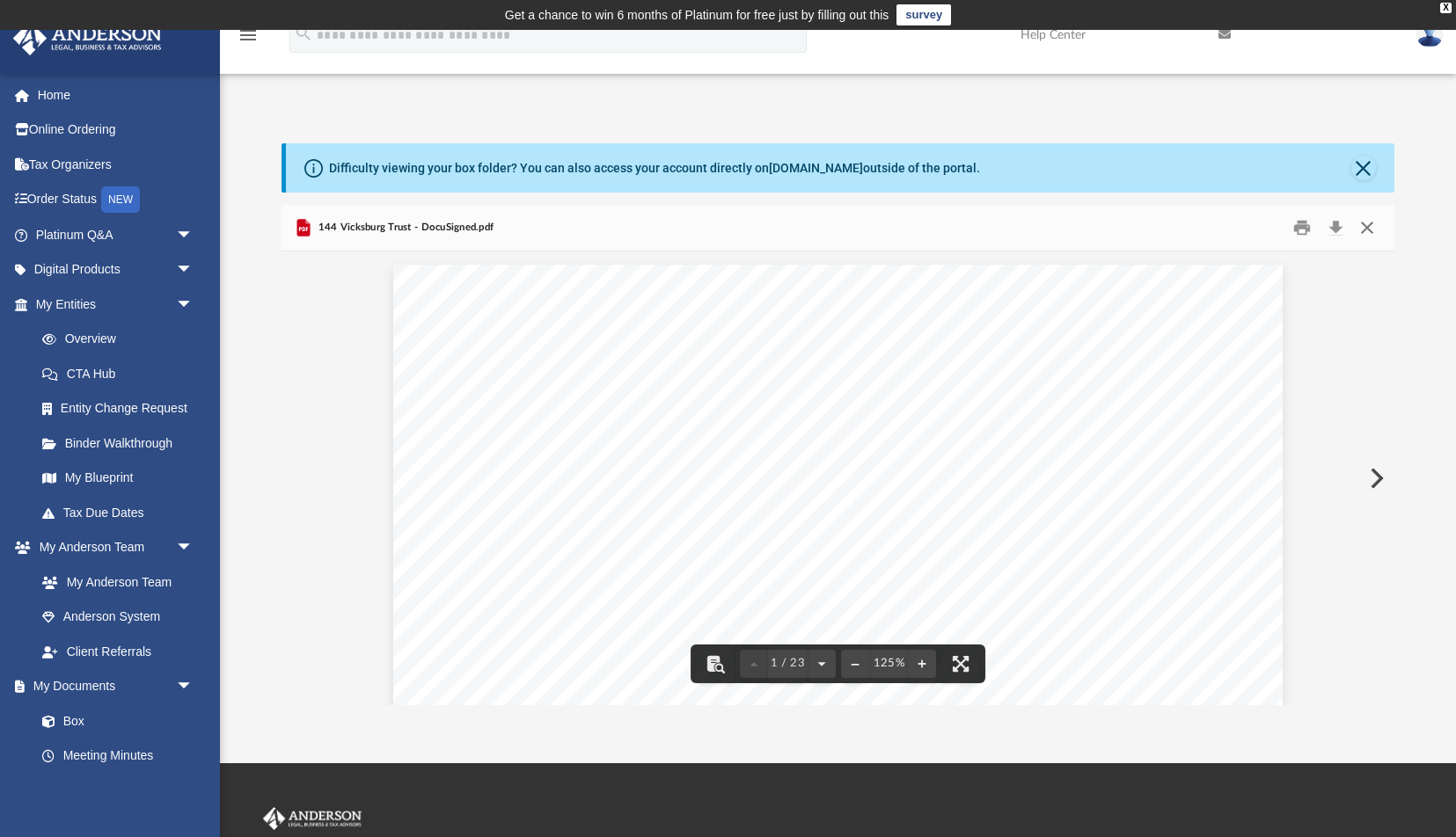
click at [1367, 226] on button "Close" at bounding box center [1366, 229] width 32 height 28
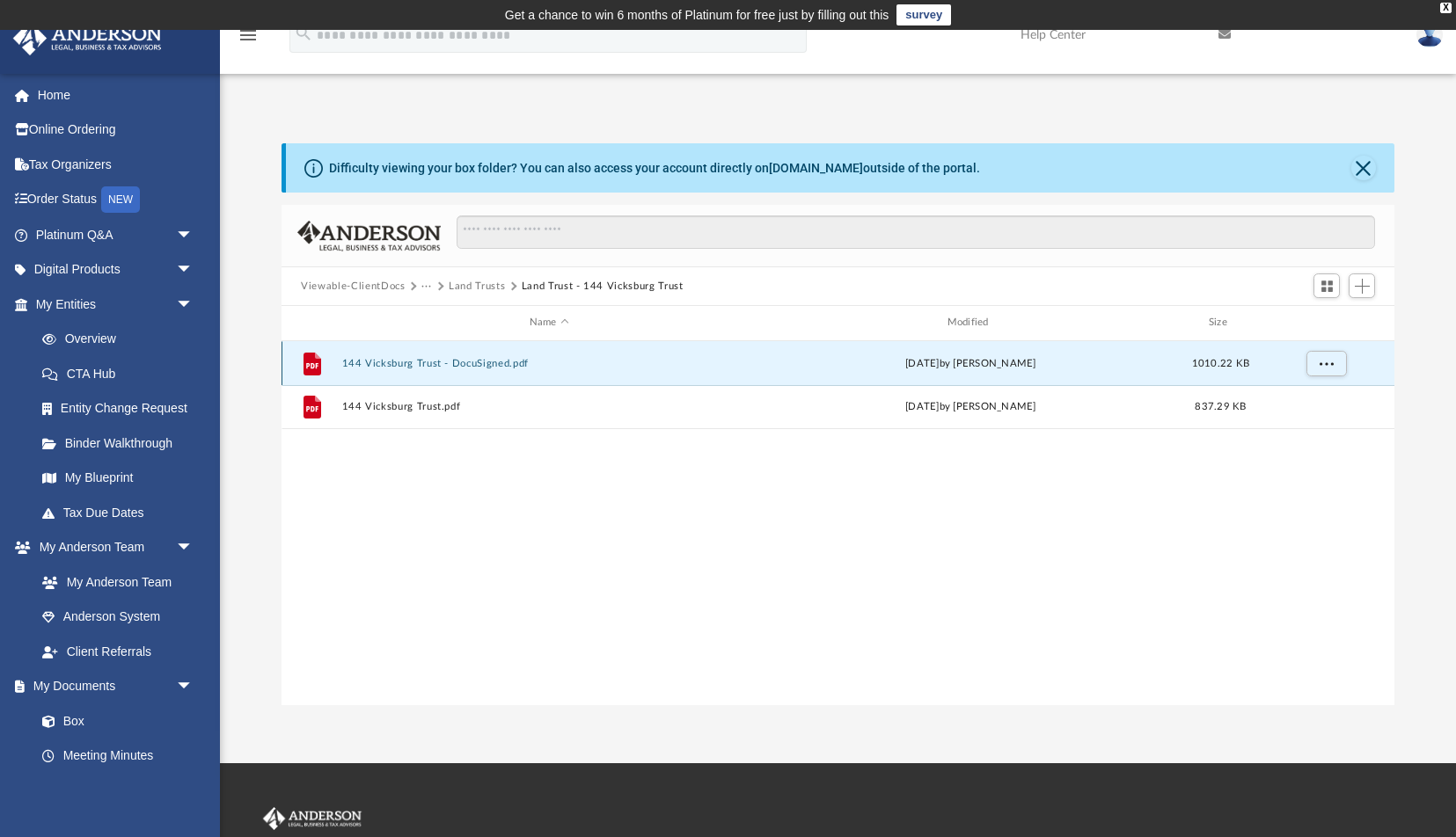
click at [382, 360] on button "144 Vicksburg Trust - DocuSigned.pdf" at bounding box center [549, 364] width 414 height 12
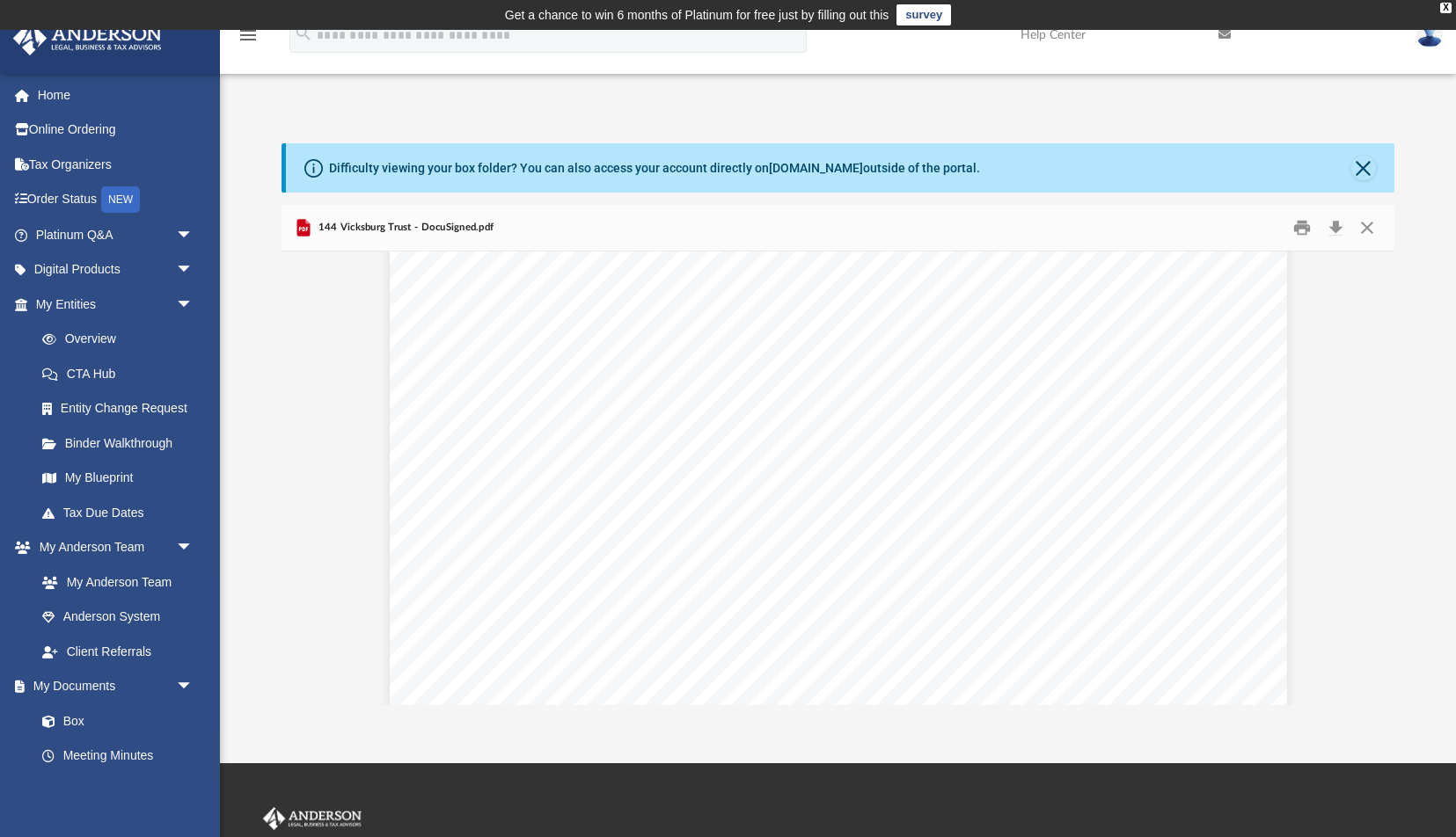
scroll to position [25166, 0]
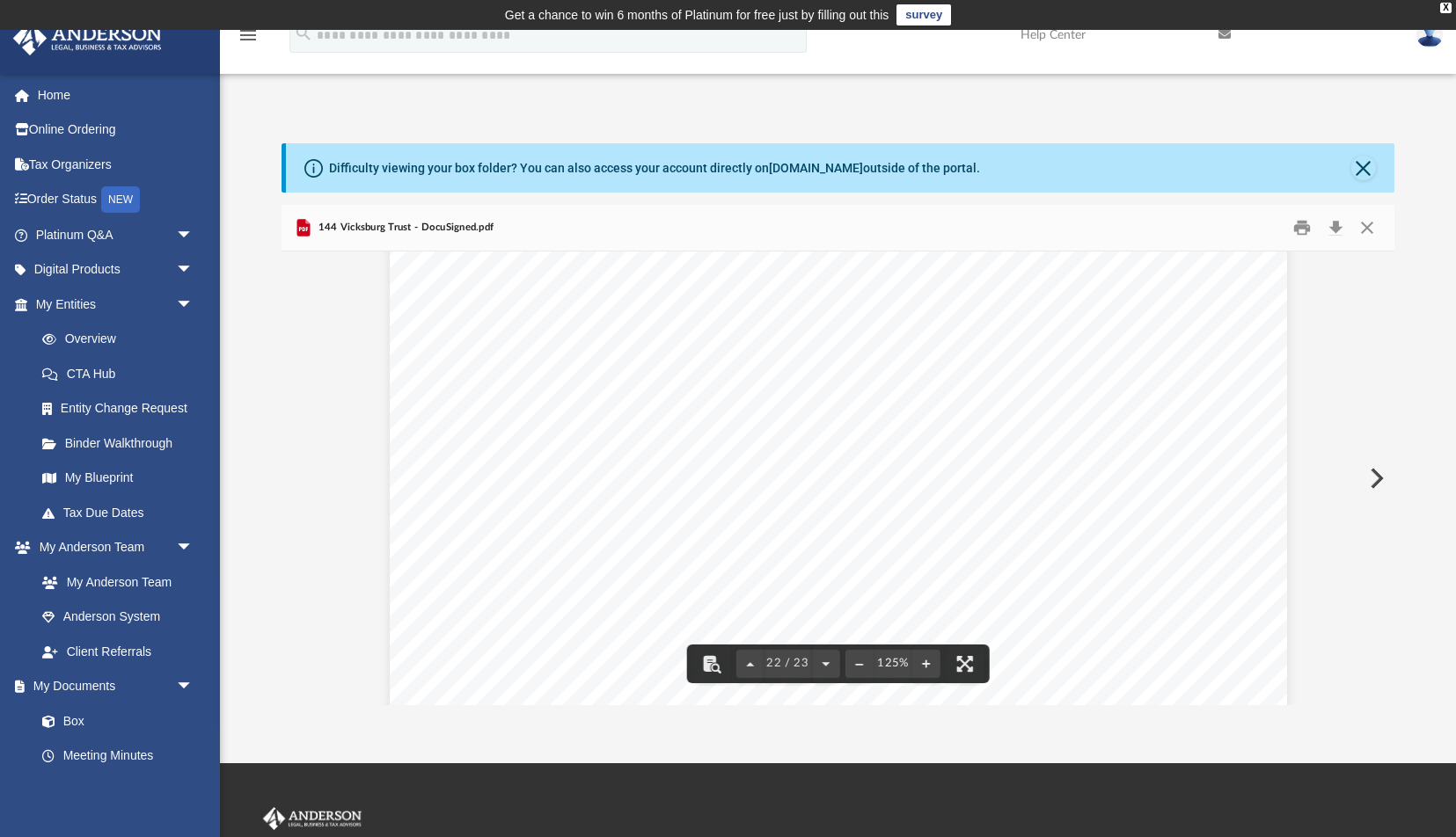
click at [373, 231] on span "144 Vicksburg Trust - DocuSigned.pdf" at bounding box center [403, 228] width 179 height 16
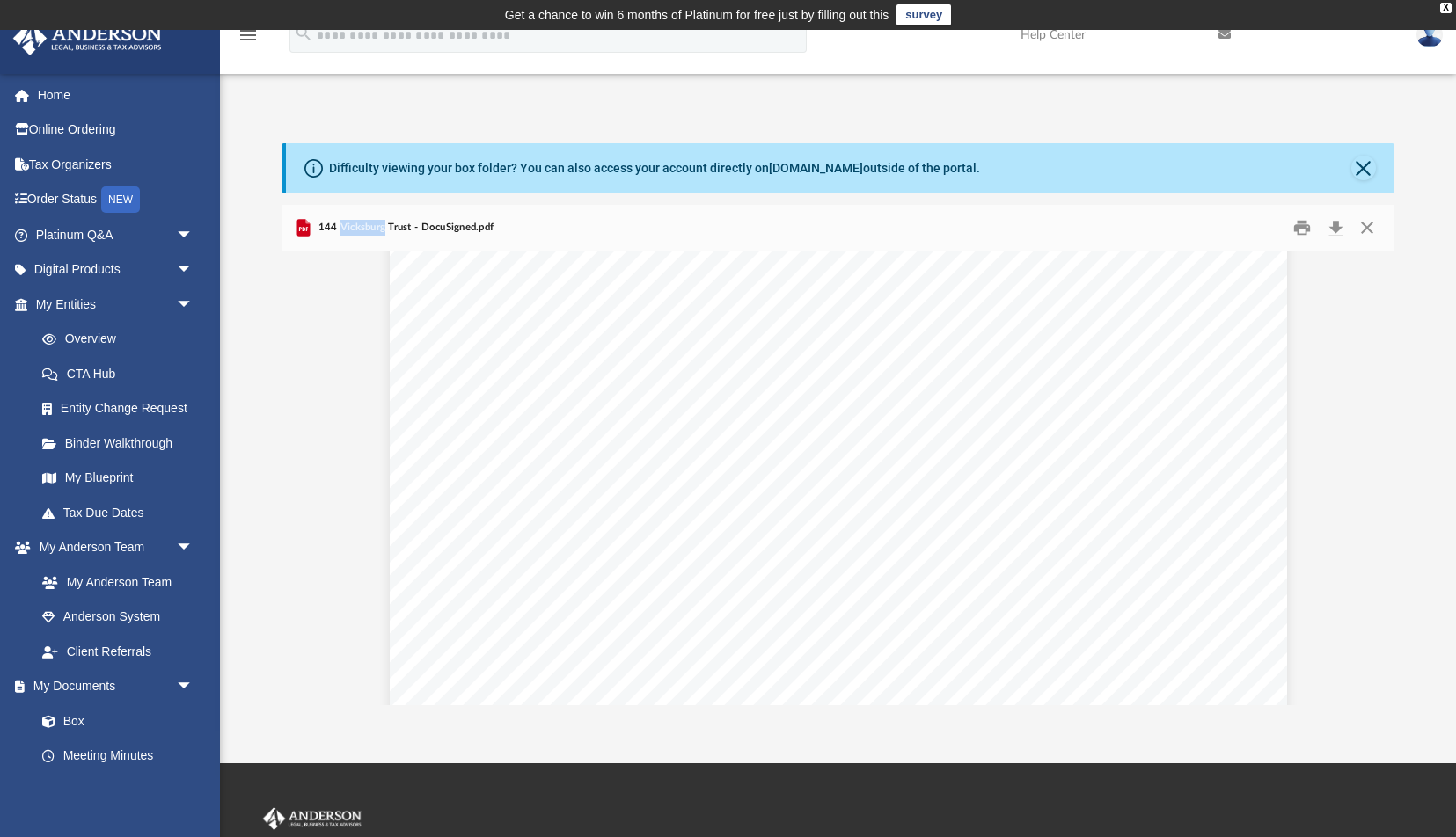
scroll to position [1332, 0]
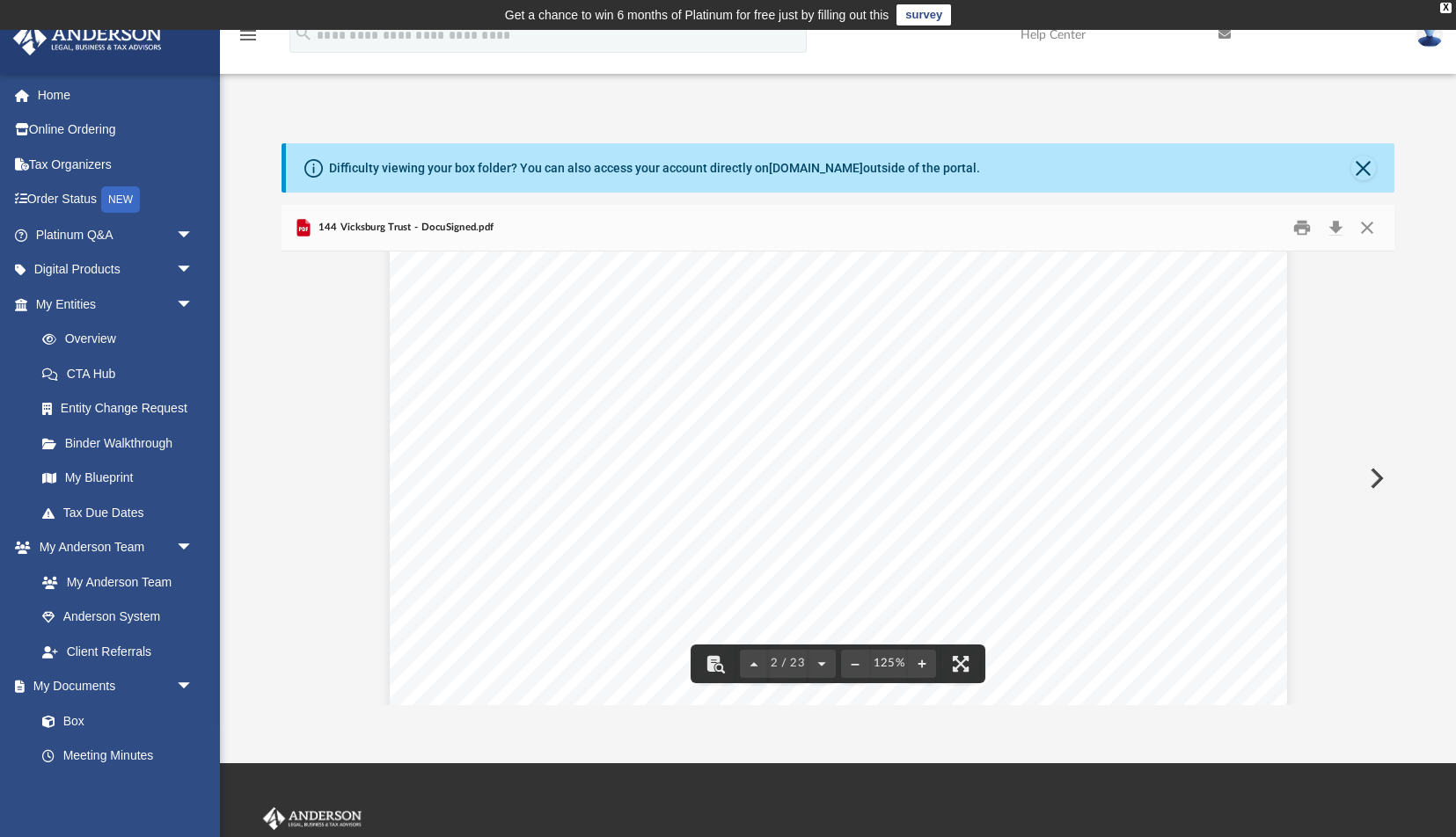
click at [763, 385] on span "Residence T" at bounding box center [762, 380] width 87 height 18
click at [655, 437] on span "arrive within 4 weeks. You will need to sign and return the" at bounding box center [697, 441] width 364 height 18
click at [672, 445] on span "arrive within 4 weeks. You will need to sign and return the" at bounding box center [697, 441] width 364 height 18
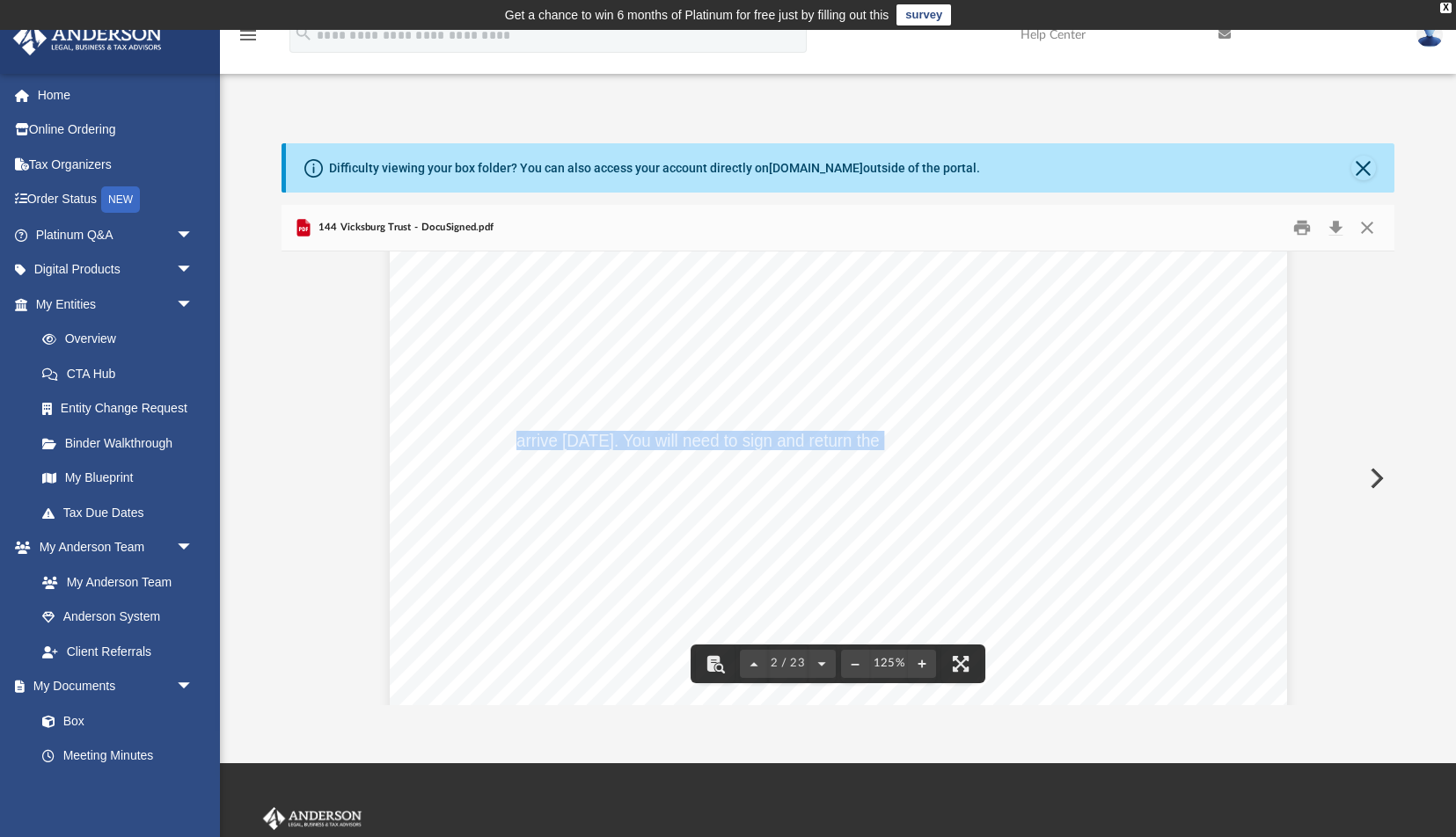
click at [672, 445] on span "arrive within 4 weeks. You will need to sign and return the" at bounding box center [697, 441] width 364 height 18
click at [718, 483] on span "If you have not ordered a deed, please reach out to" at bounding box center [693, 481] width 356 height 18
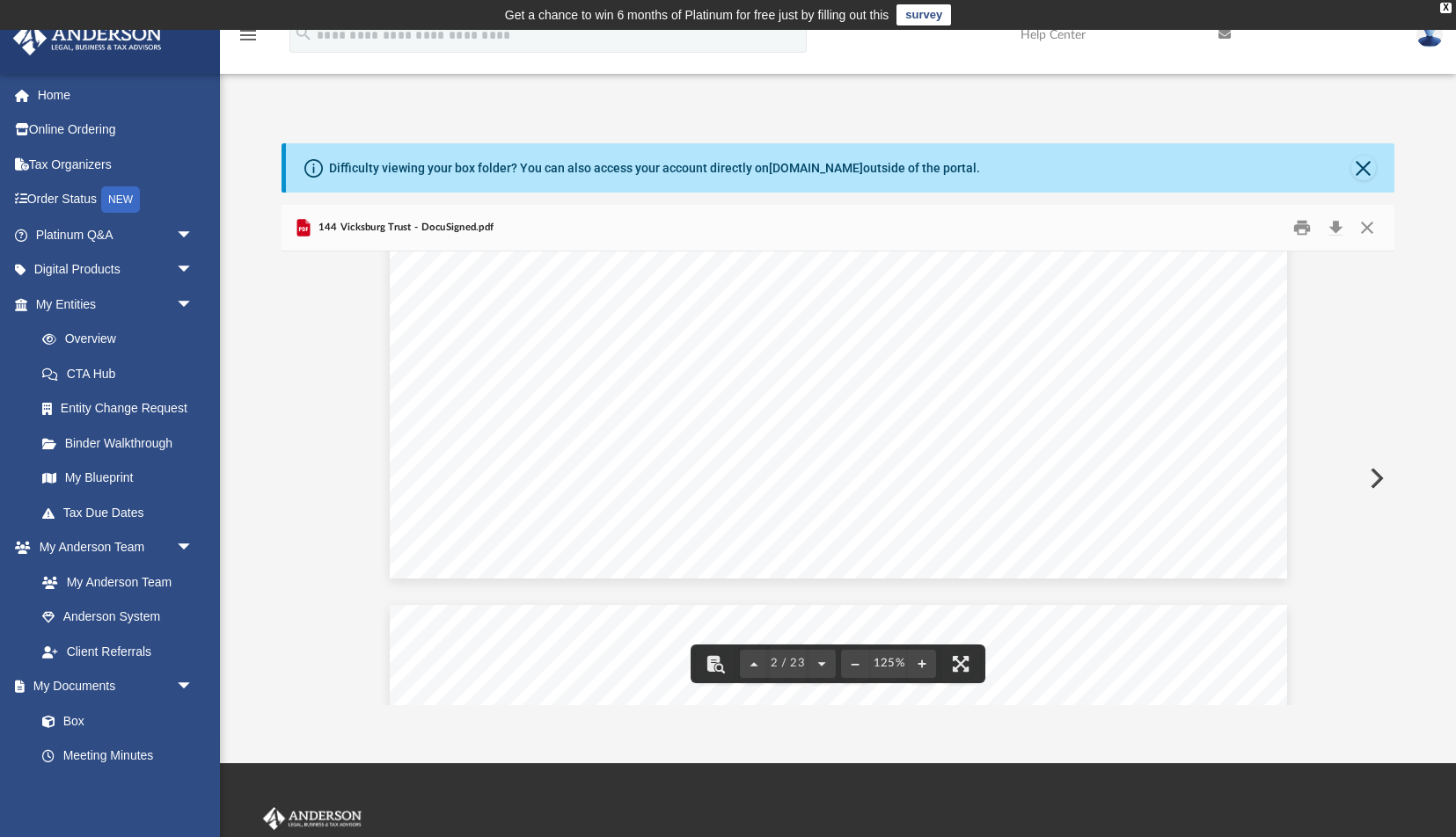
scroll to position [1308, 0]
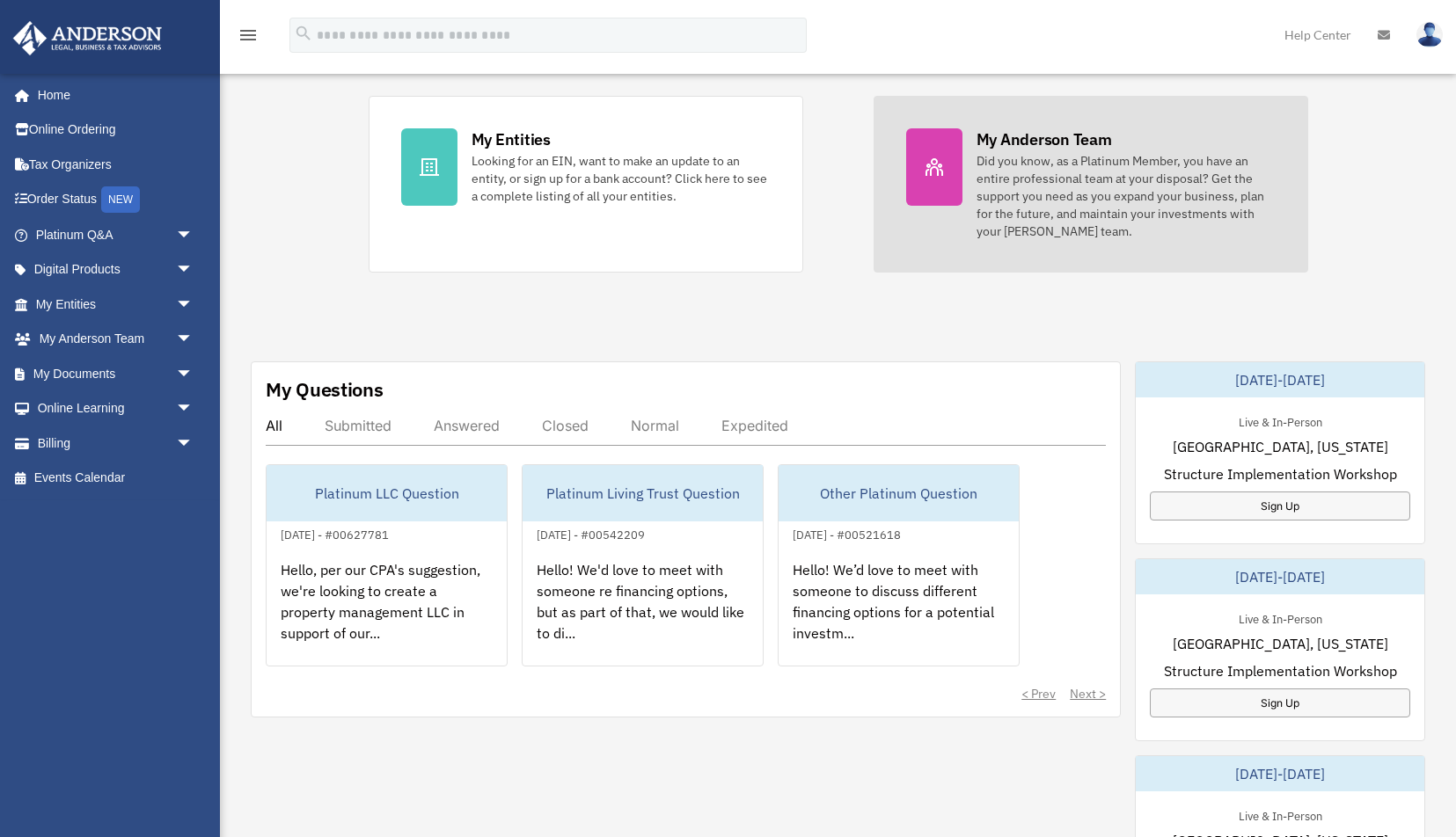
scroll to position [367, 0]
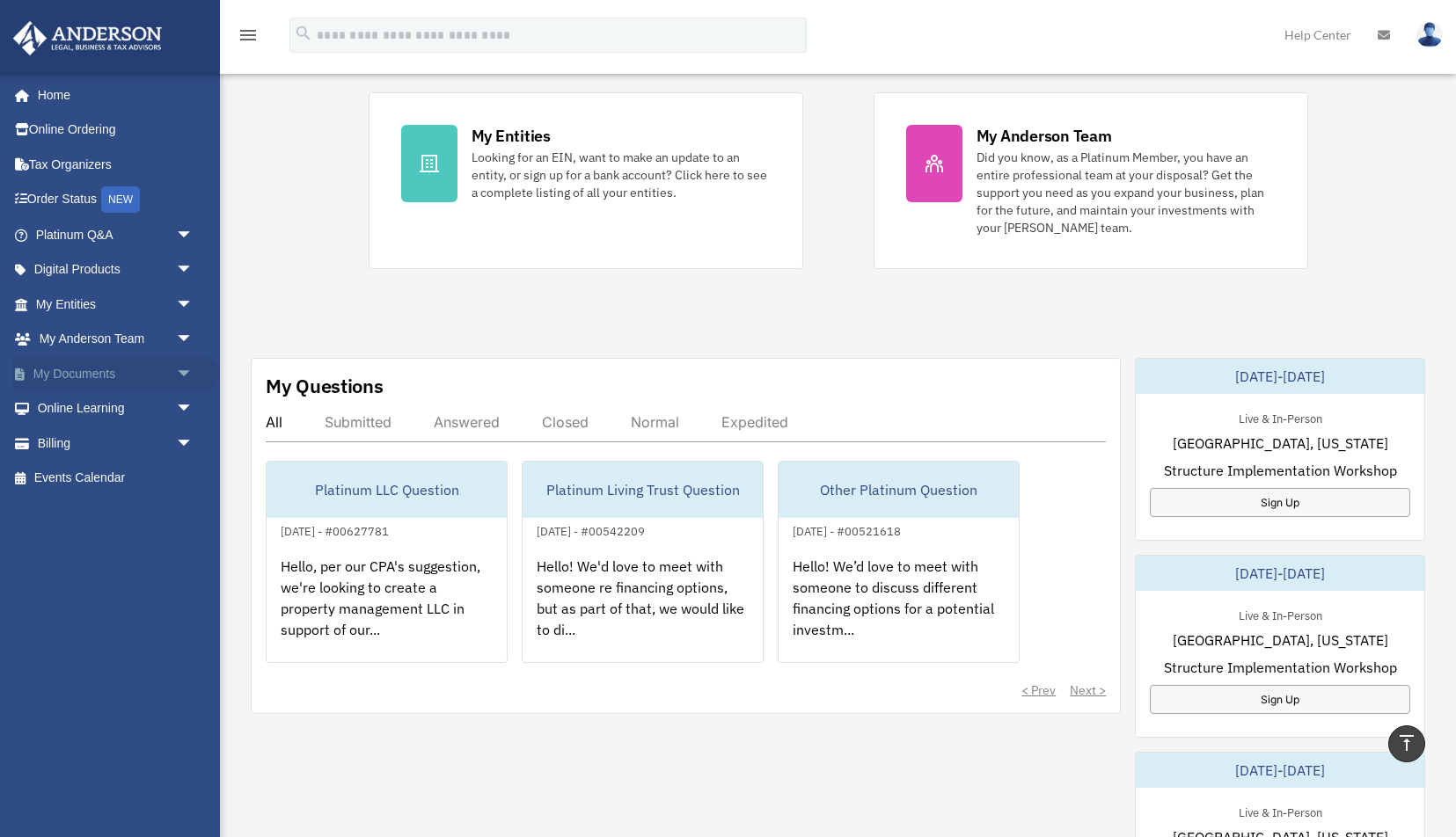
click at [83, 374] on link "My Documents arrow_drop_down" at bounding box center [116, 374] width 208 height 36
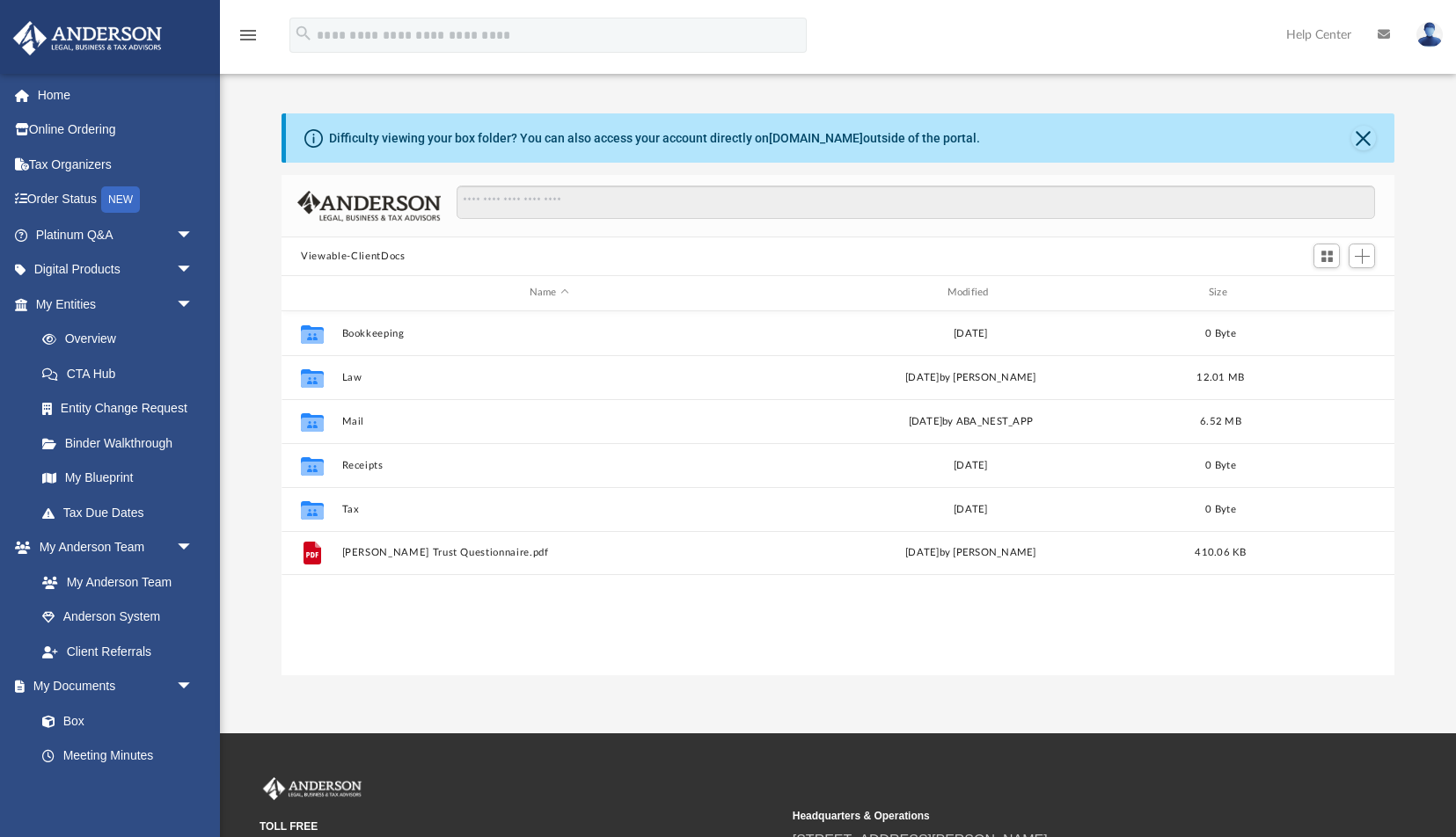
scroll to position [399, 1112]
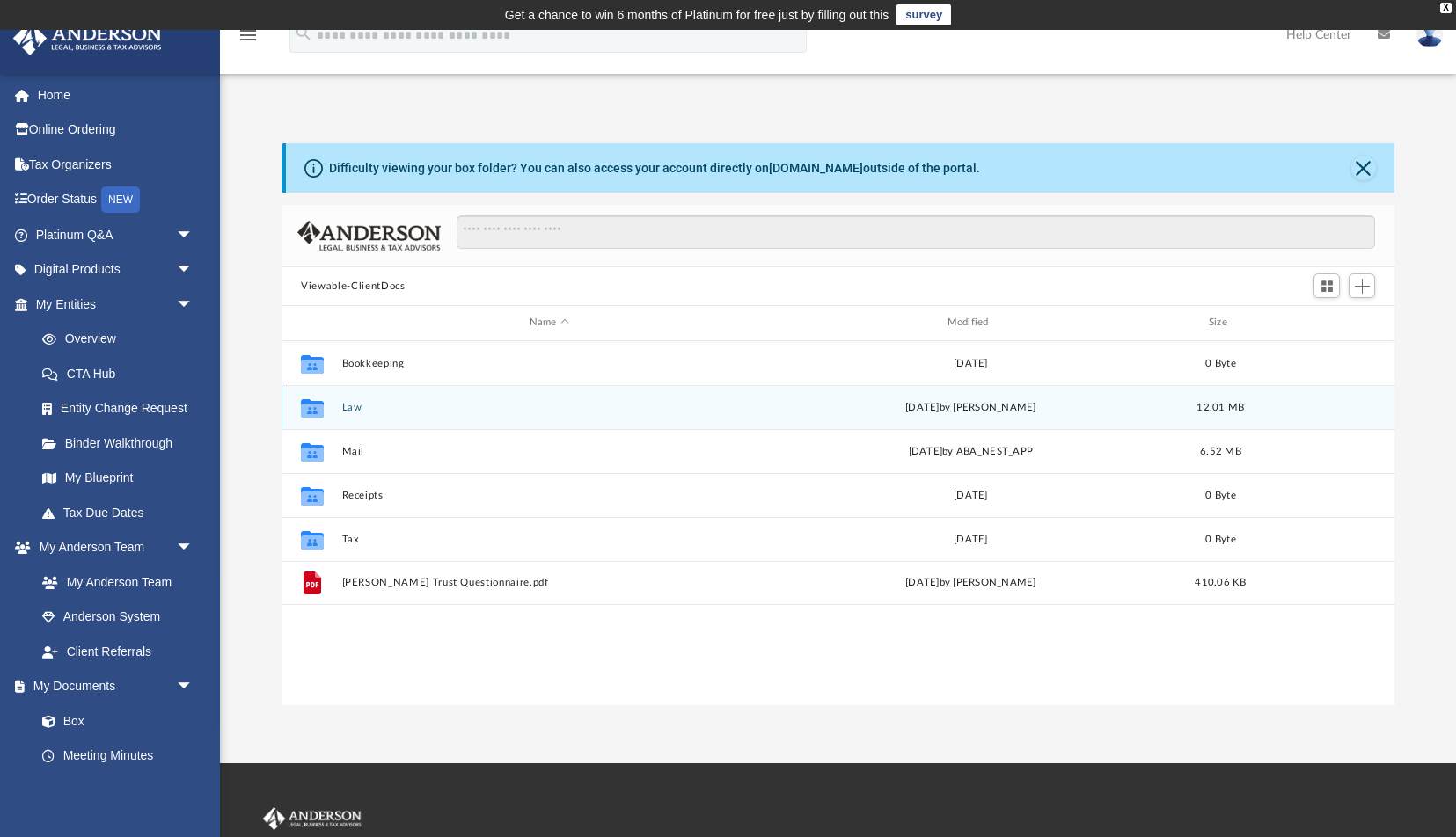
click at [348, 409] on button "Law" at bounding box center [549, 408] width 414 height 12
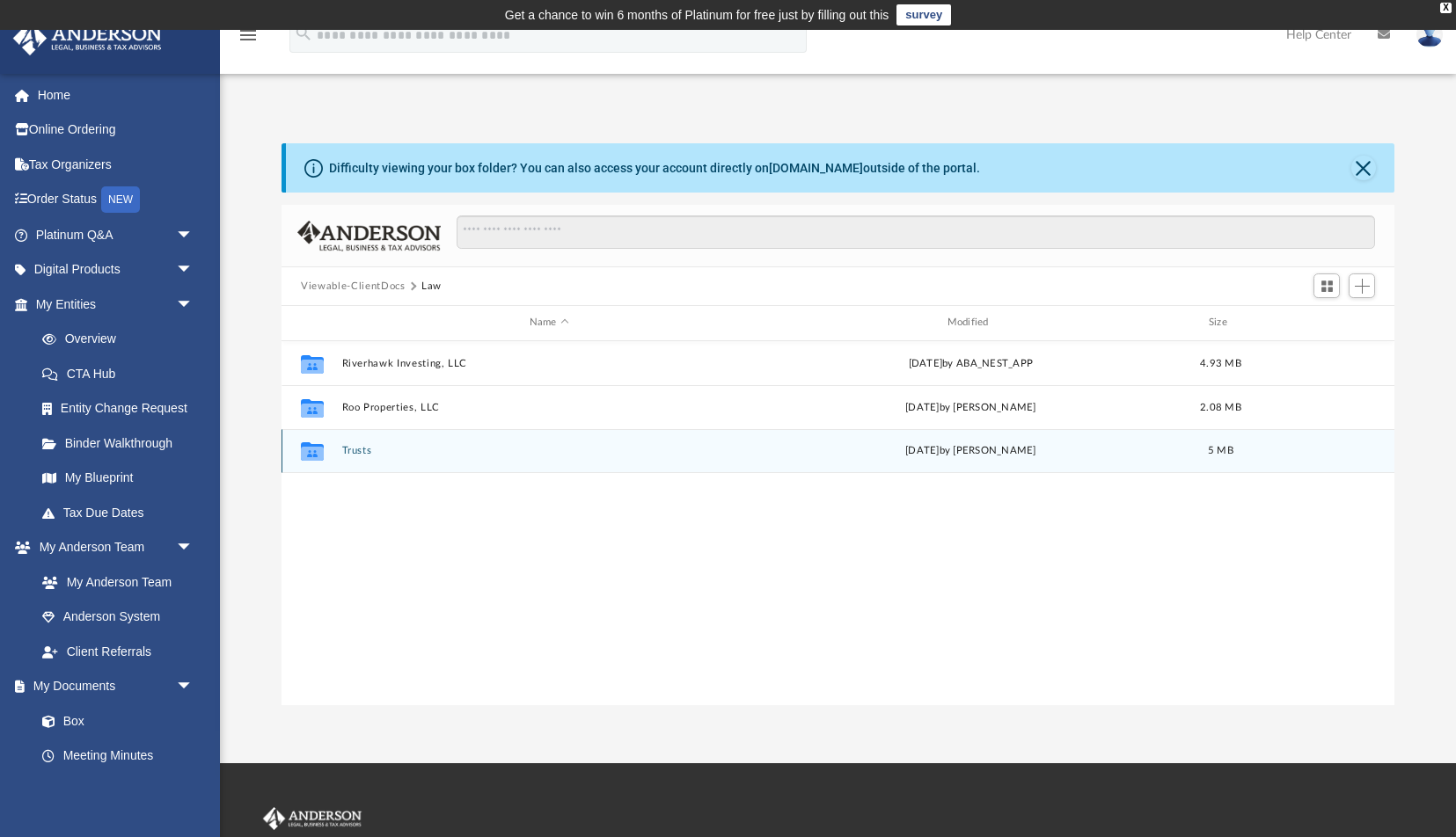
click at [355, 448] on button "Trusts" at bounding box center [549, 451] width 414 height 12
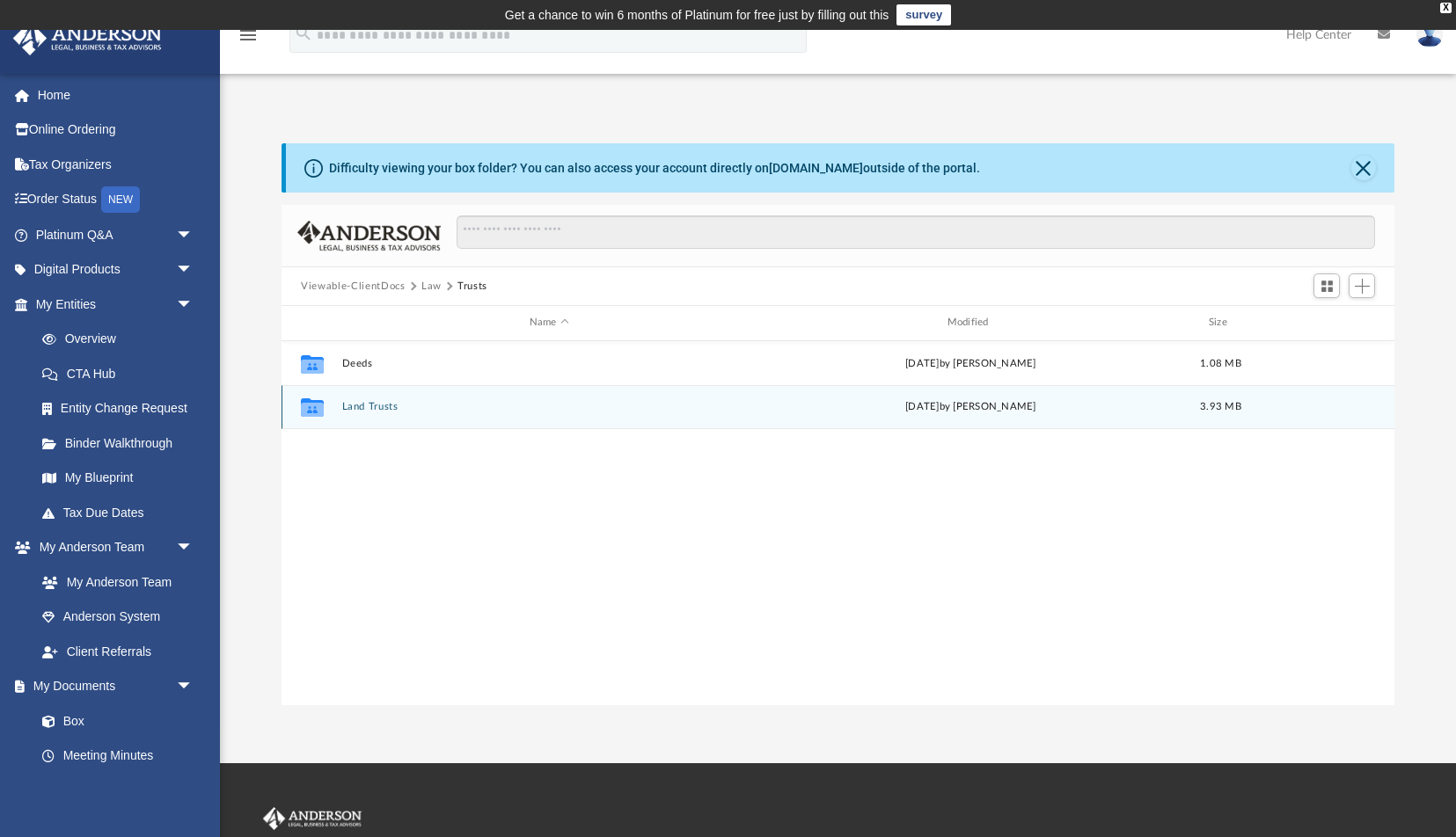
click at [381, 404] on button "Land Trusts" at bounding box center [549, 407] width 414 height 12
click at [357, 409] on button "Land Trust - 1940 Otelah Place Trust" at bounding box center [549, 407] width 414 height 12
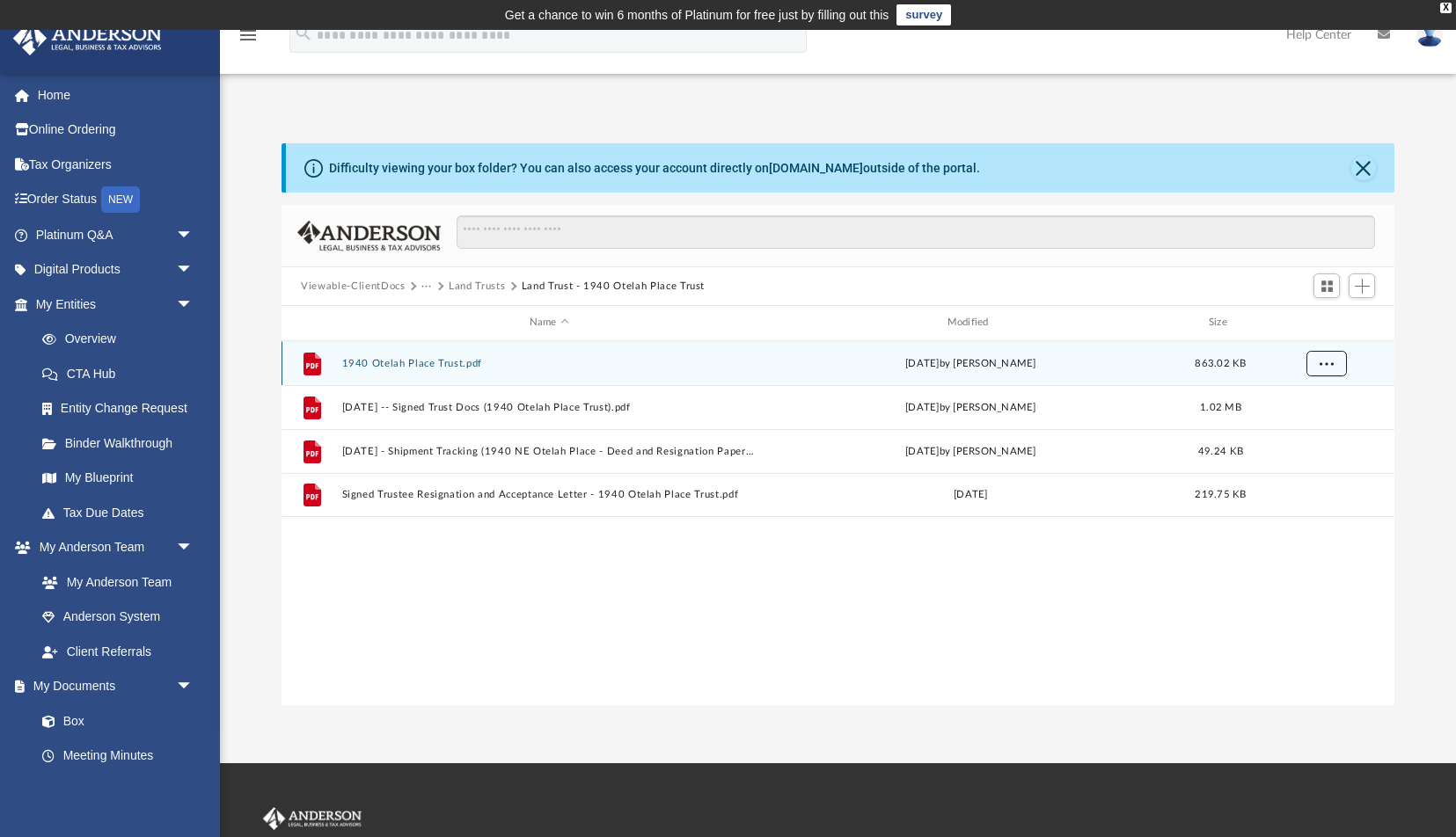
click at [1328, 366] on span "More options" at bounding box center [1326, 363] width 14 height 10
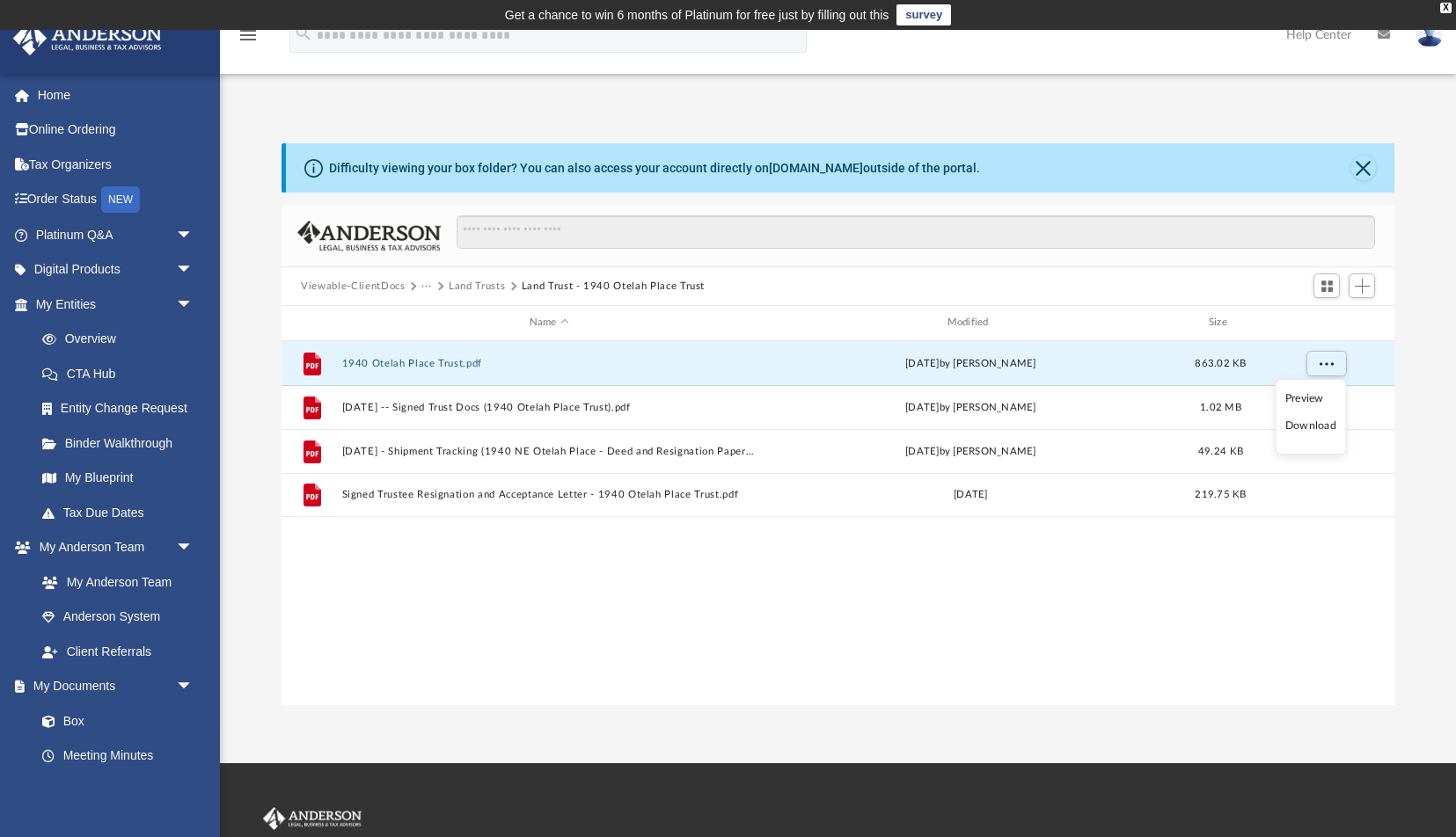
click at [1326, 429] on li "Download" at bounding box center [1311, 426] width 52 height 19
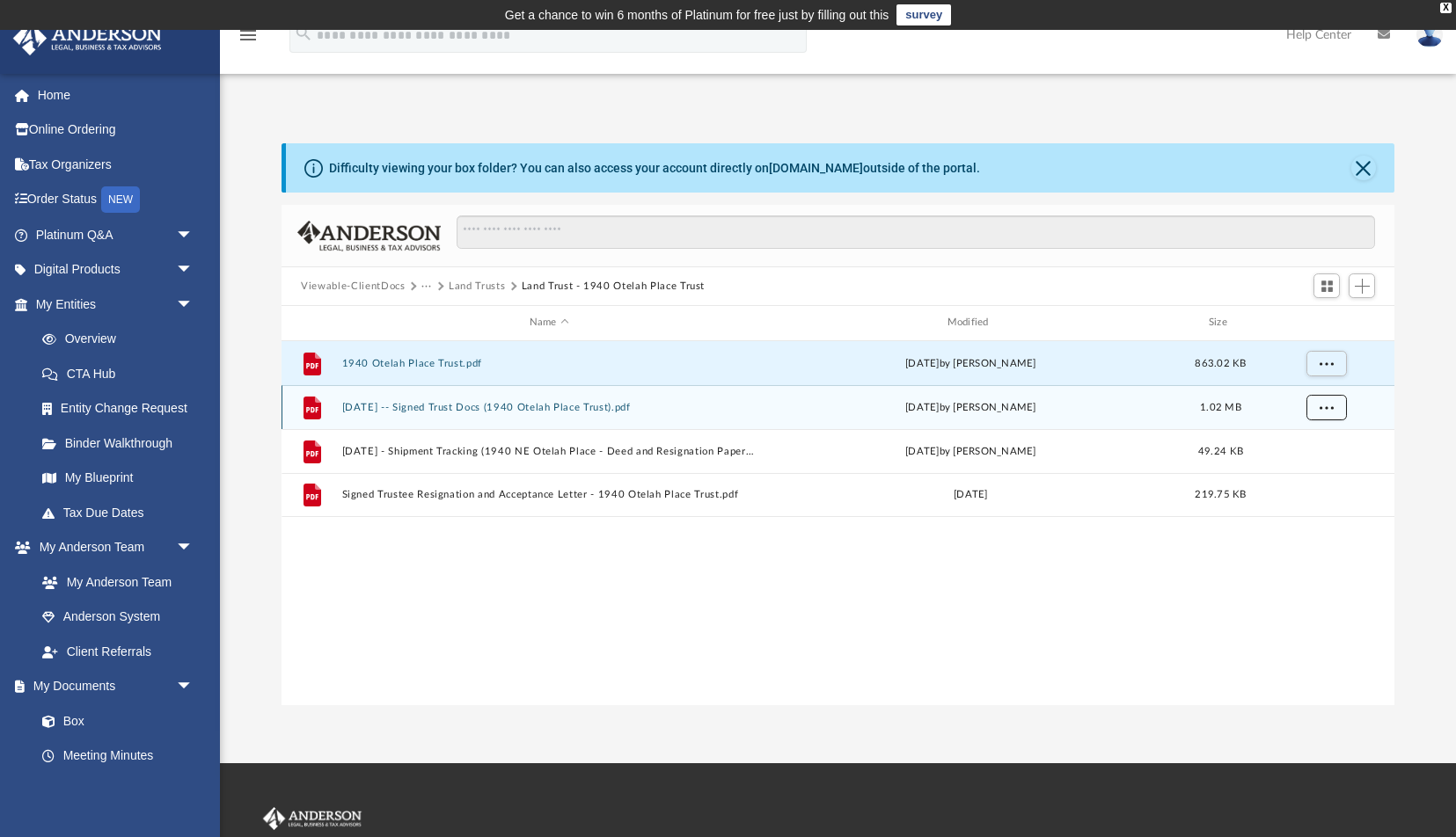
click at [1328, 405] on span "More options" at bounding box center [1326, 407] width 14 height 10
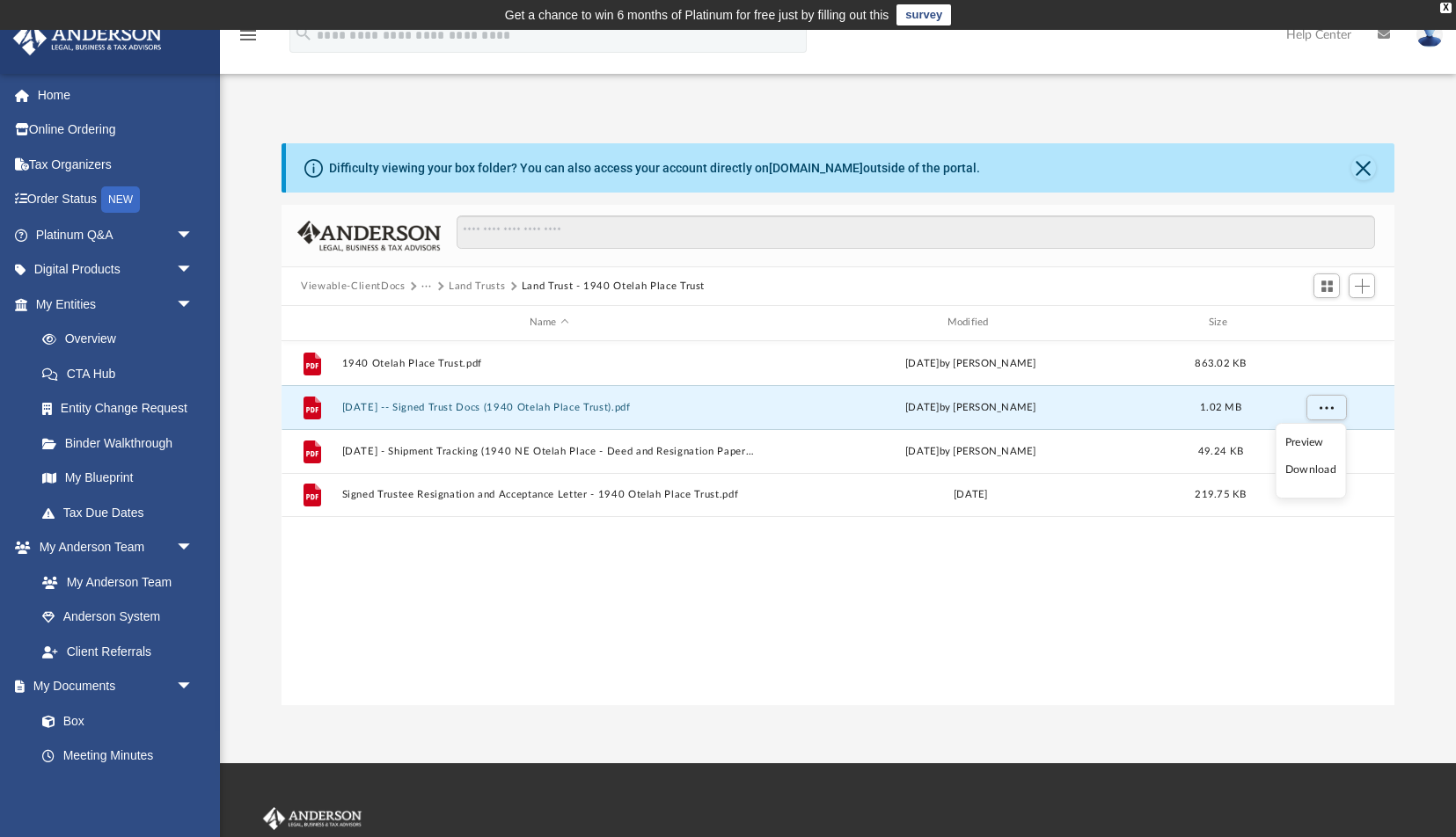
click at [1324, 473] on li "Download" at bounding box center [1311, 470] width 52 height 19
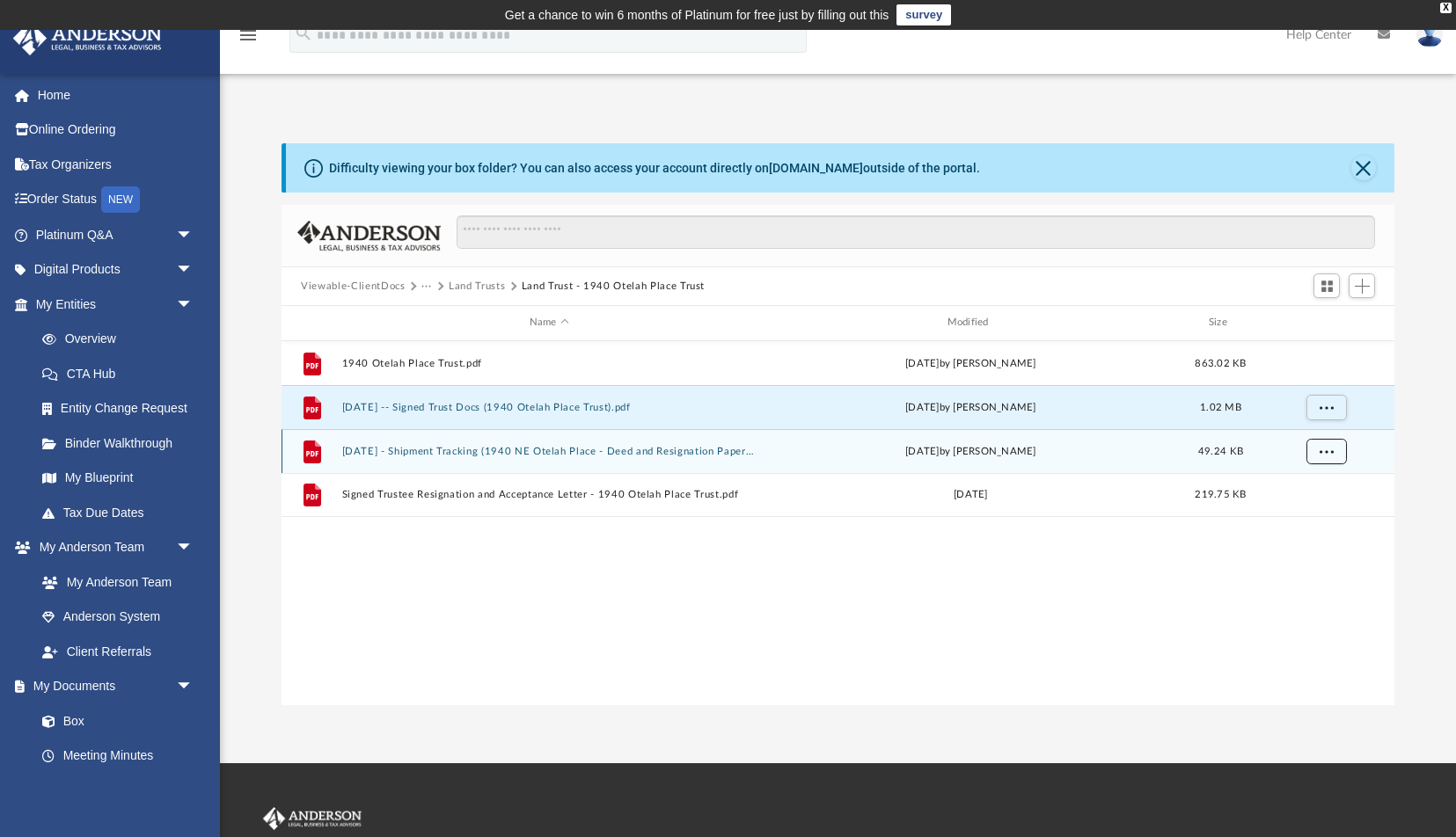
click at [1327, 446] on span "More options" at bounding box center [1326, 451] width 14 height 10
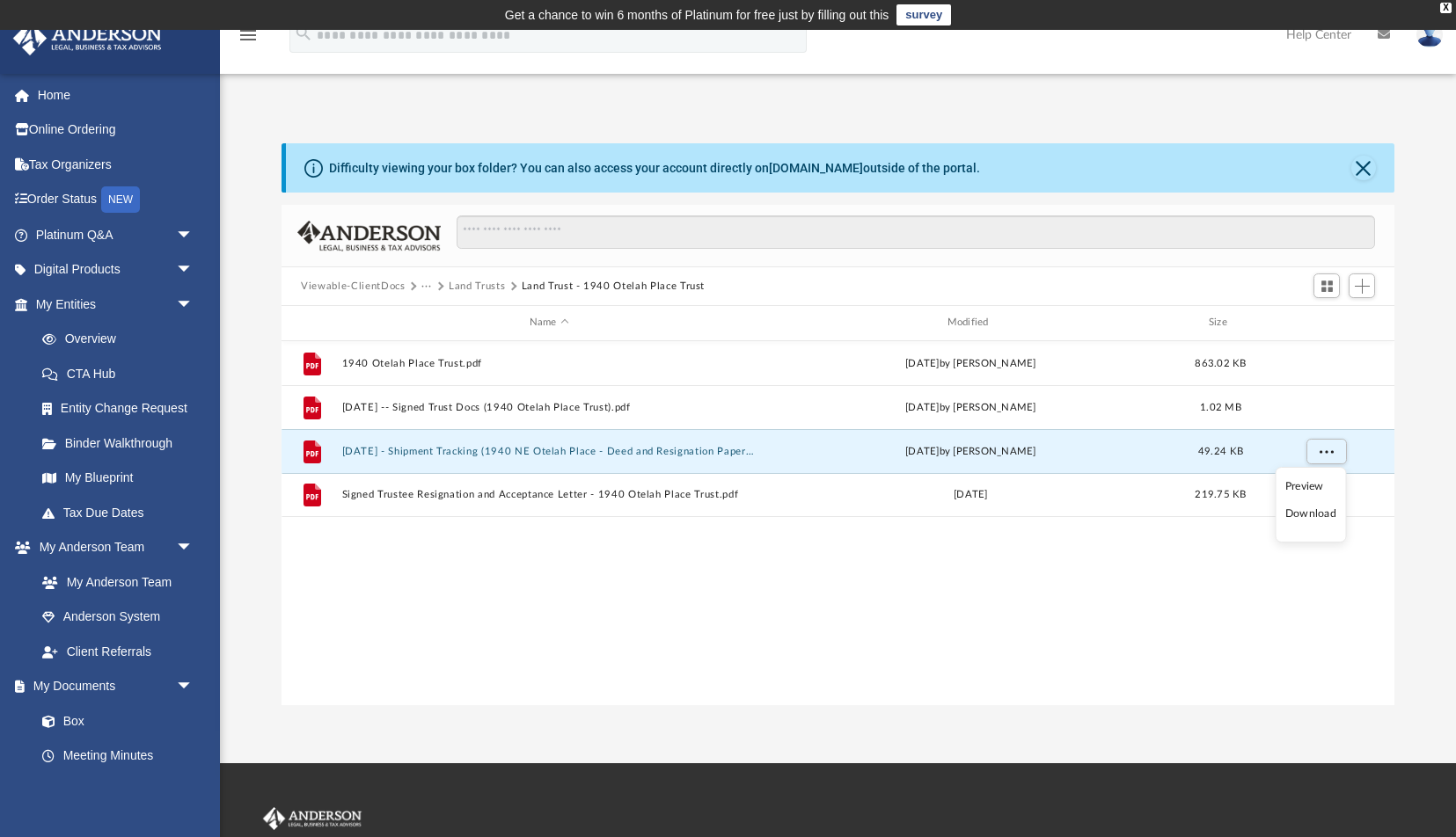
click at [1323, 515] on li "Download" at bounding box center [1311, 514] width 52 height 19
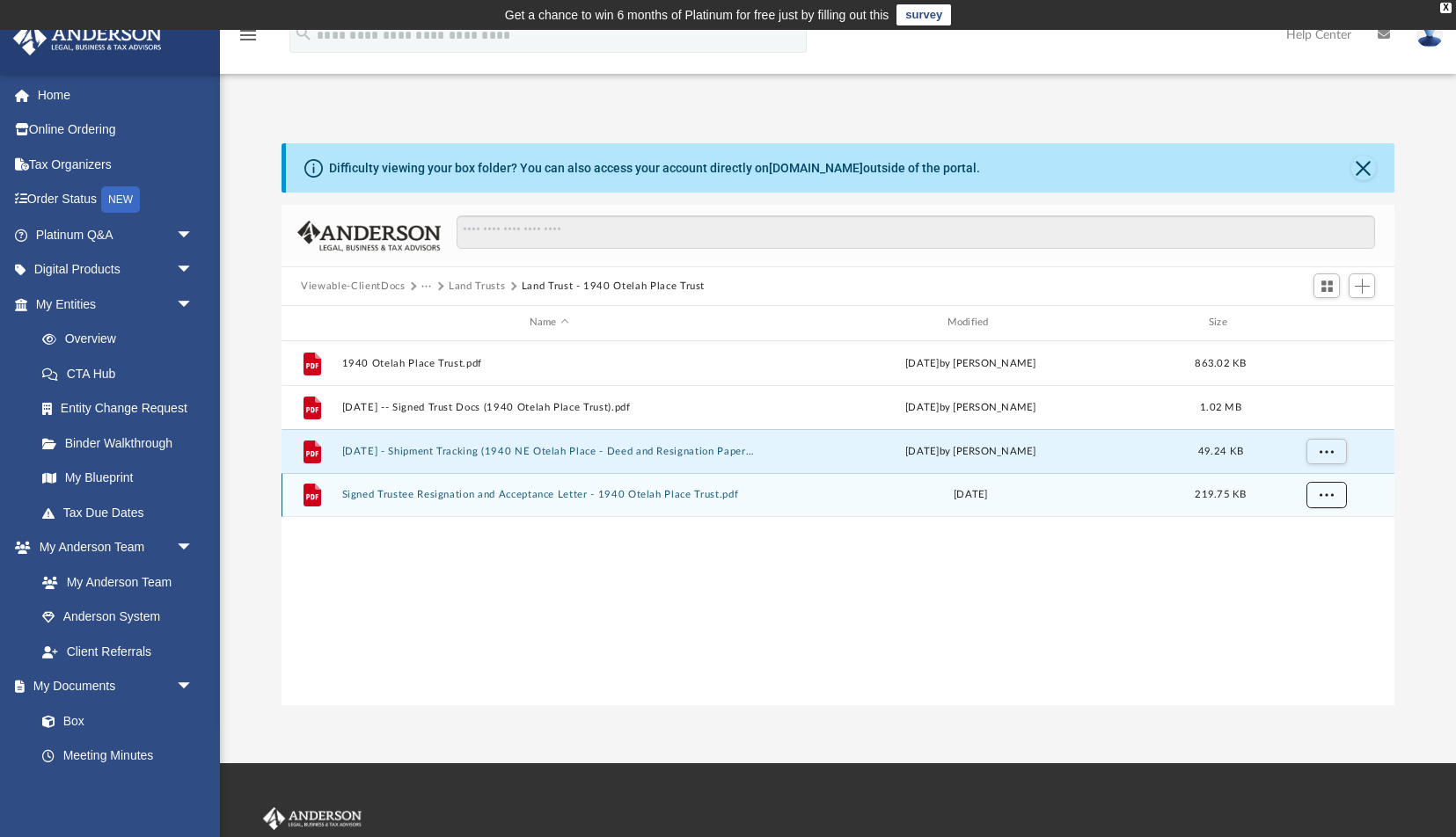
click at [1328, 493] on span "More options" at bounding box center [1326, 495] width 14 height 10
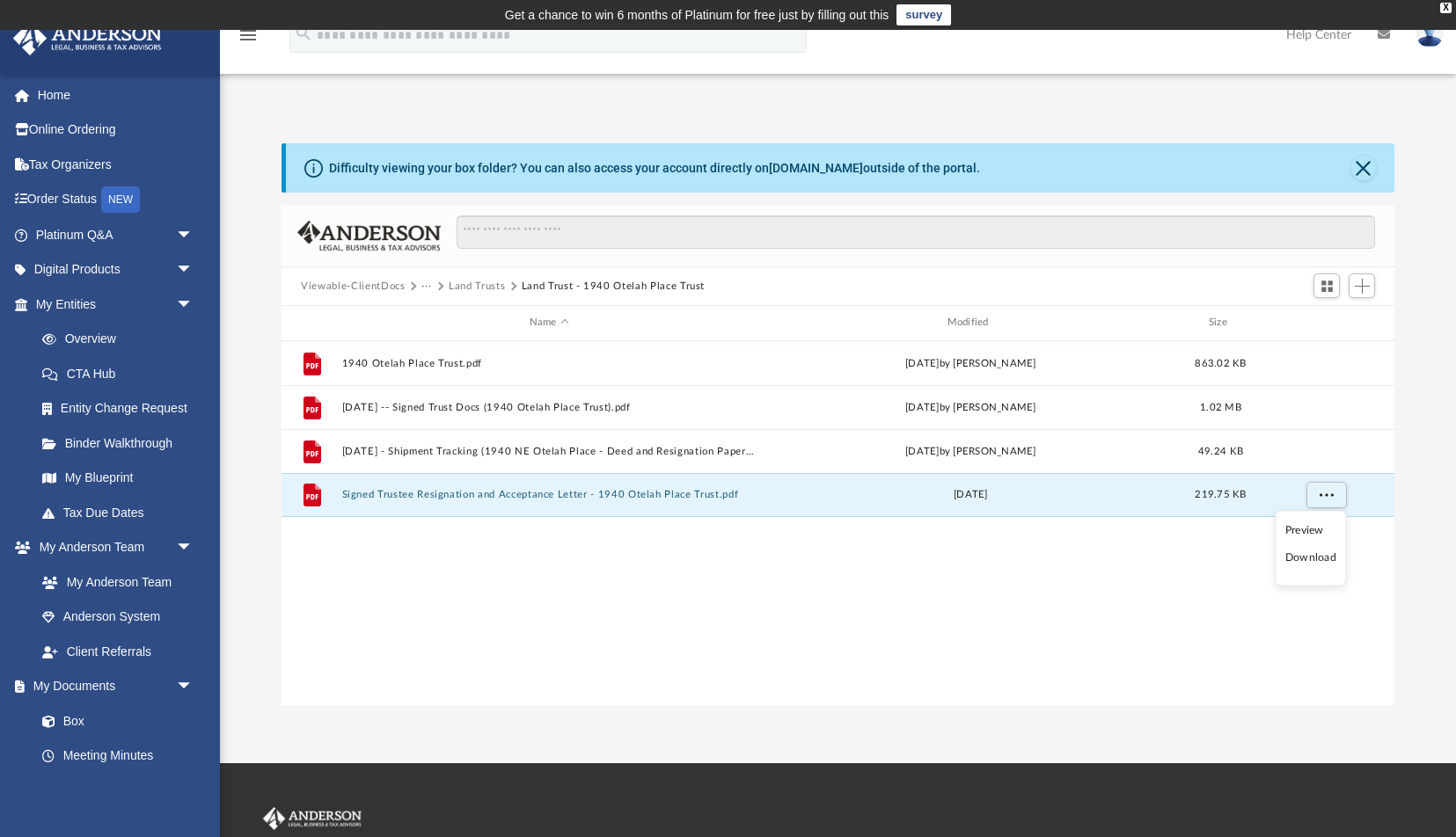
click at [1324, 559] on li "Download" at bounding box center [1311, 558] width 52 height 19
click at [817, 657] on div "File 1940 Otelah Place Trust.pdf [DATE] by [PERSON_NAME] 863.02 KB File [DATE] …" at bounding box center [837, 524] width 1112 height 366
click at [494, 287] on button "Land Trusts" at bounding box center [476, 287] width 56 height 16
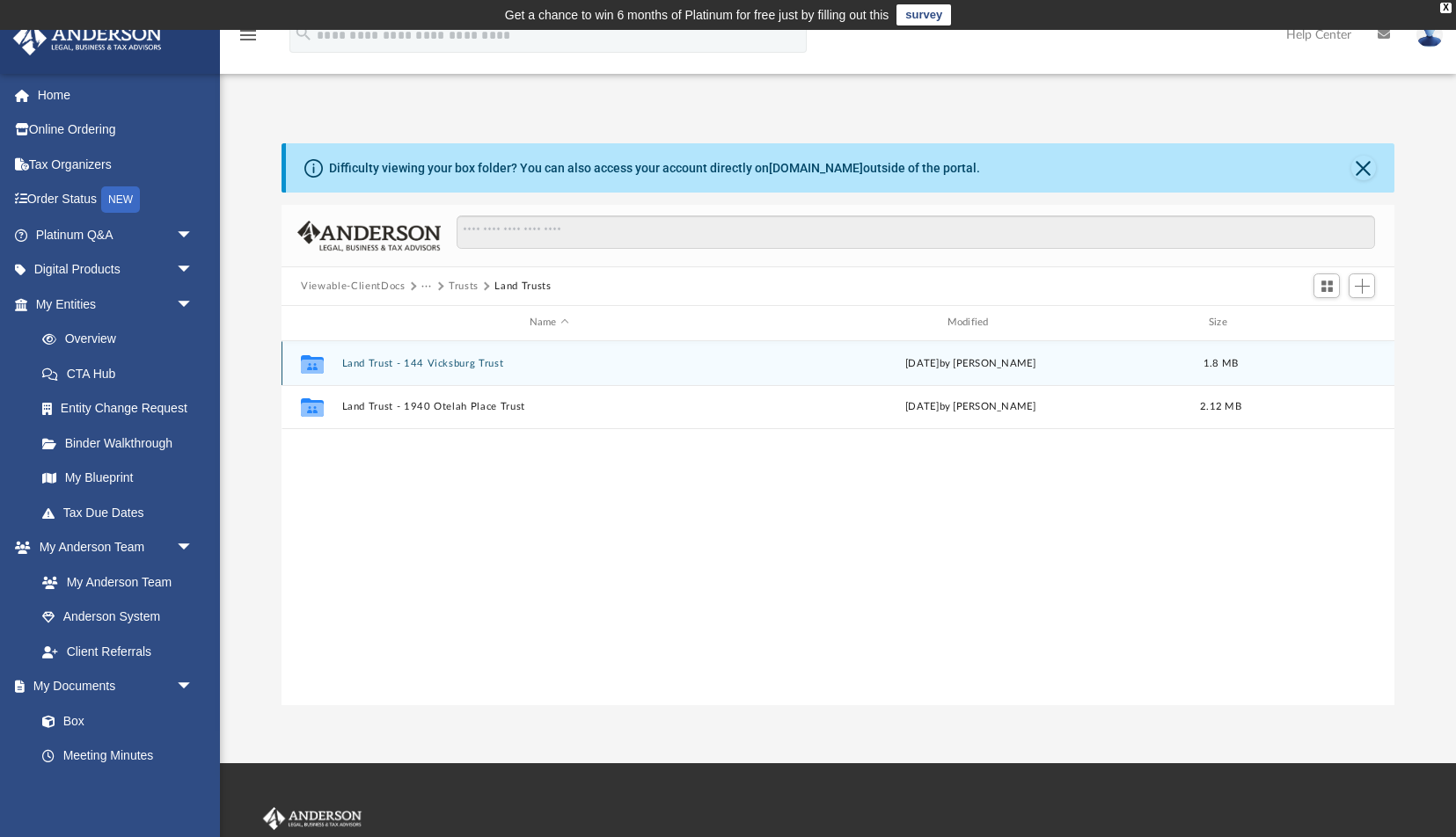
click at [364, 365] on button "Land Trust - 144 Vicksburg Trust" at bounding box center [549, 364] width 414 height 12
click at [1321, 358] on span "More options" at bounding box center [1326, 363] width 14 height 10
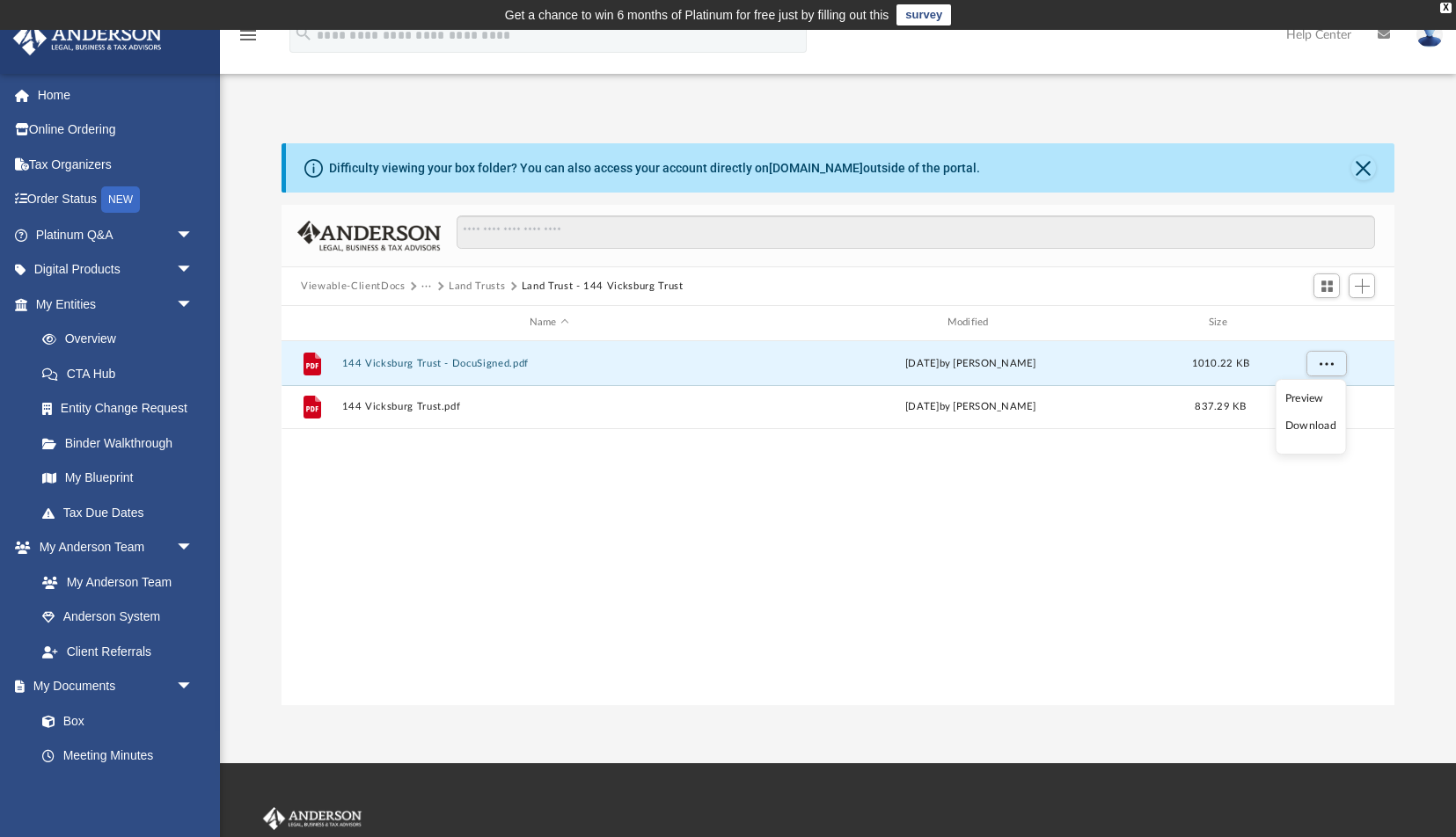
click at [1323, 429] on li "Download" at bounding box center [1311, 426] width 52 height 19
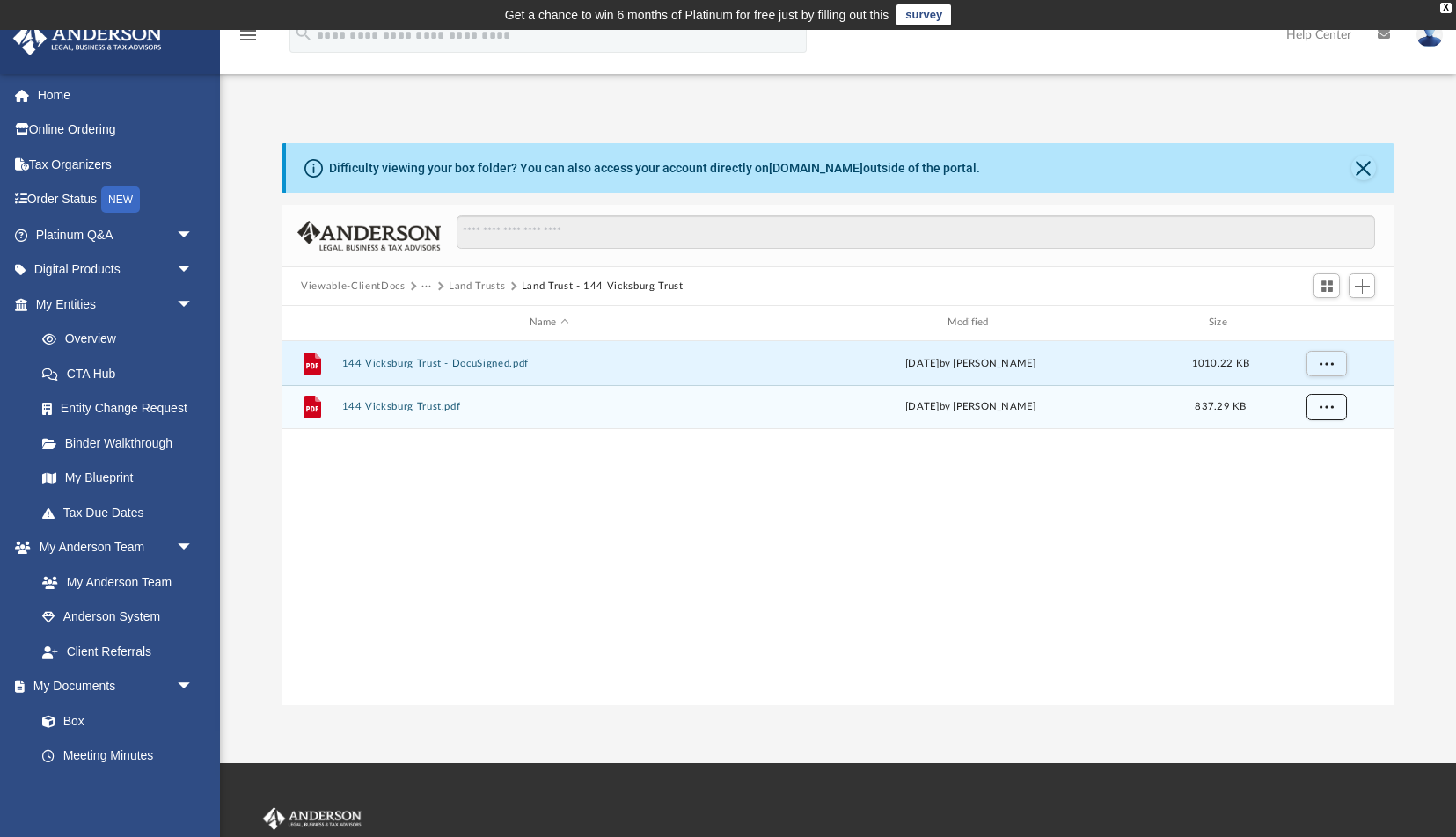
click at [1331, 405] on span "More options" at bounding box center [1326, 407] width 14 height 10
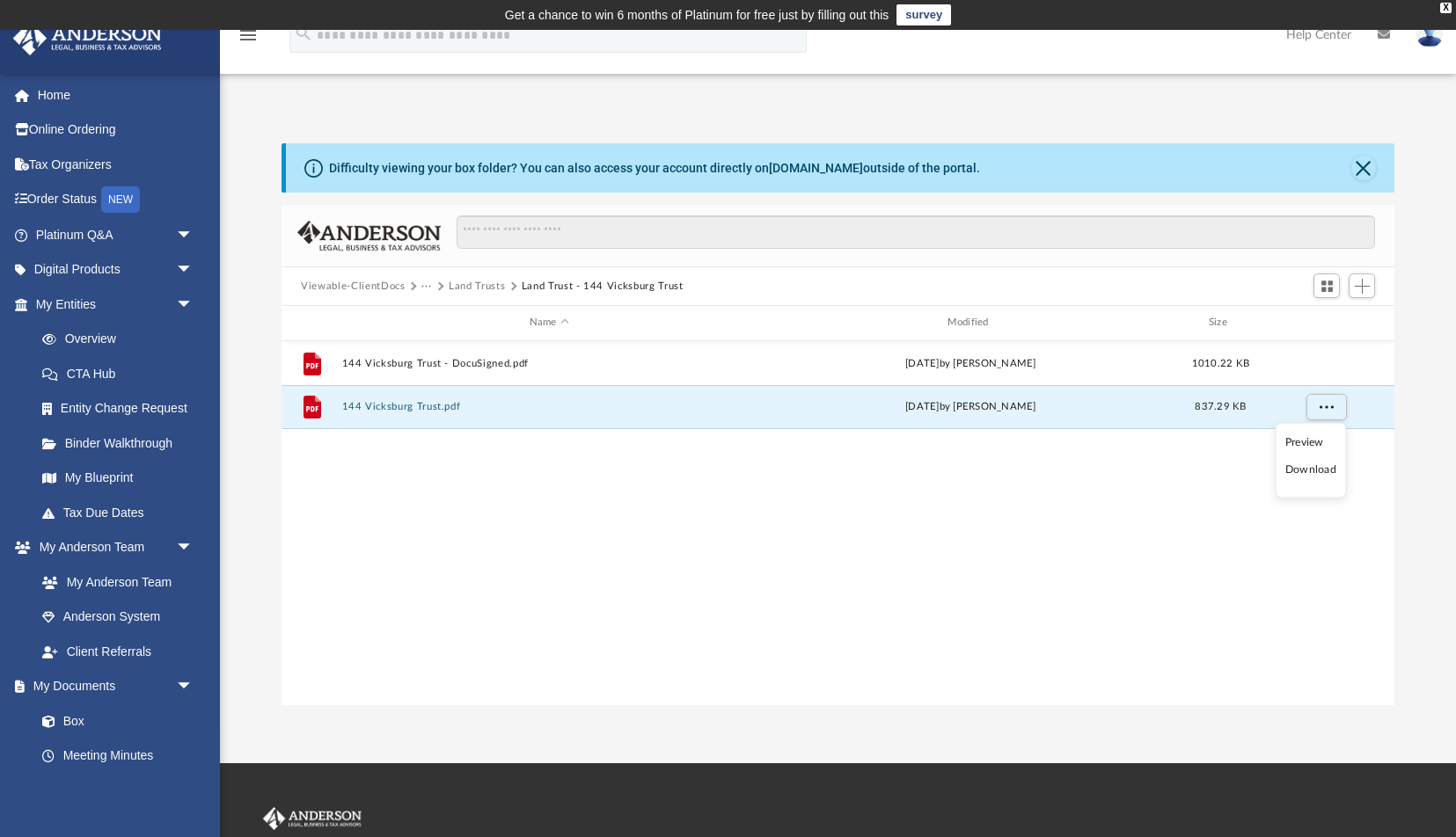
click at [1330, 468] on li "Download" at bounding box center [1311, 470] width 52 height 19
